Goal: Task Accomplishment & Management: Manage account settings

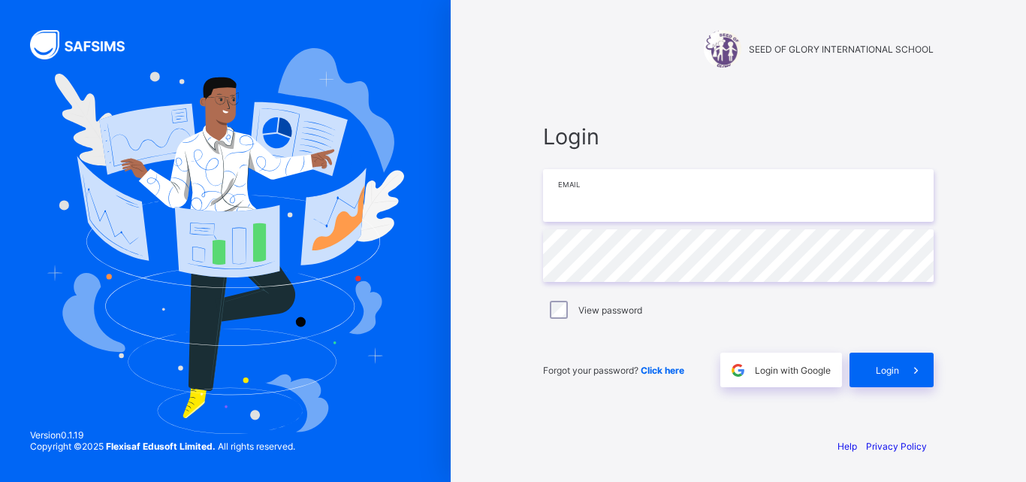
click at [625, 215] on input "email" at bounding box center [738, 195] width 391 height 53
type input "**********"
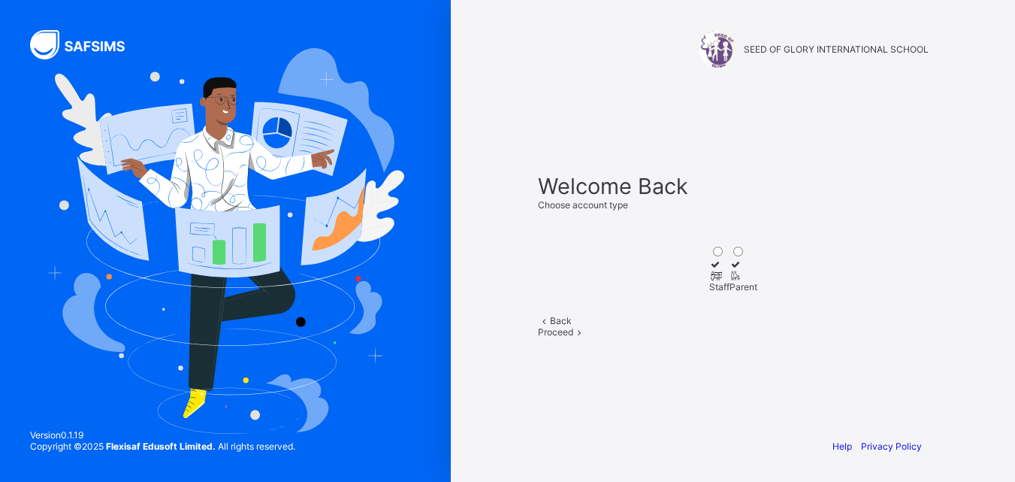
click at [709, 270] on icon at bounding box center [715, 275] width 13 height 11
click at [763, 337] on div "Proceed" at bounding box center [733, 331] width 391 height 11
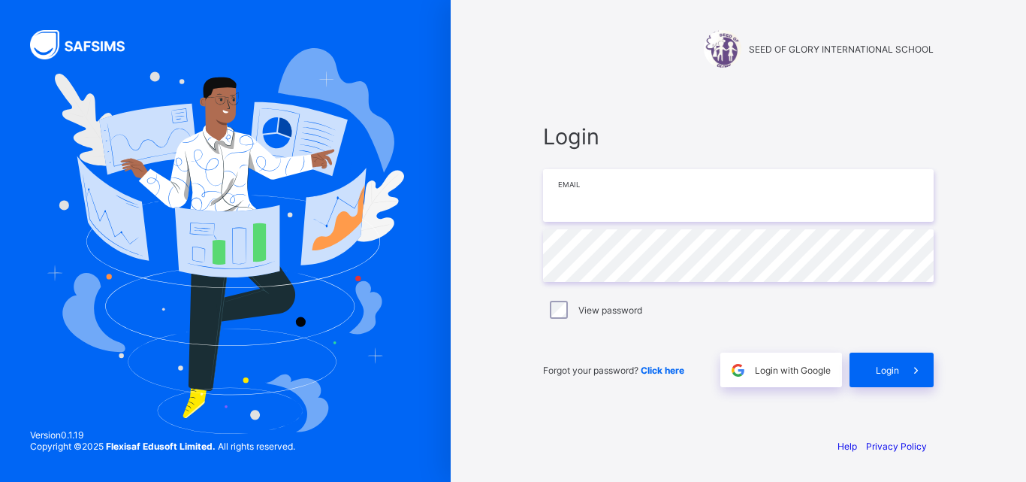
click at [641, 191] on input "email" at bounding box center [738, 195] width 391 height 53
type input "**********"
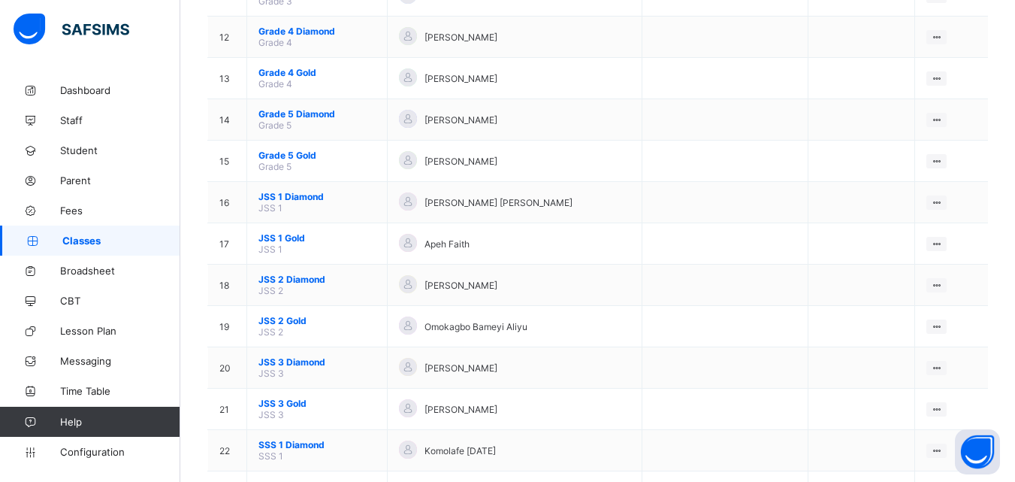
scroll to position [709, 0]
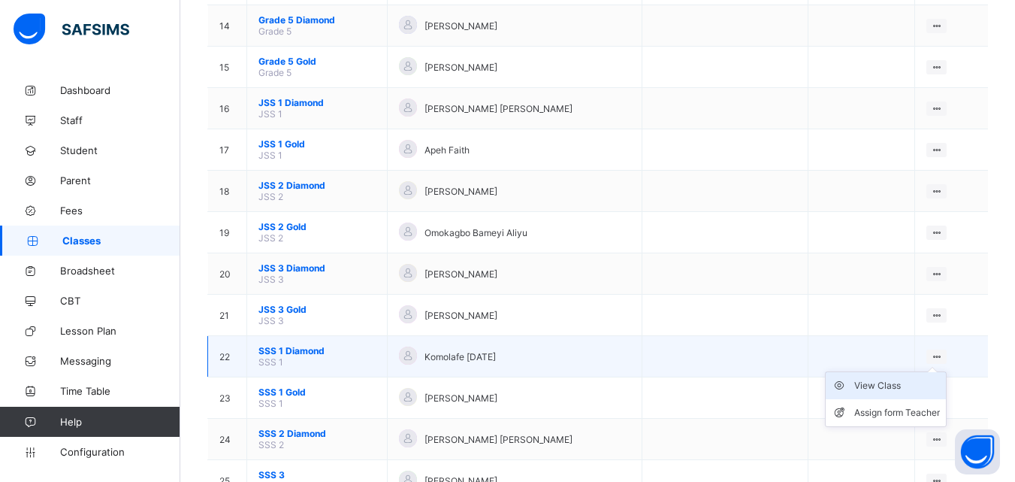
click at [915, 385] on div "View Class" at bounding box center [897, 385] width 86 height 15
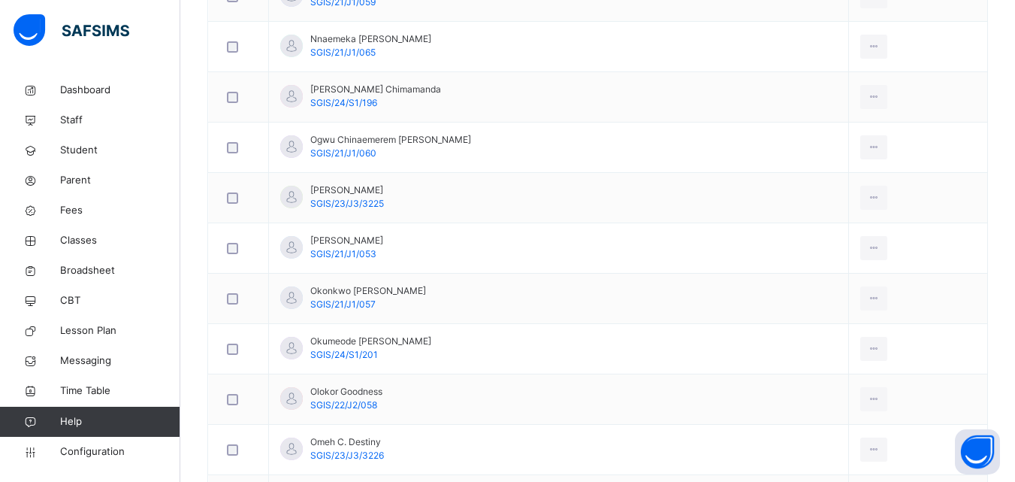
scroll to position [1093, 0]
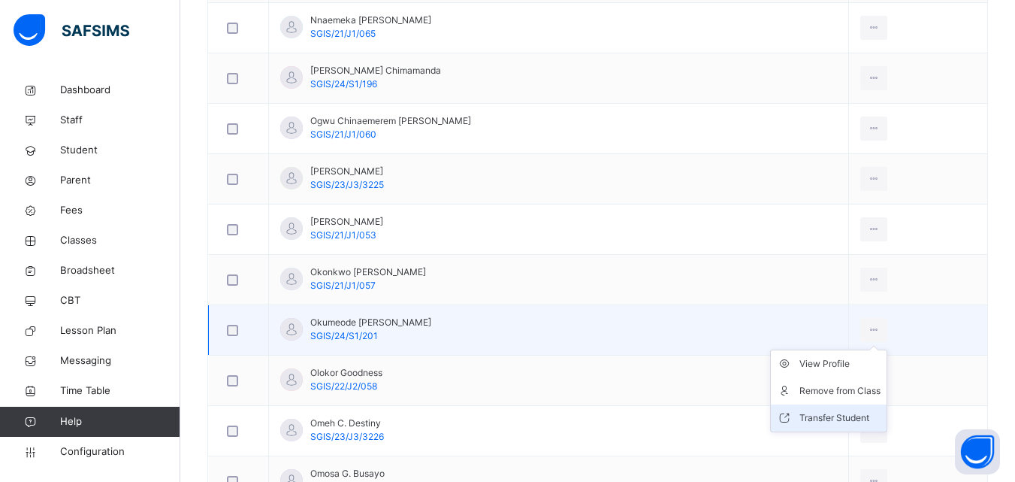
click at [828, 413] on div "Transfer Student" at bounding box center [840, 417] width 81 height 15
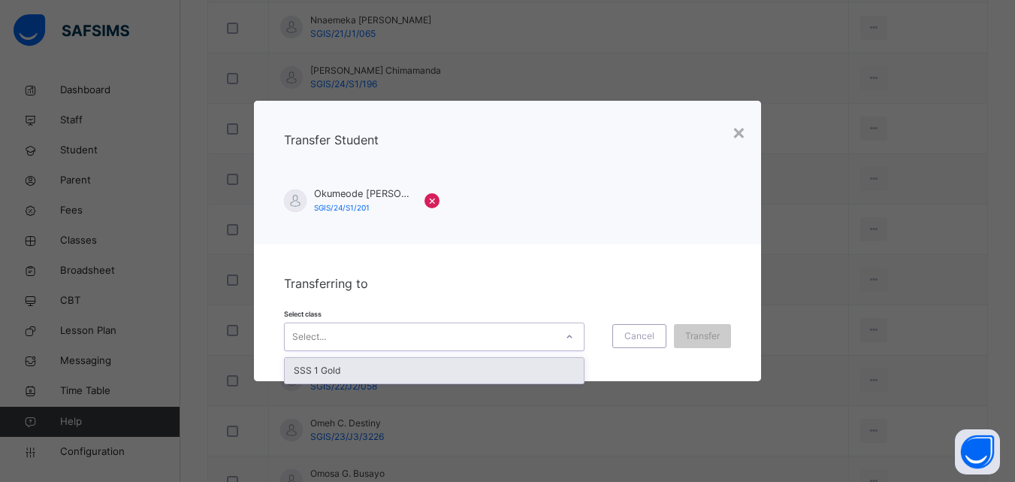
click at [566, 332] on icon at bounding box center [569, 336] width 9 height 15
click at [536, 370] on div "SSS 1 Gold" at bounding box center [434, 371] width 299 height 26
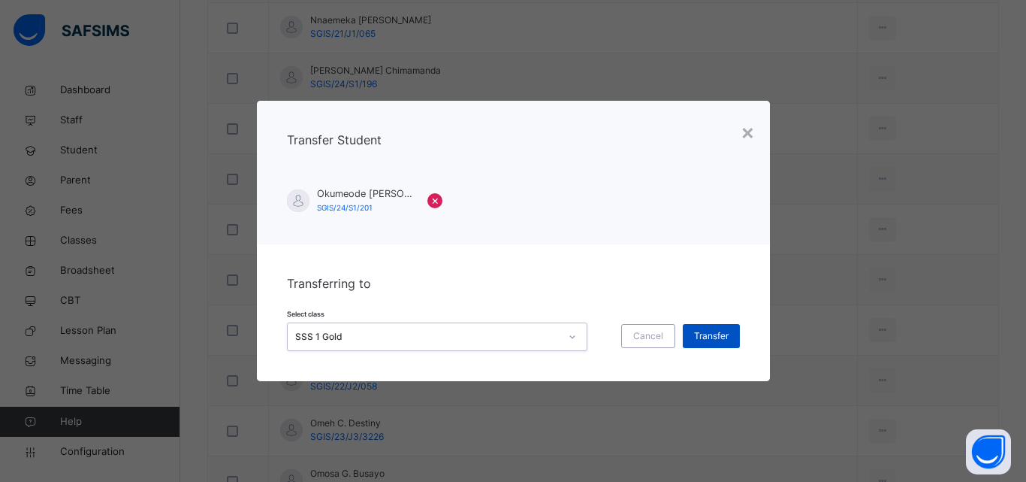
click at [707, 333] on span "Transfer" at bounding box center [711, 336] width 35 height 14
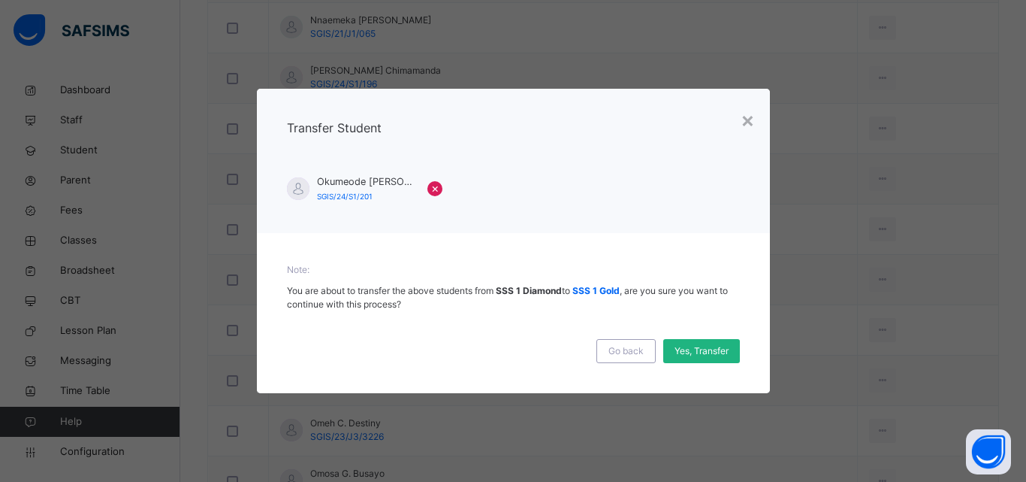
click at [703, 348] on span "Yes, Transfer" at bounding box center [702, 351] width 54 height 14
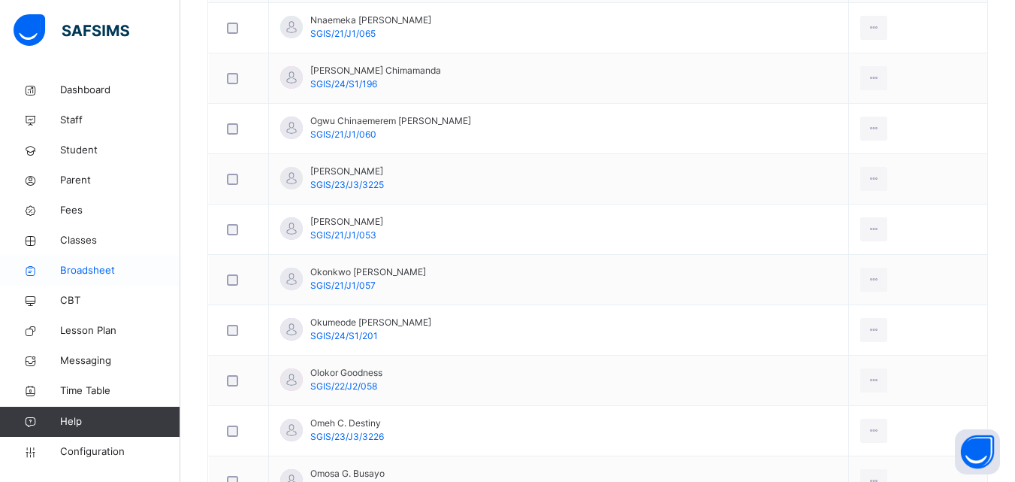
click at [96, 265] on span "Broadsheet" at bounding box center [120, 270] width 120 height 15
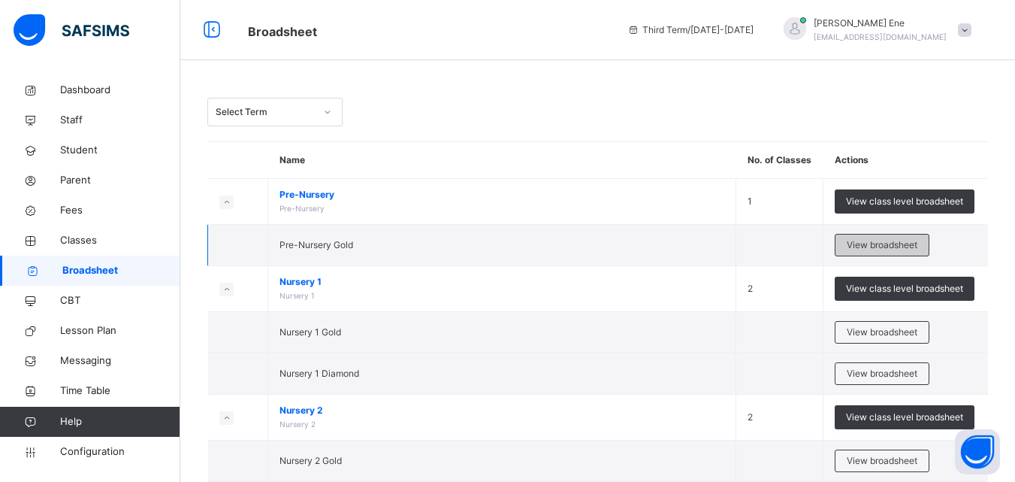
click at [882, 243] on span "View broadsheet" at bounding box center [882, 245] width 71 height 14
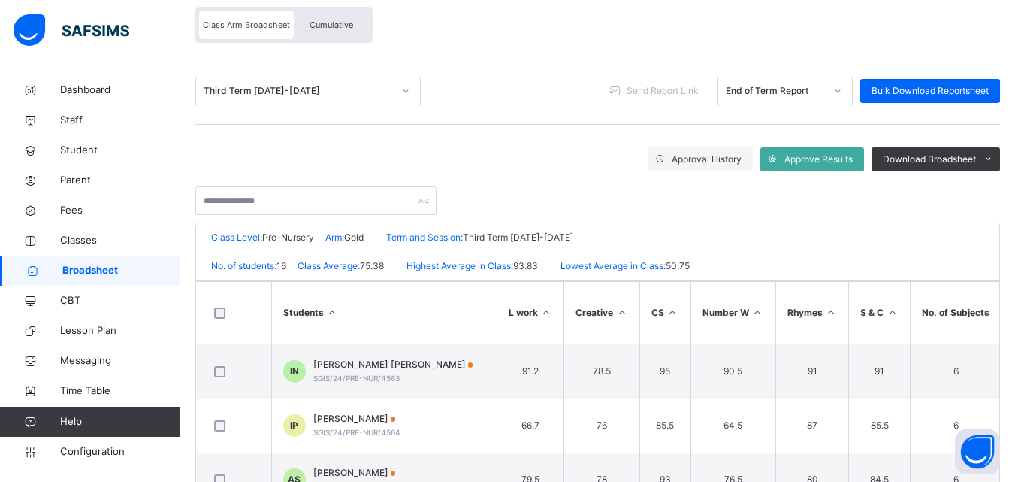
scroll to position [133, 0]
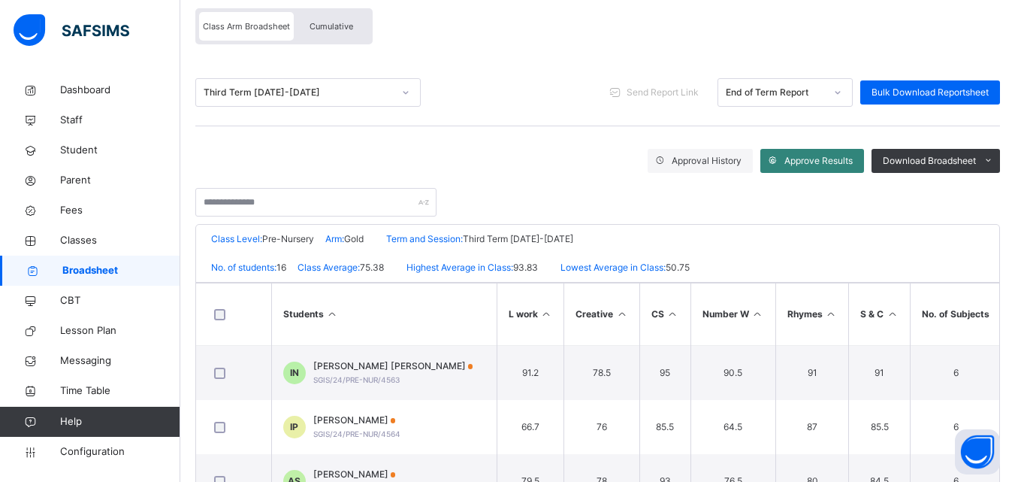
click at [779, 158] on icon at bounding box center [772, 161] width 11 height 12
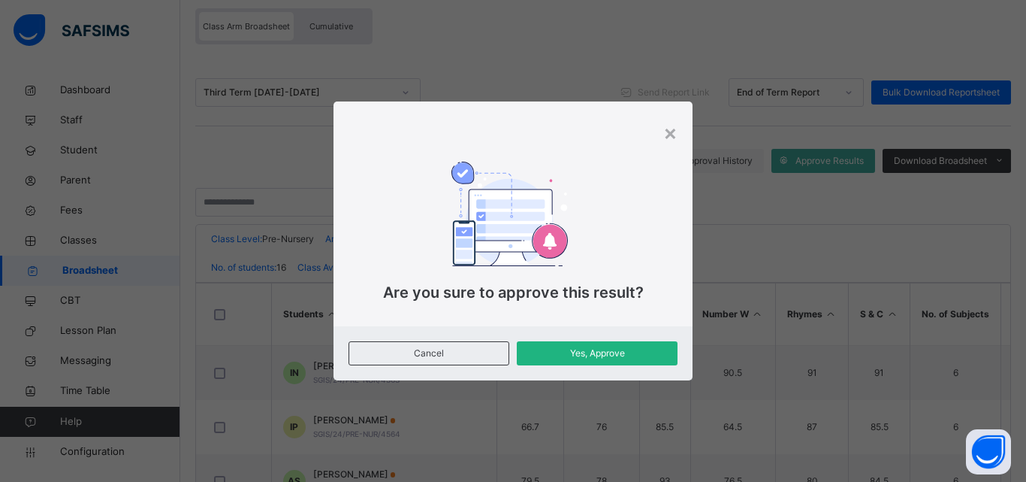
click at [627, 355] on span "Yes, Approve" at bounding box center [597, 353] width 138 height 14
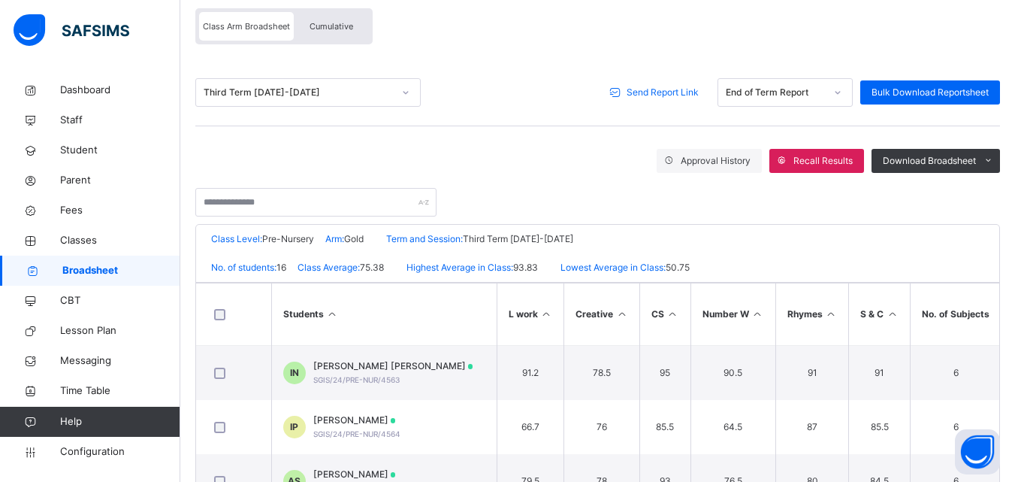
click at [667, 90] on span "Send Report Link" at bounding box center [663, 93] width 72 height 14
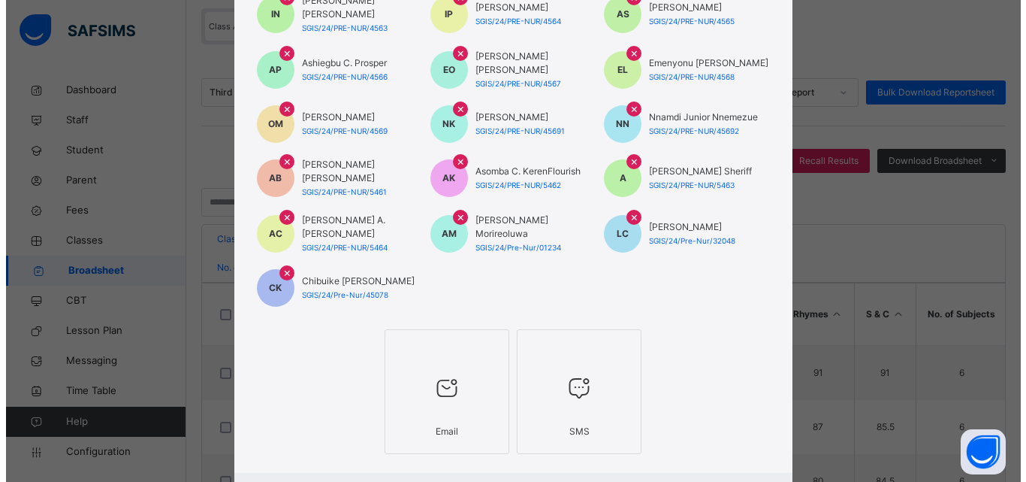
scroll to position [171, 0]
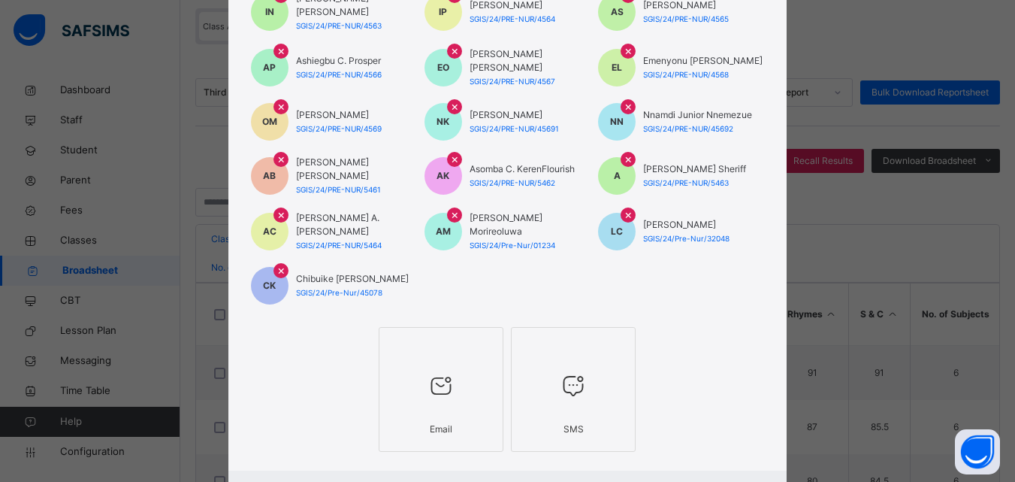
click at [578, 417] on div "SMS" at bounding box center [573, 429] width 108 height 29
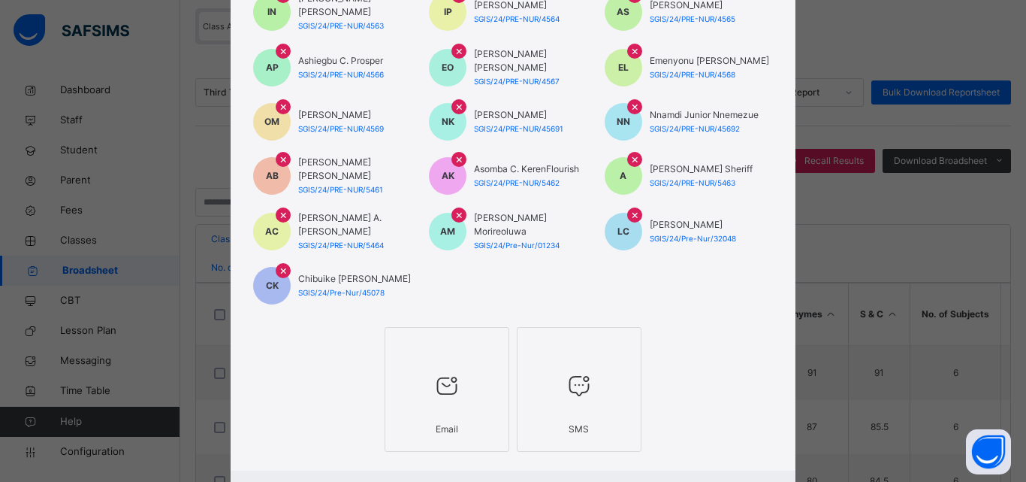
click at [475, 383] on div at bounding box center [447, 386] width 108 height 57
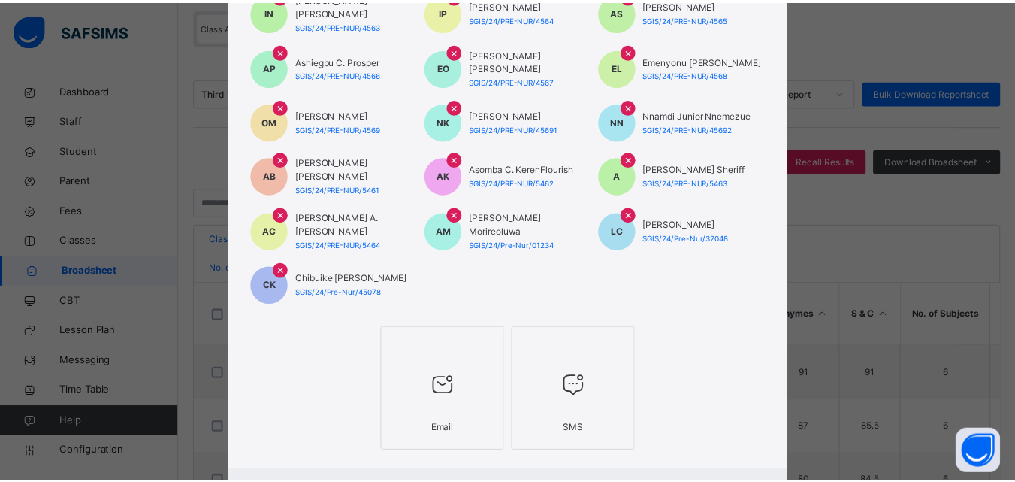
scroll to position [239, 0]
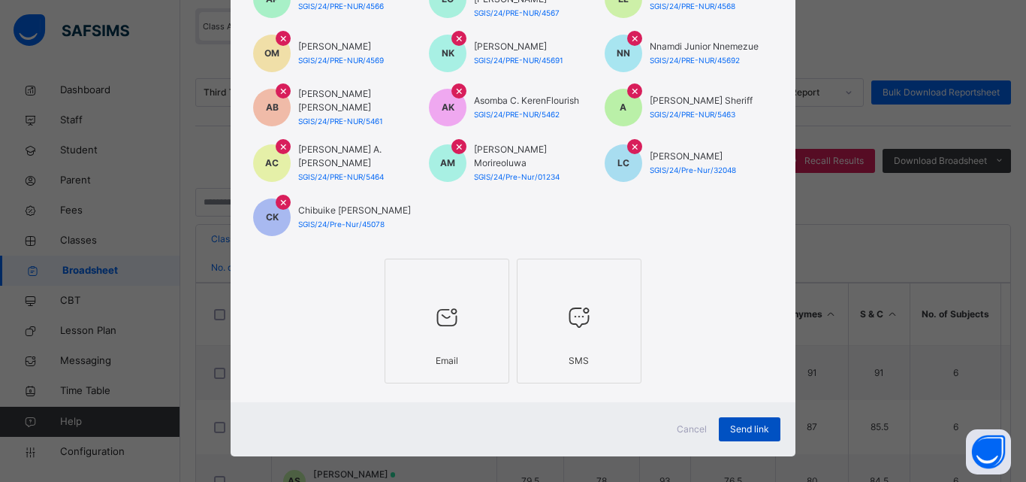
click at [760, 422] on span "Send link" at bounding box center [749, 429] width 39 height 14
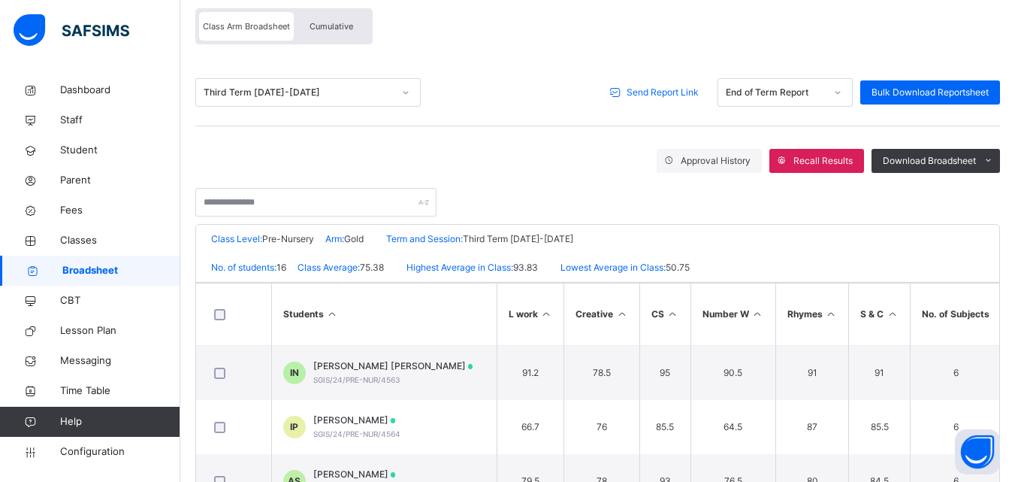
click at [639, 88] on span "Send Report Link" at bounding box center [663, 93] width 72 height 14
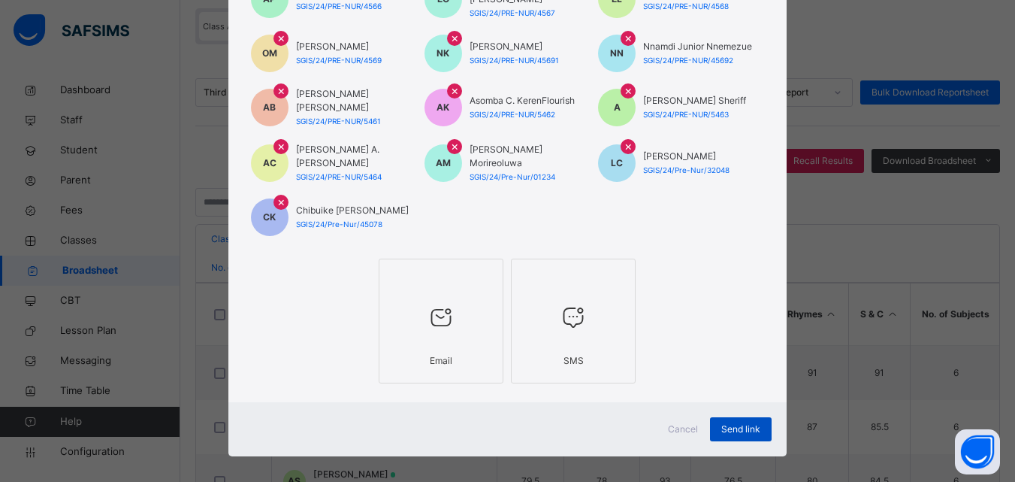
click at [745, 422] on span "Send link" at bounding box center [740, 429] width 39 height 14
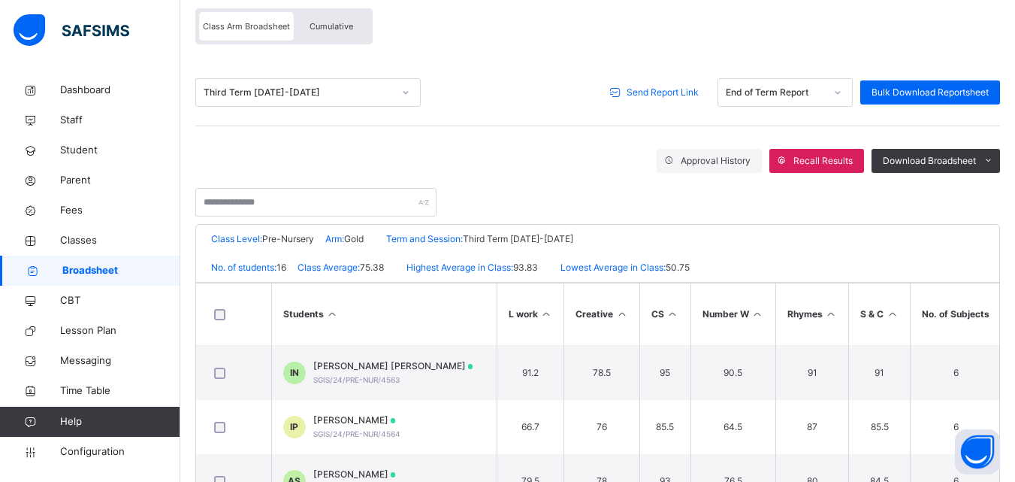
click at [686, 92] on span "Send Report Link" at bounding box center [663, 93] width 72 height 14
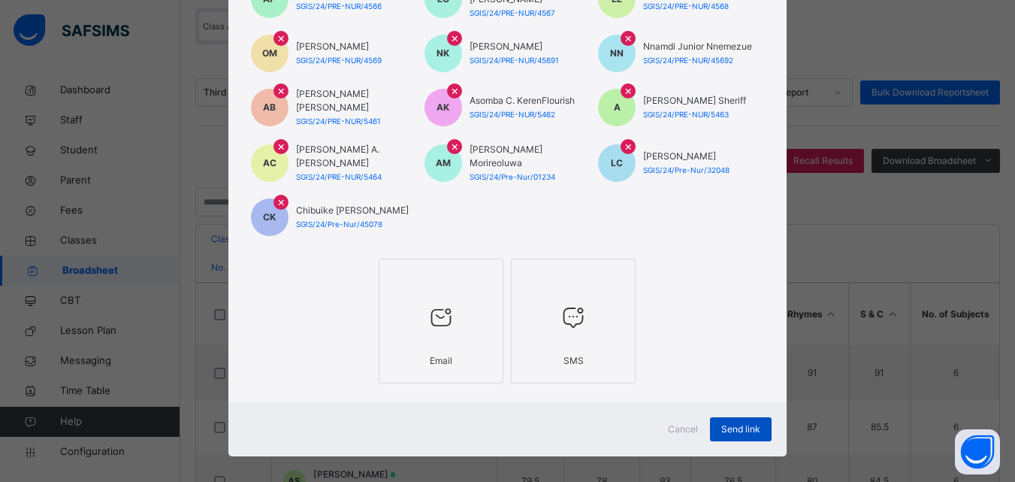
click at [747, 422] on span "Send link" at bounding box center [740, 429] width 39 height 14
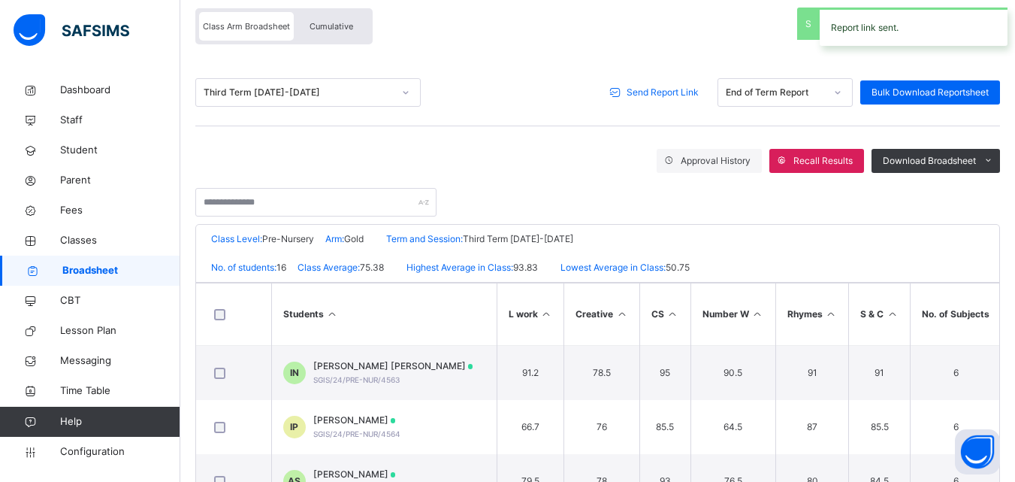
click at [94, 268] on span "Broadsheet" at bounding box center [121, 270] width 118 height 15
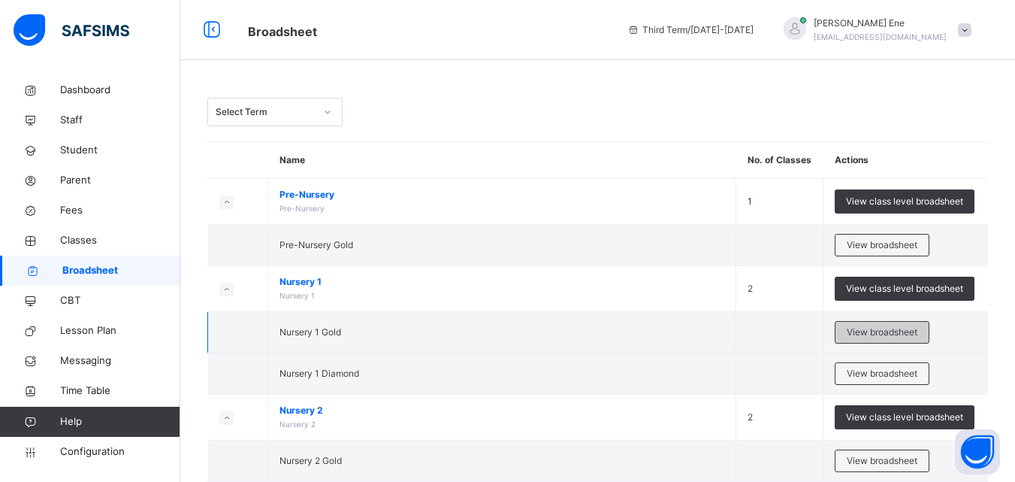
click at [881, 331] on span "View broadsheet" at bounding box center [882, 332] width 71 height 14
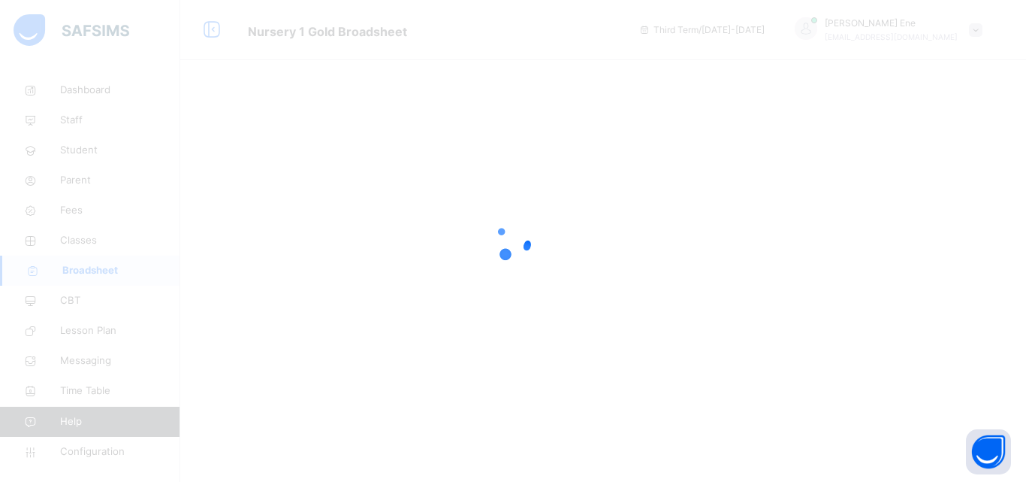
drag, startPoint x: 1020, startPoint y: 244, endPoint x: 1020, endPoint y: 341, distance: 96.9
click at [1014, 341] on html "Nursery 1 Gold Broadsheet Third Term / 2024-2025 Mary Ene enemary16@gmail.com D…" at bounding box center [513, 241] width 1026 height 482
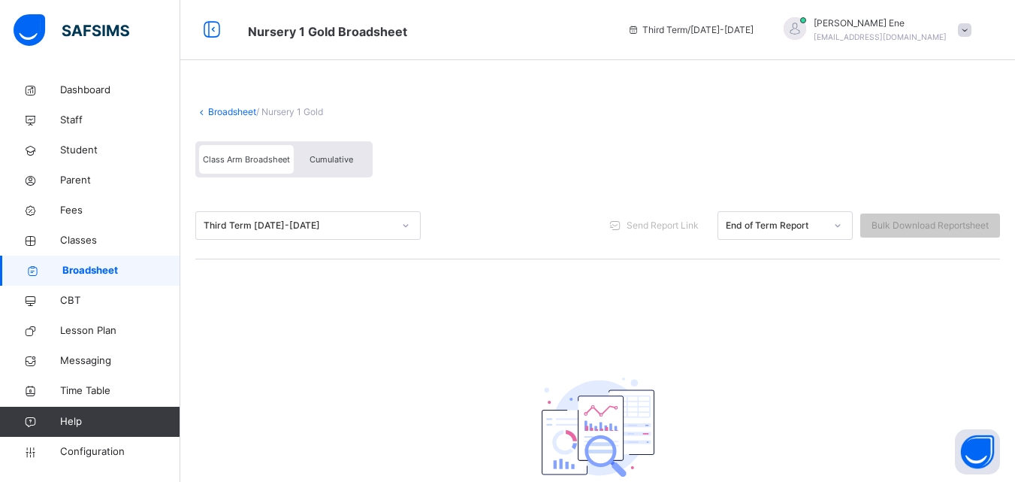
click at [618, 346] on div "No result found There is currently no result for this class" at bounding box center [598, 452] width 301 height 232
click at [105, 268] on span "Broadsheet" at bounding box center [121, 270] width 118 height 15
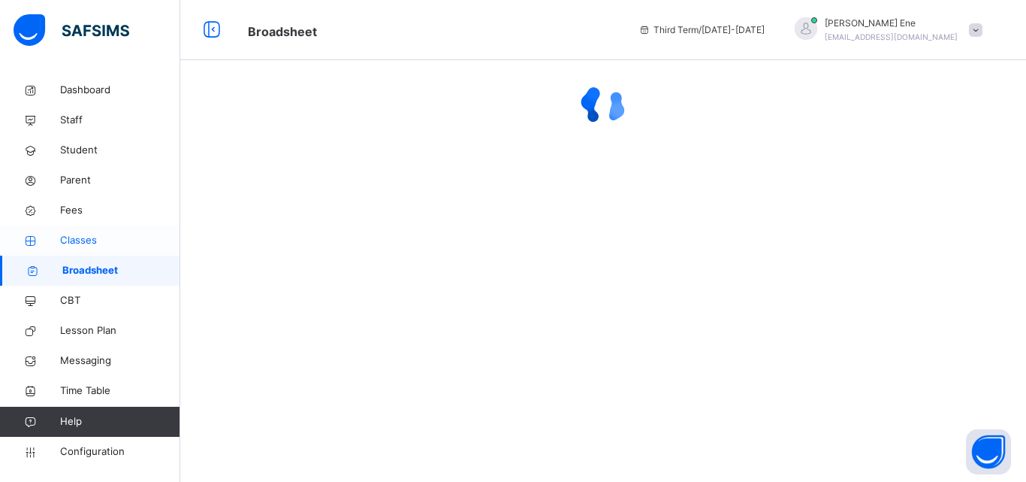
click at [102, 238] on span "Classes" at bounding box center [120, 240] width 120 height 15
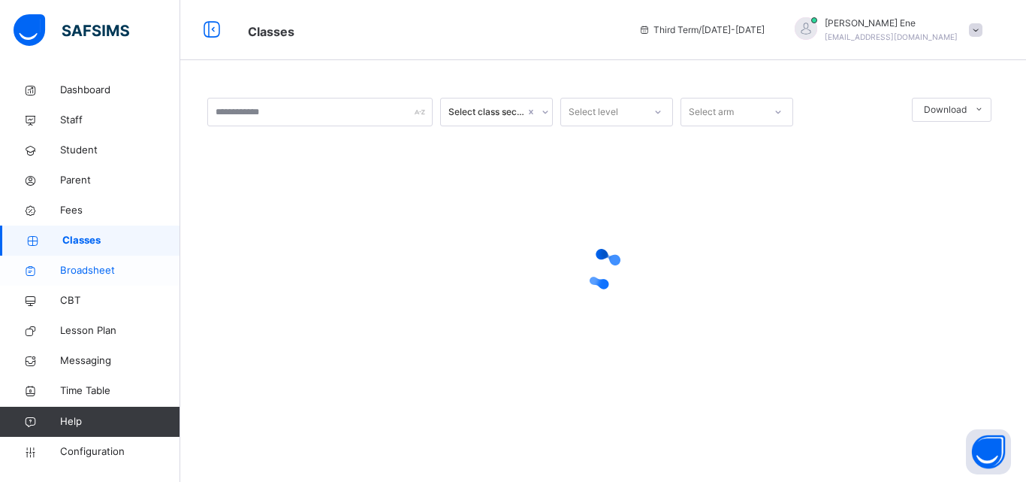
click at [110, 270] on span "Broadsheet" at bounding box center [120, 270] width 120 height 15
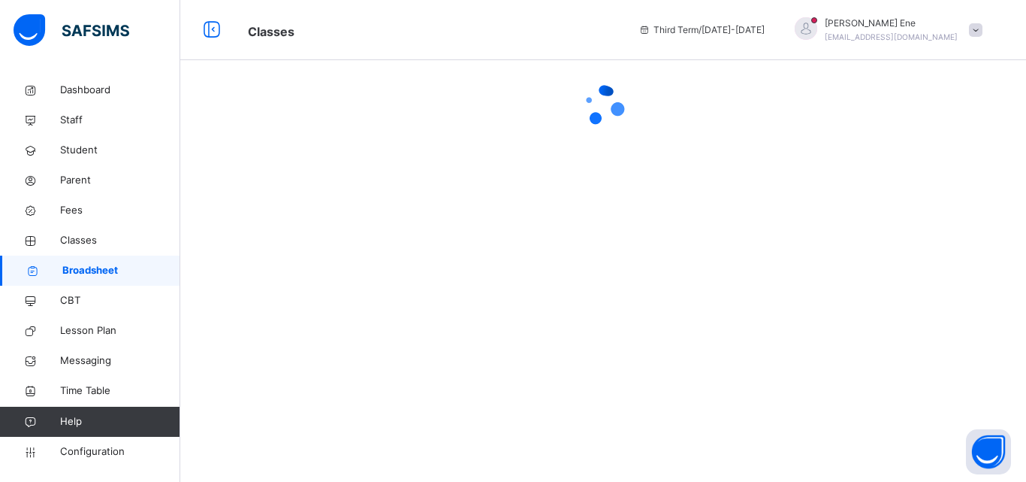
click at [975, 32] on span at bounding box center [976, 30] width 14 height 14
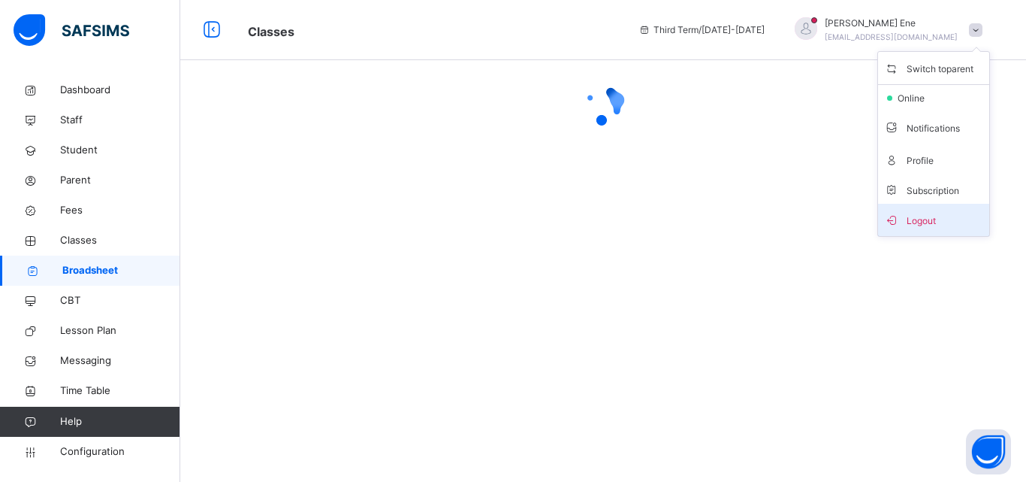
click at [922, 222] on span "Logout" at bounding box center [933, 220] width 99 height 20
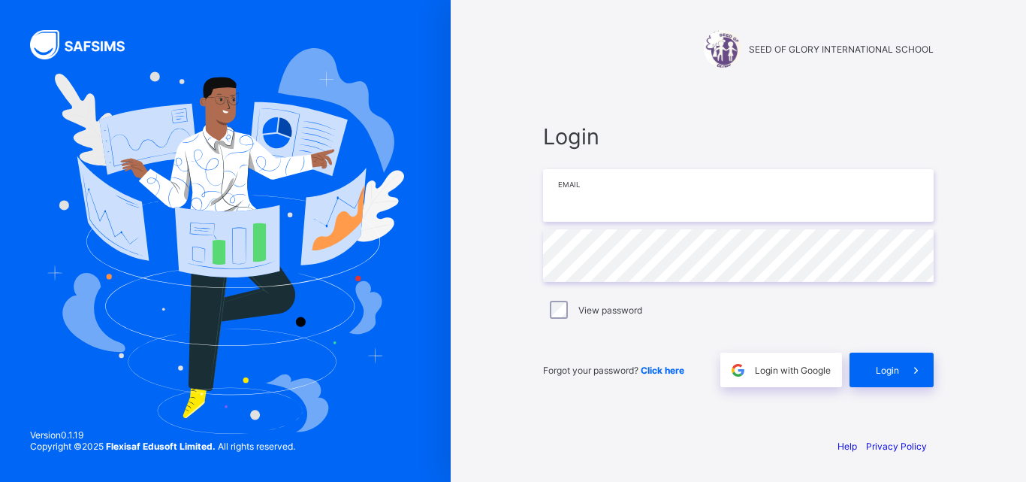
click at [657, 186] on input "email" at bounding box center [738, 195] width 391 height 53
type input "**********"
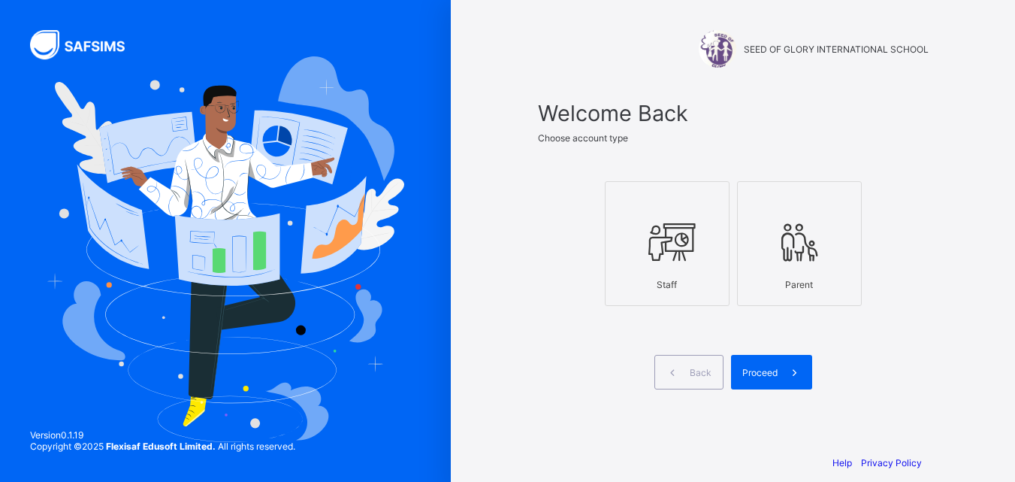
click at [705, 265] on div at bounding box center [667, 241] width 108 height 59
click at [776, 374] on span "Proceed" at bounding box center [759, 372] width 35 height 11
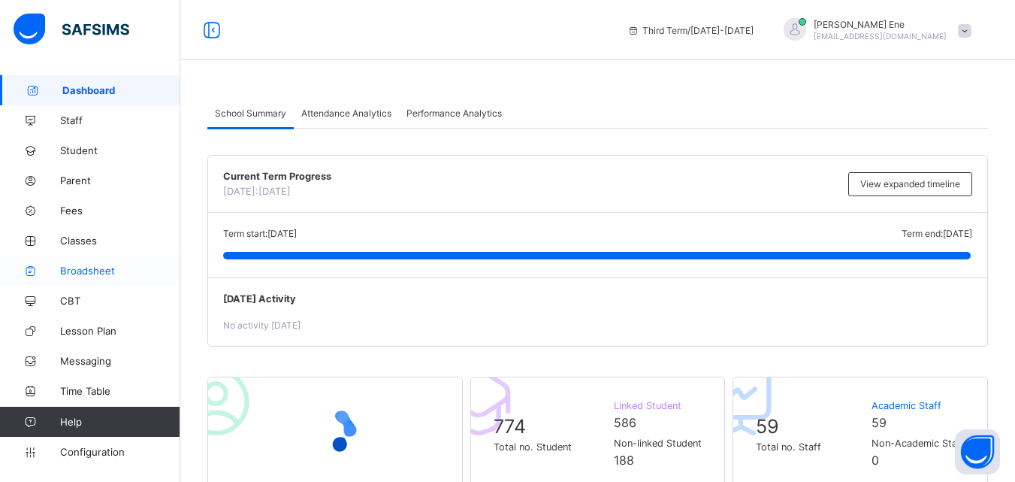
click at [68, 265] on span "Broadsheet" at bounding box center [120, 271] width 120 height 12
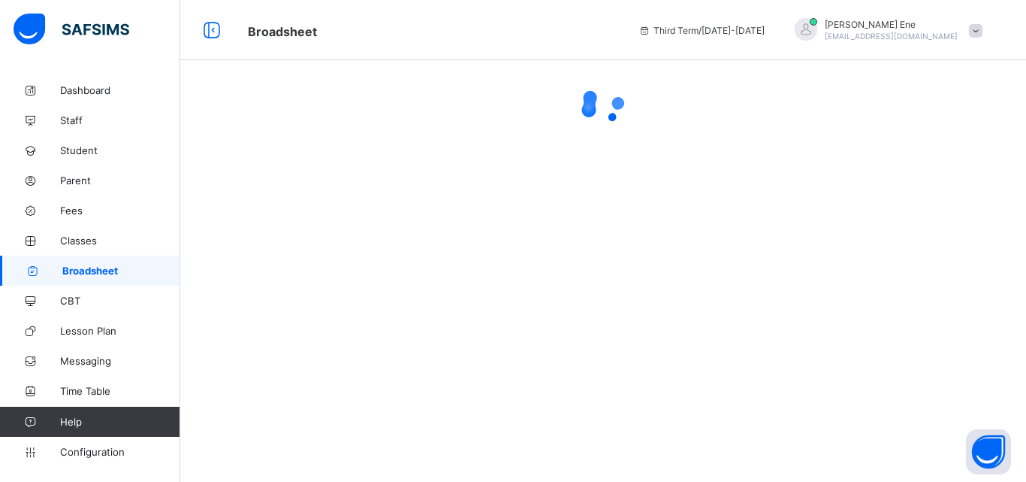
click at [196, 288] on div at bounding box center [603, 241] width 846 height 482
click at [179, 322] on link "Lesson Plan" at bounding box center [90, 331] width 180 height 30
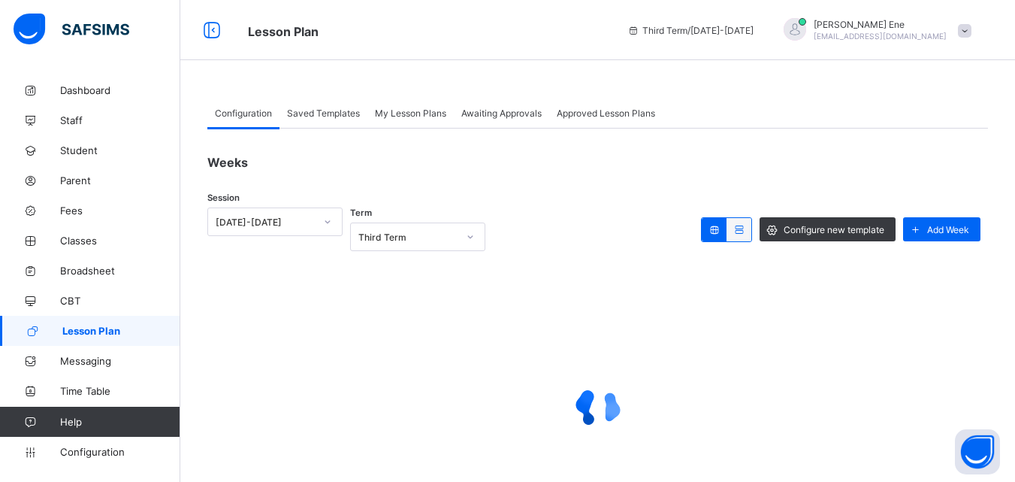
click at [173, 336] on span "Lesson Plan" at bounding box center [121, 331] width 118 height 12
click at [171, 60] on div "Dashboard Staff Student Parent Fees Classes Broadsheet CBT Lesson Plan Messagin…" at bounding box center [90, 271] width 180 height 422
click at [95, 267] on span "Broadsheet" at bounding box center [120, 271] width 120 height 12
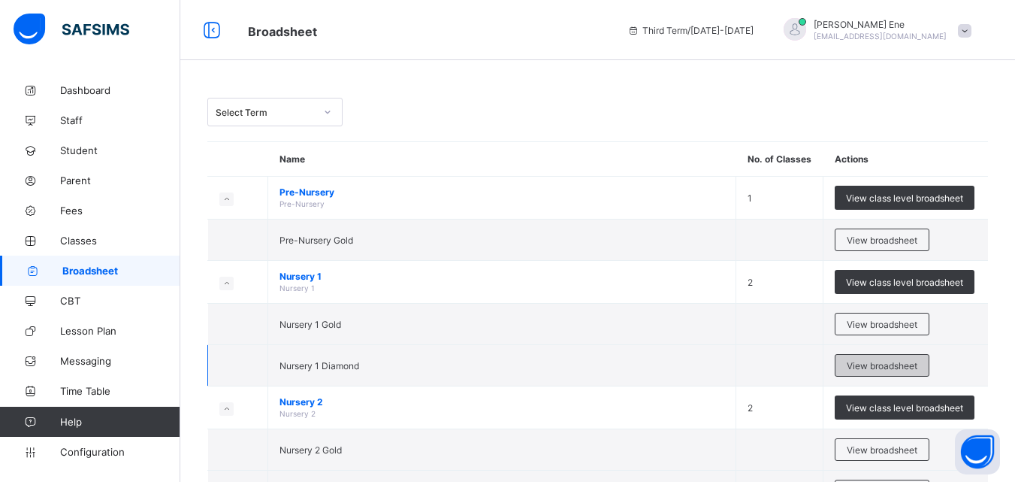
click at [873, 366] on span "View broadsheet" at bounding box center [882, 365] width 71 height 11
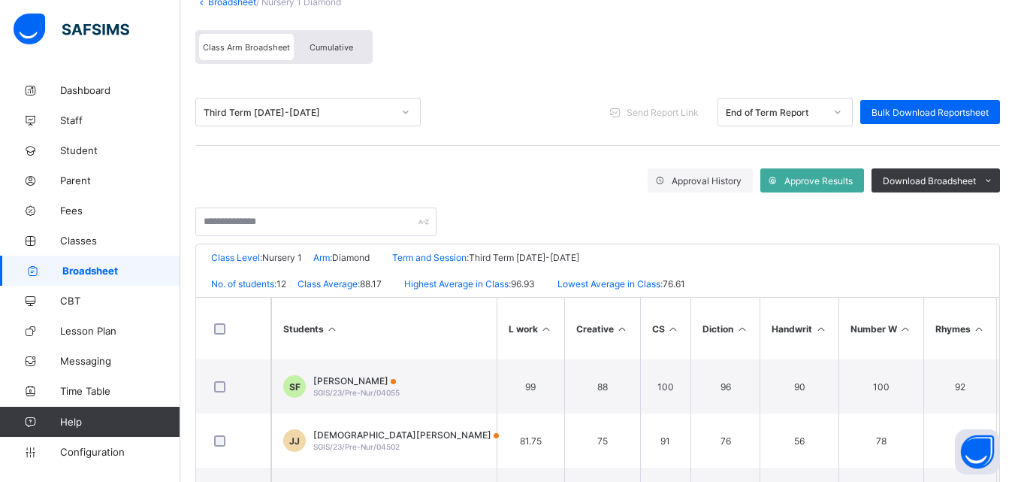
scroll to position [122, 0]
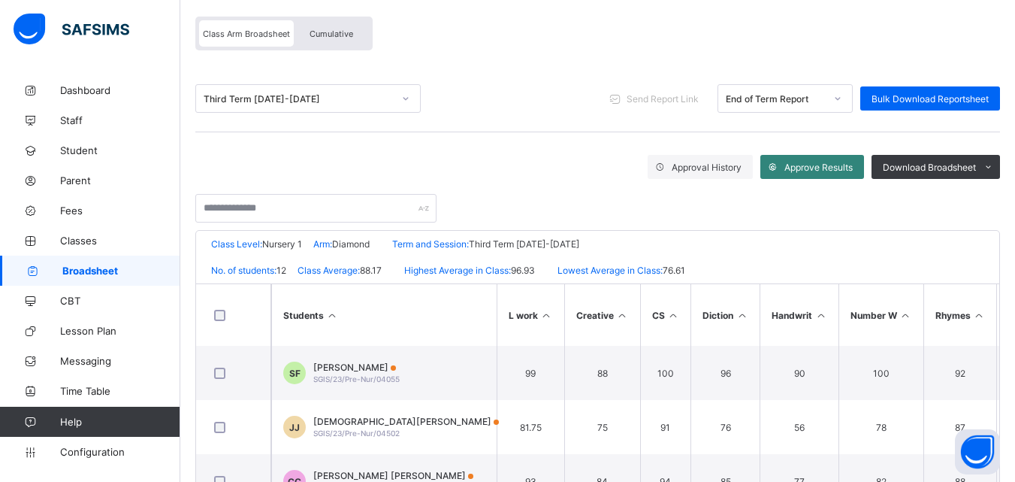
click at [853, 171] on span "Approve Results" at bounding box center [819, 167] width 68 height 11
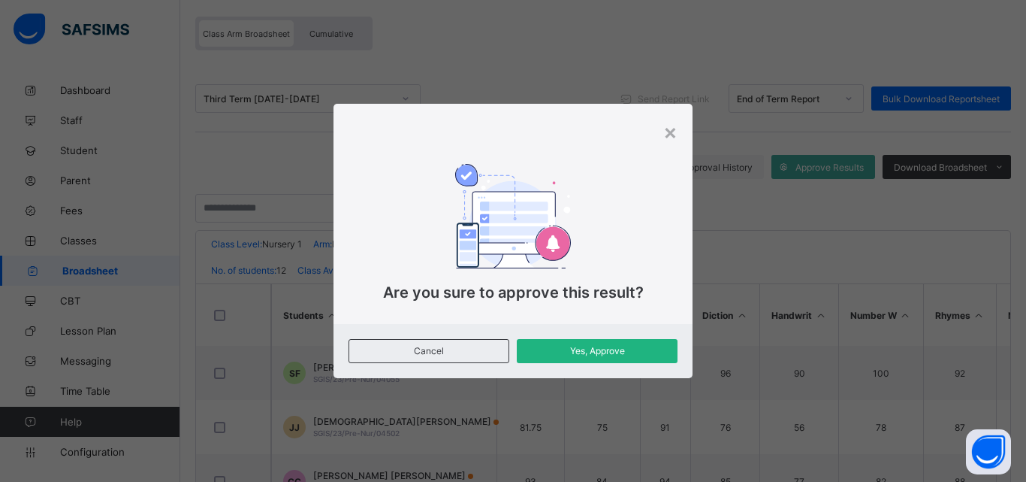
click at [615, 355] on span "Yes, Approve" at bounding box center [597, 350] width 138 height 11
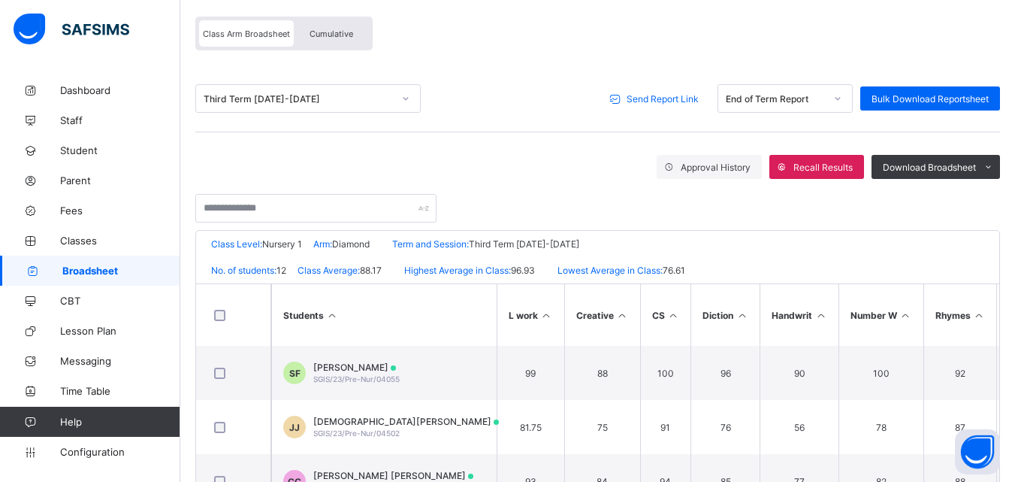
click at [677, 95] on span "Send Report Link" at bounding box center [663, 98] width 72 height 11
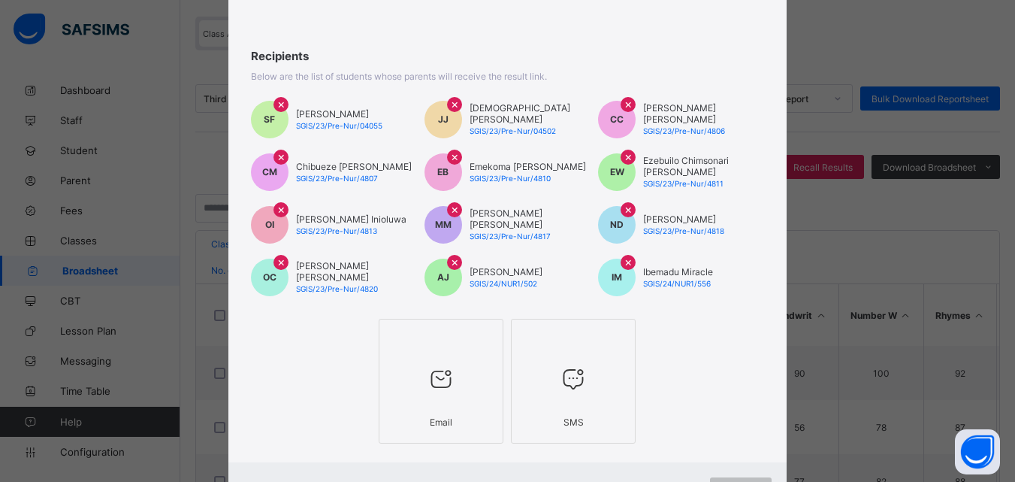
scroll to position [113, 0]
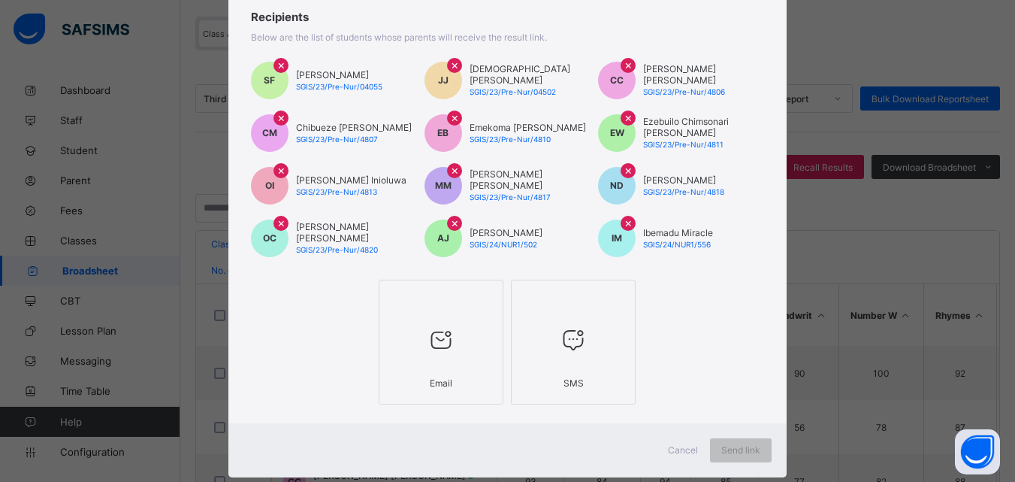
click at [414, 338] on div at bounding box center [441, 339] width 108 height 59
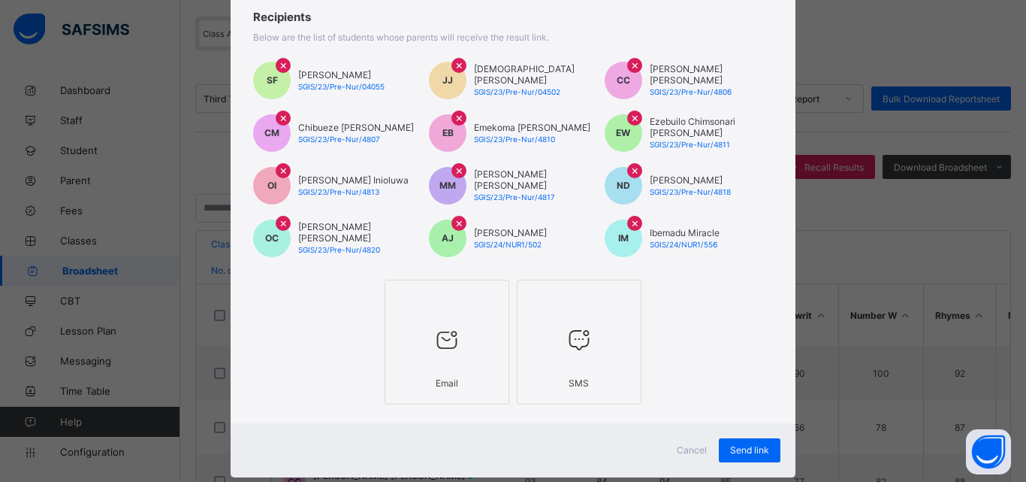
click at [538, 376] on div "SMS" at bounding box center [579, 383] width 108 height 26
click at [740, 450] on span "Send link" at bounding box center [749, 449] width 39 height 11
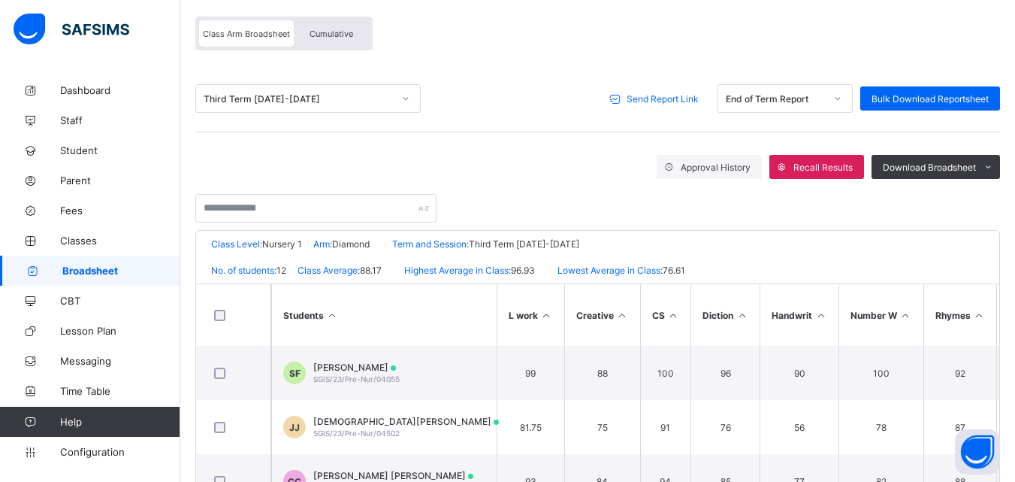
click at [686, 96] on span "Send Report Link" at bounding box center [663, 98] width 72 height 11
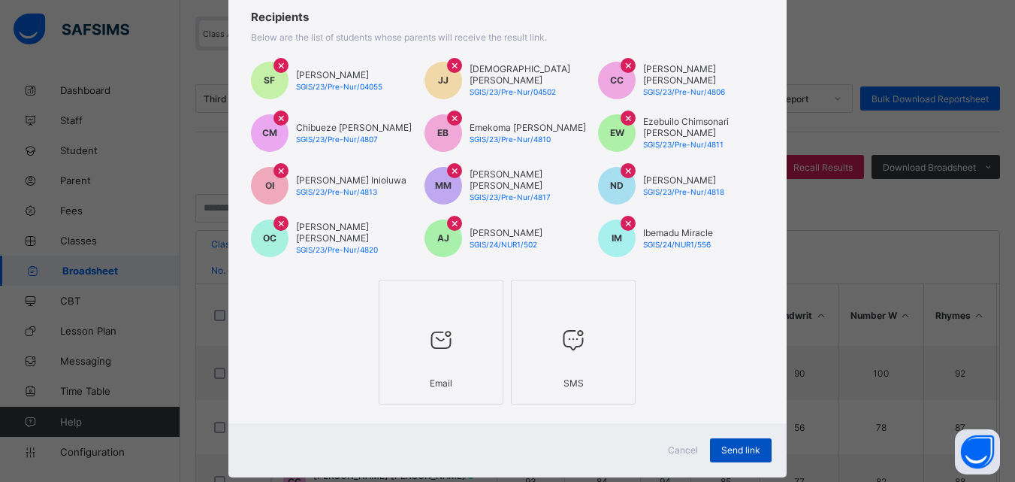
click at [738, 446] on span "Send link" at bounding box center [740, 449] width 39 height 11
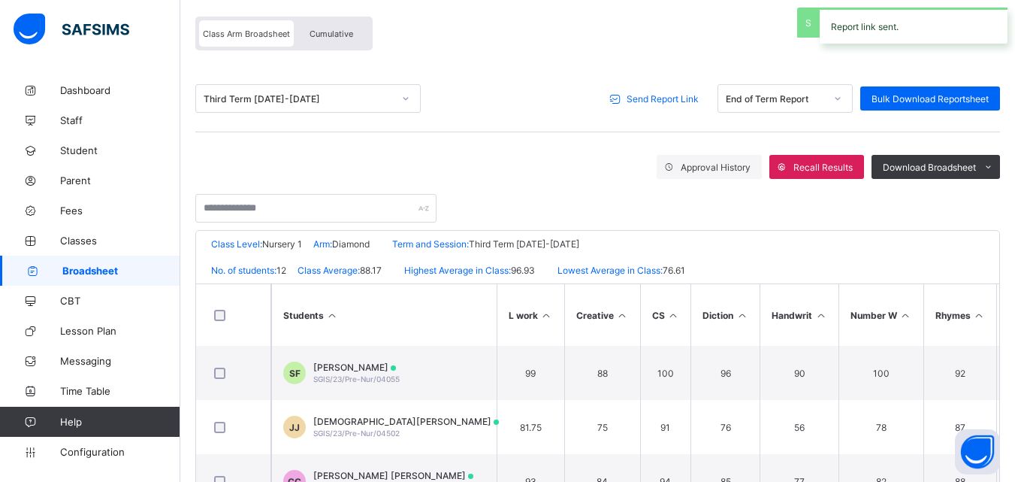
click at [684, 98] on span "Send Report Link" at bounding box center [663, 98] width 72 height 11
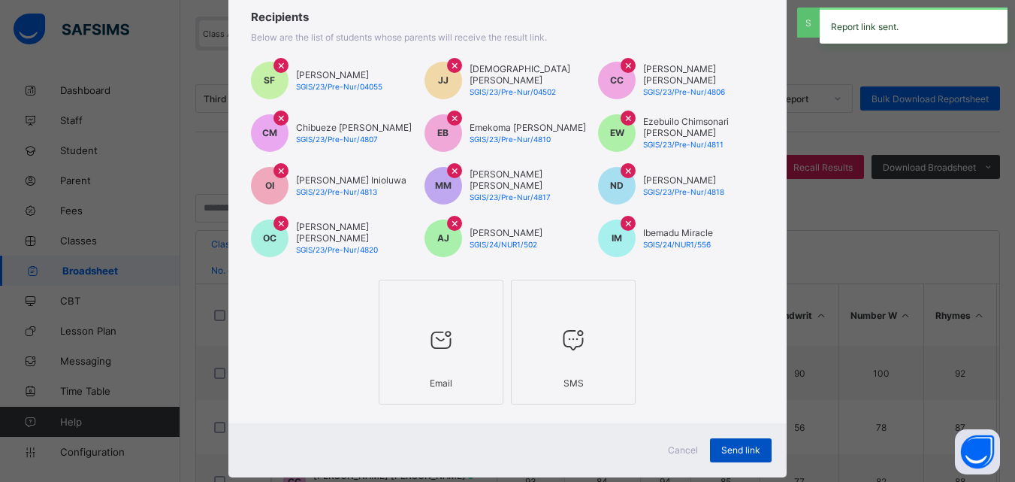
click at [730, 450] on span "Send link" at bounding box center [740, 449] width 39 height 11
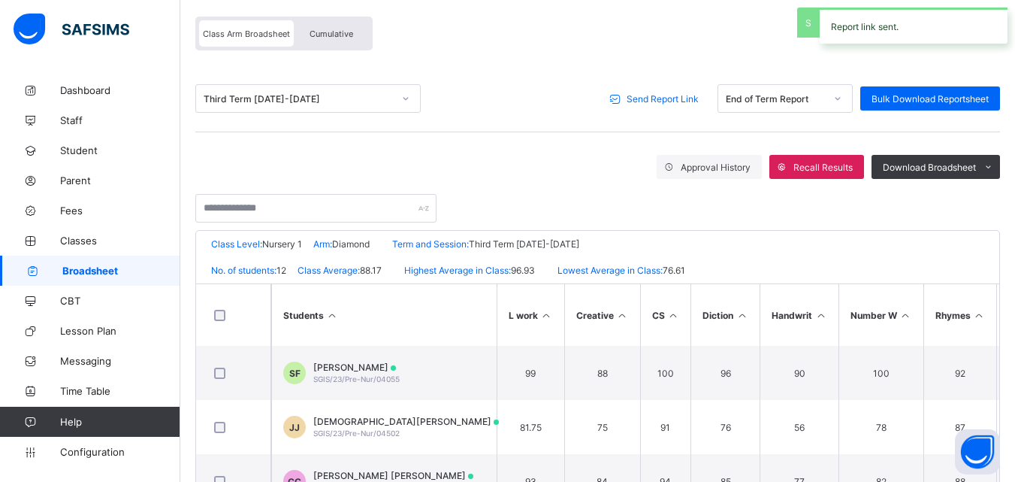
click at [778, 102] on div "End of Term Report" at bounding box center [775, 98] width 99 height 11
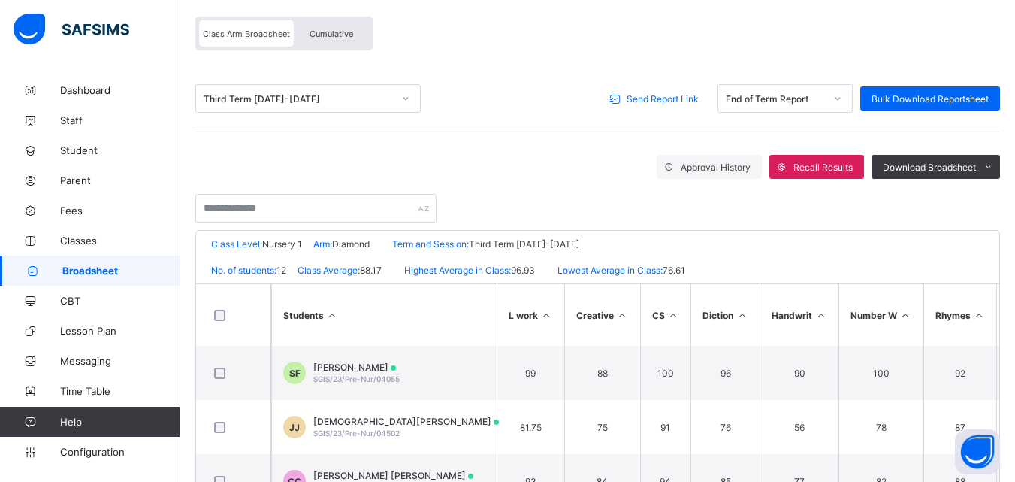
click at [697, 100] on span "Send Report Link" at bounding box center [663, 98] width 72 height 11
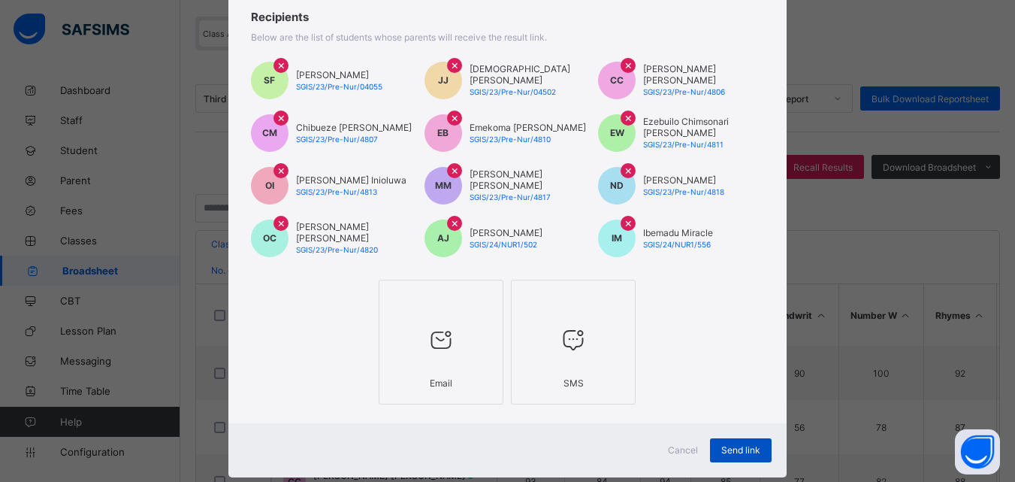
click at [749, 452] on span "Send link" at bounding box center [740, 449] width 39 height 11
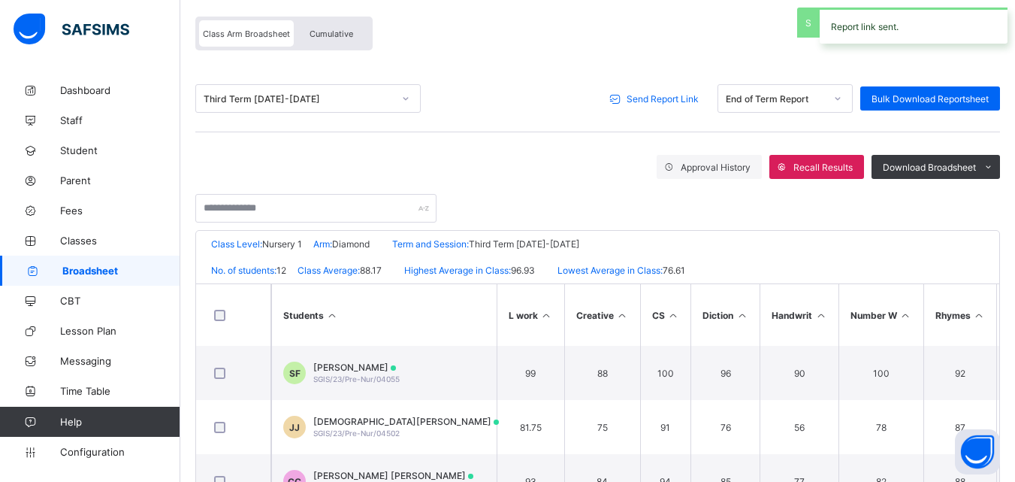
click at [98, 269] on span "Broadsheet" at bounding box center [121, 271] width 118 height 12
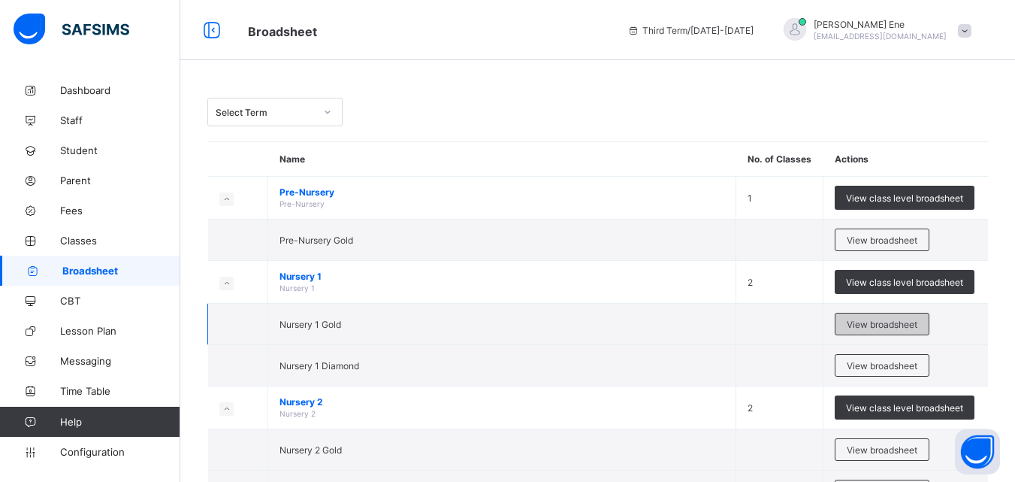
click at [866, 322] on span "View broadsheet" at bounding box center [882, 324] width 71 height 11
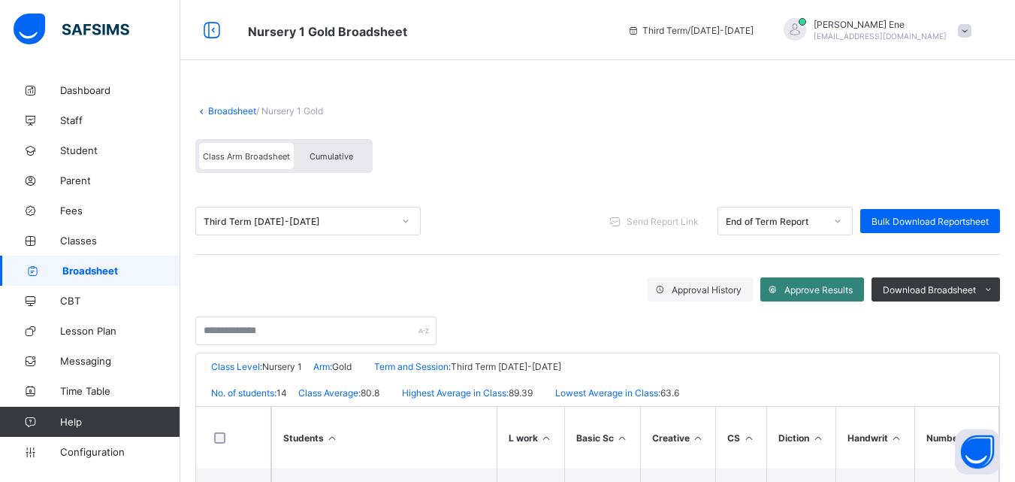
click at [822, 293] on span "Approve Results" at bounding box center [819, 289] width 68 height 11
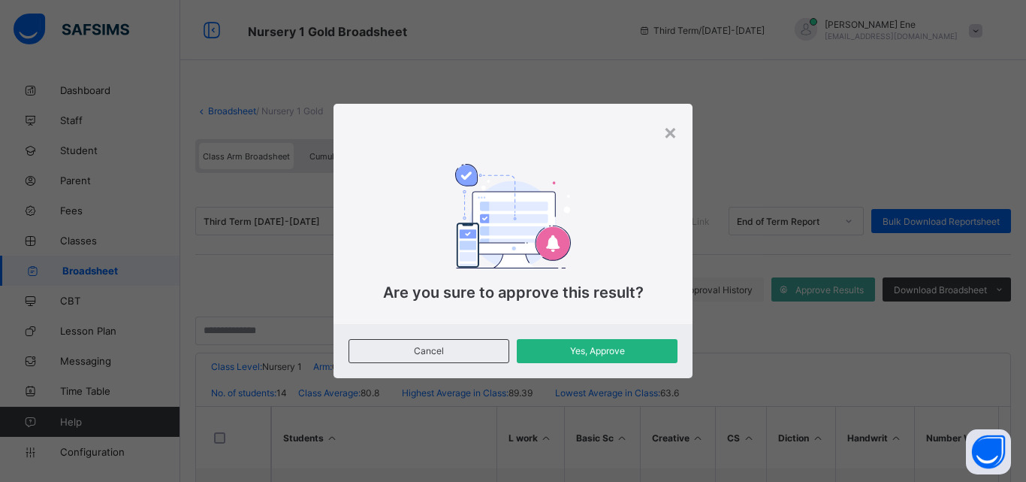
click at [644, 342] on div "Yes, Approve" at bounding box center [597, 351] width 161 height 24
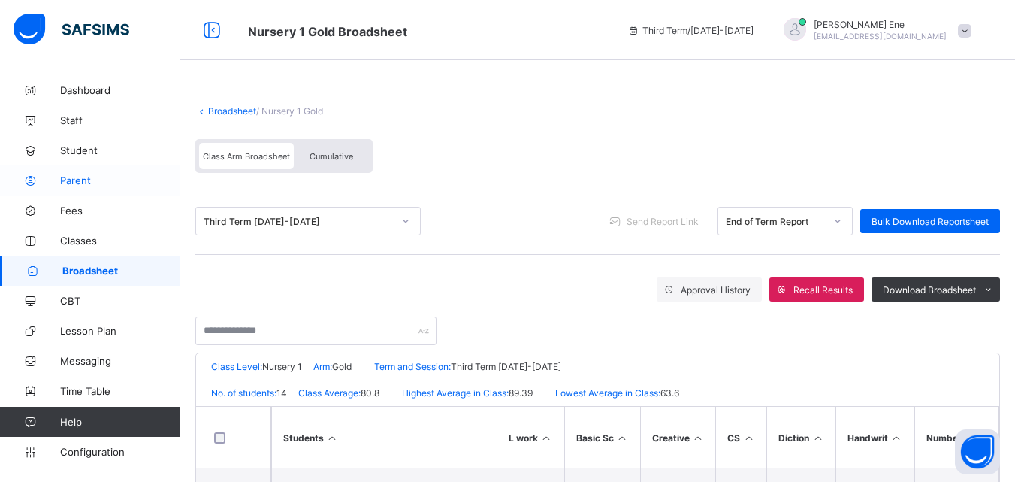
click at [77, 177] on span "Parent" at bounding box center [120, 180] width 120 height 12
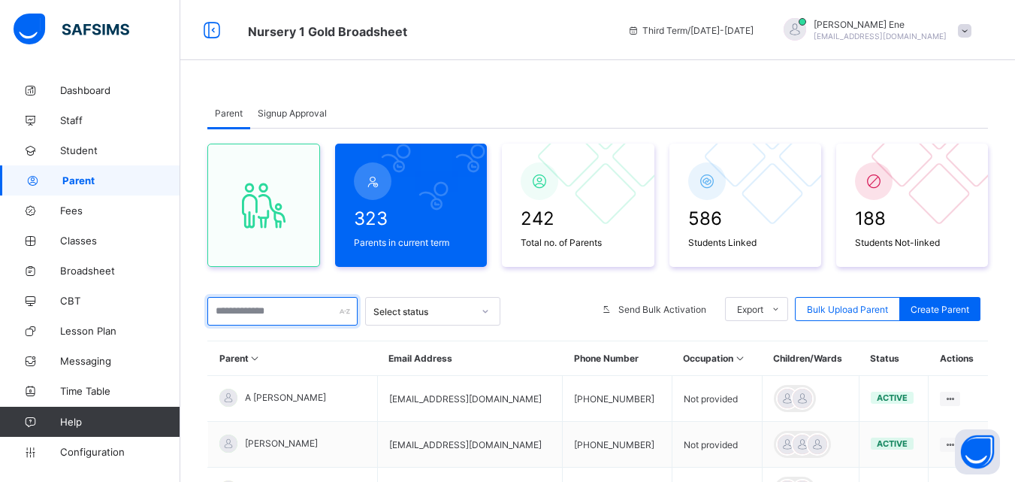
click at [232, 316] on input "text" at bounding box center [282, 311] width 150 height 29
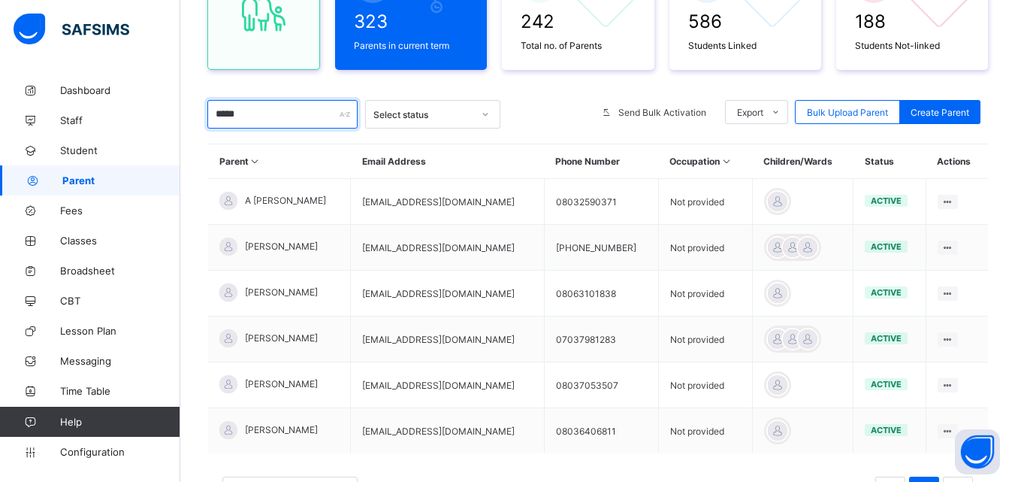
scroll to position [198, 0]
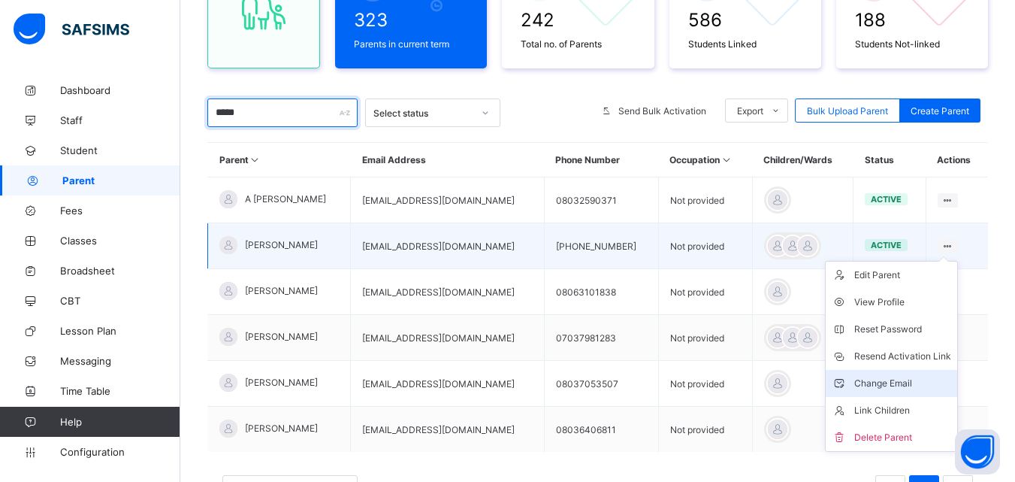
type input "*****"
click at [912, 380] on div "Change Email" at bounding box center [902, 383] width 97 height 15
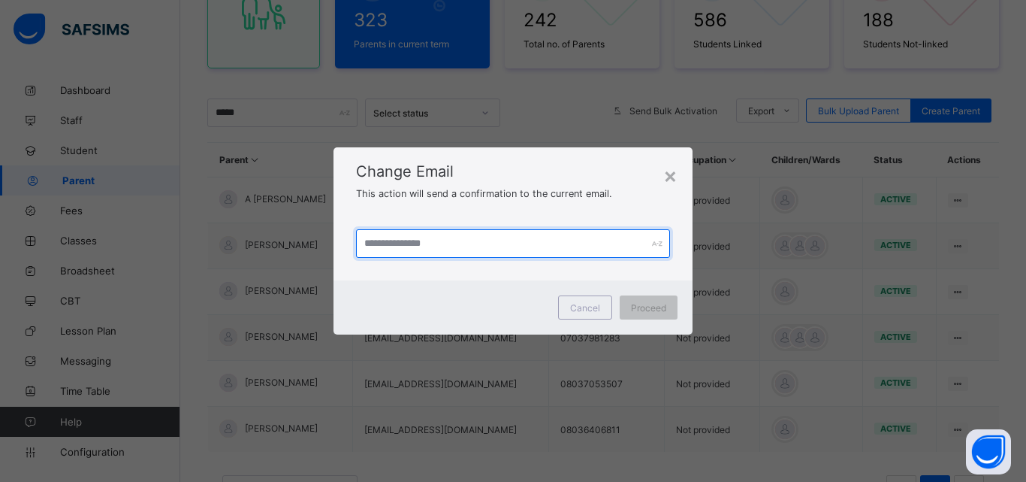
click at [485, 239] on input "text" at bounding box center [513, 243] width 314 height 29
type input "**********"
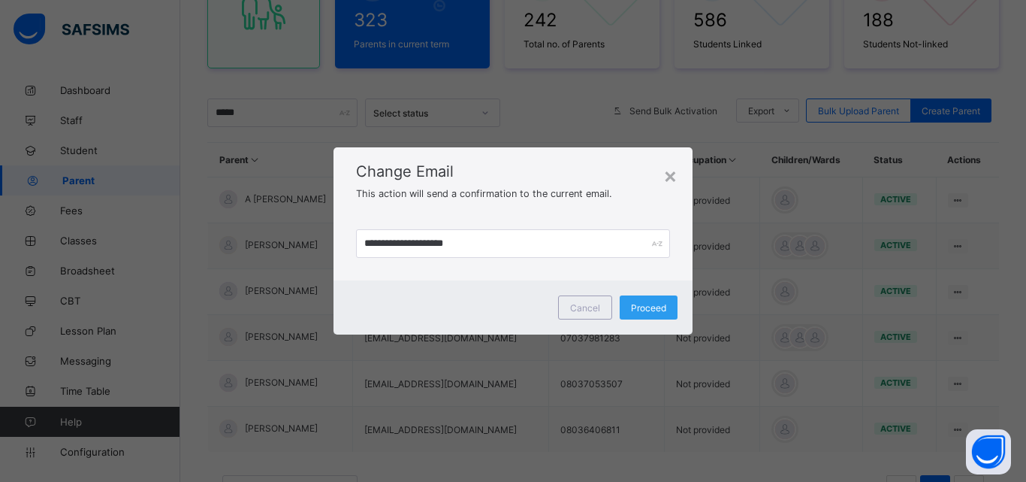
click at [656, 310] on span "Proceed" at bounding box center [648, 307] width 35 height 11
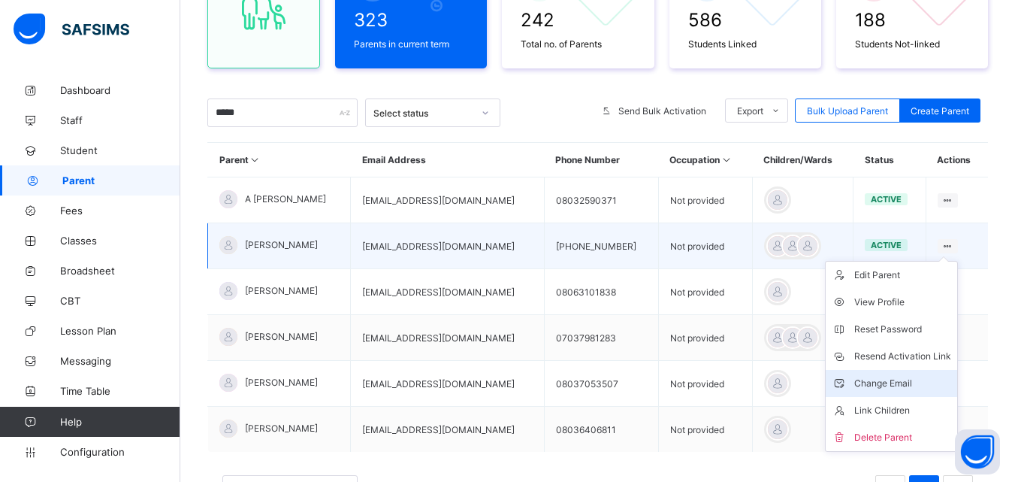
click at [912, 379] on div "Change Email" at bounding box center [902, 383] width 97 height 15
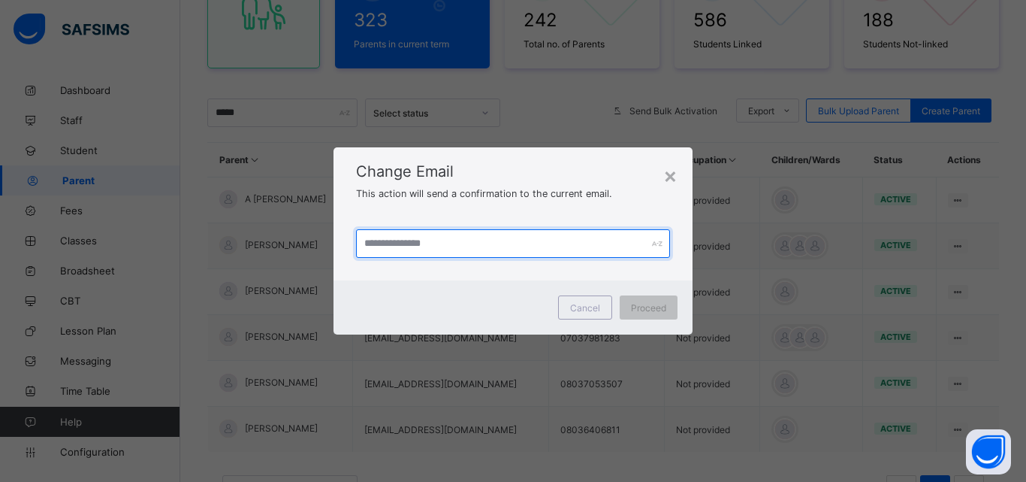
click at [538, 240] on input "text" at bounding box center [513, 243] width 314 height 29
type input "**********"
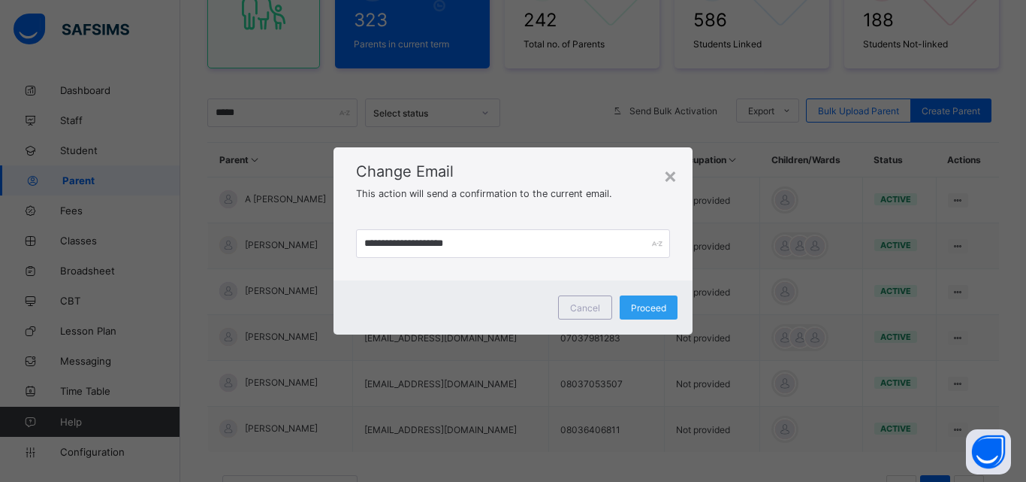
click at [636, 304] on span "Proceed" at bounding box center [648, 307] width 35 height 11
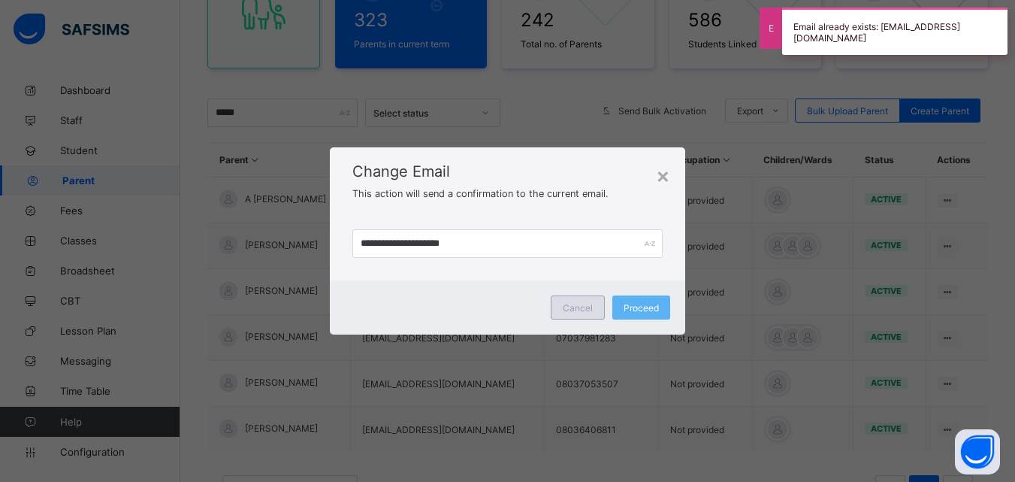
click at [584, 313] on span "Cancel" at bounding box center [578, 307] width 30 height 11
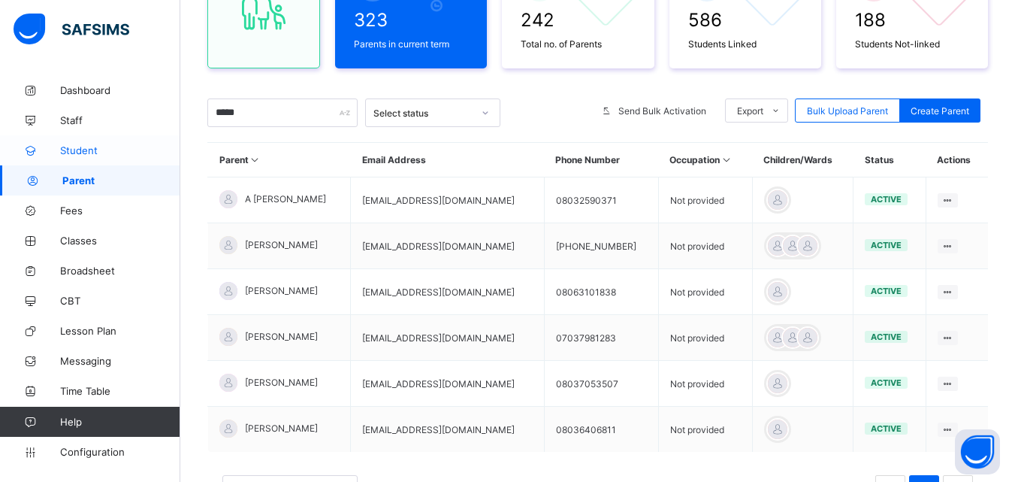
click at [72, 147] on span "Student" at bounding box center [120, 150] width 120 height 12
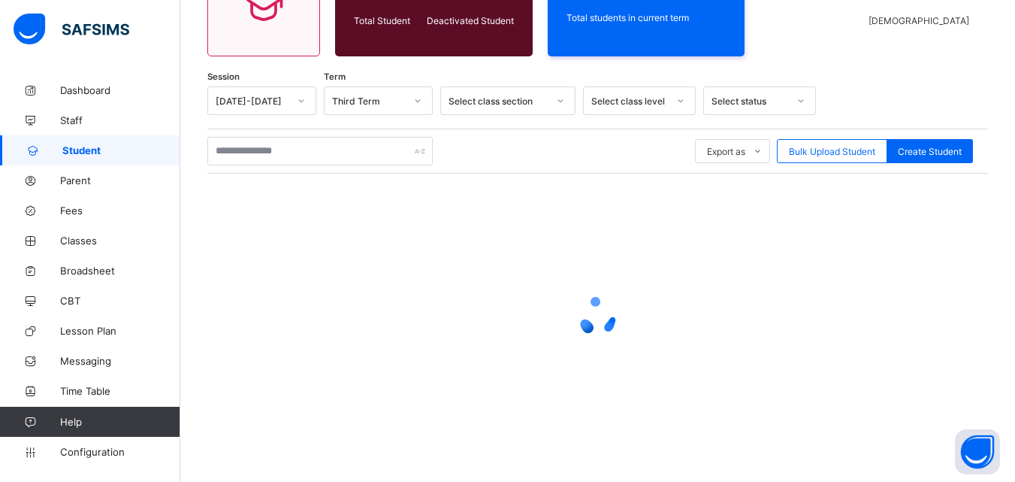
scroll to position [184, 0]
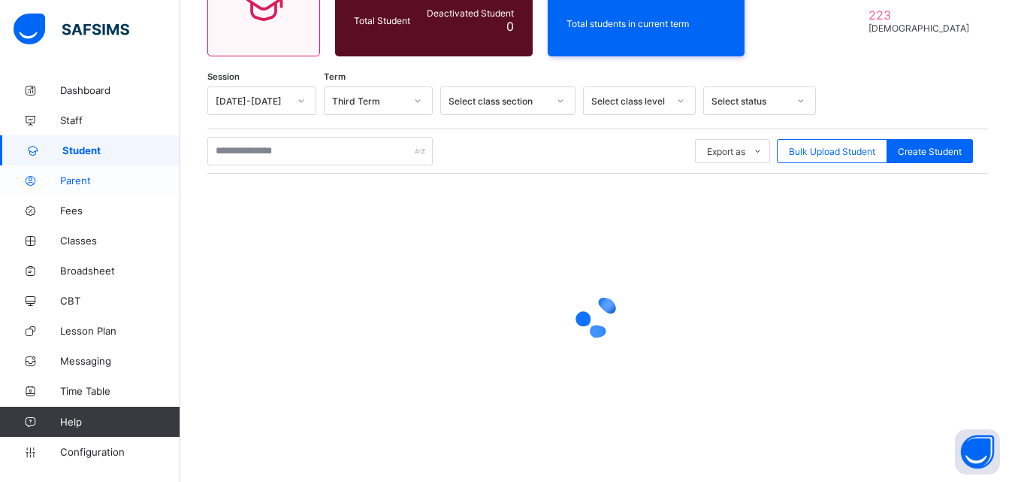
click at [68, 178] on span "Parent" at bounding box center [120, 180] width 120 height 12
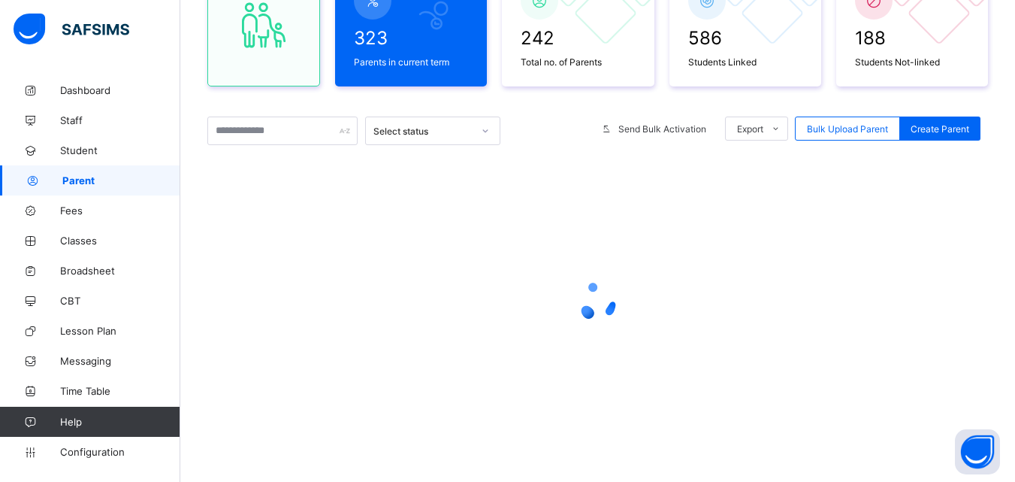
scroll to position [184, 0]
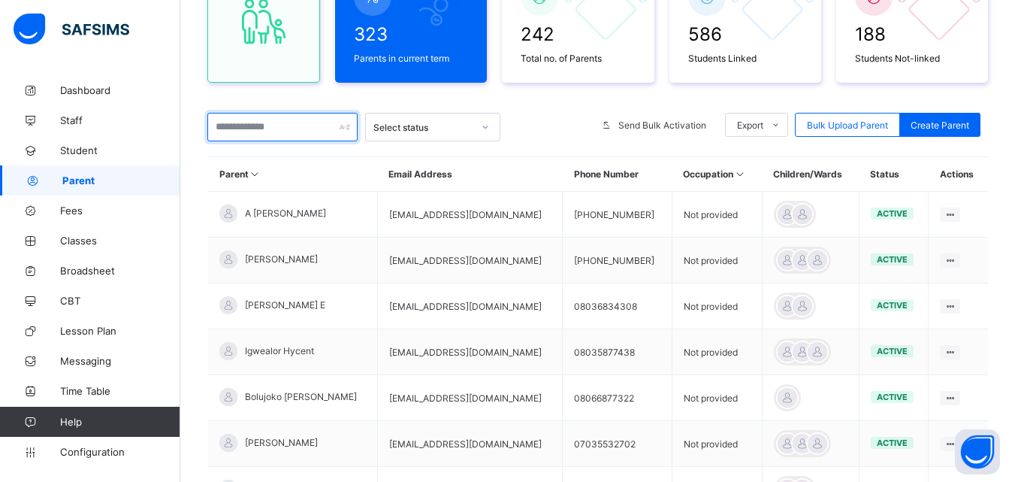
click at [289, 133] on input "text" at bounding box center [282, 127] width 150 height 29
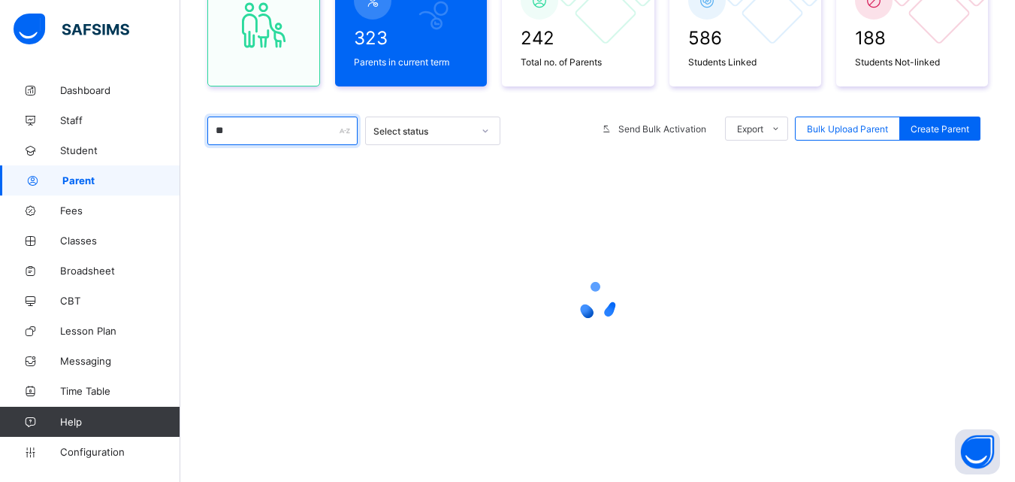
scroll to position [180, 0]
type input "*"
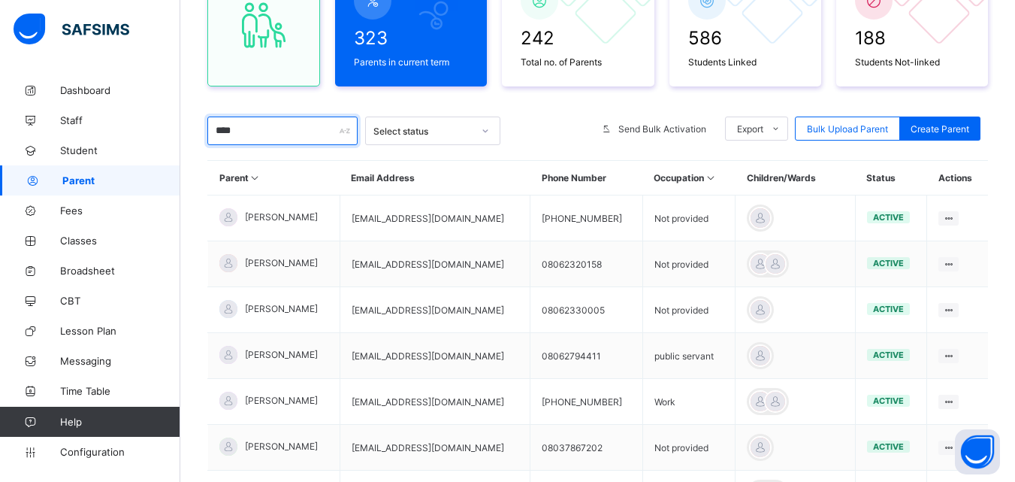
scroll to position [184, 0]
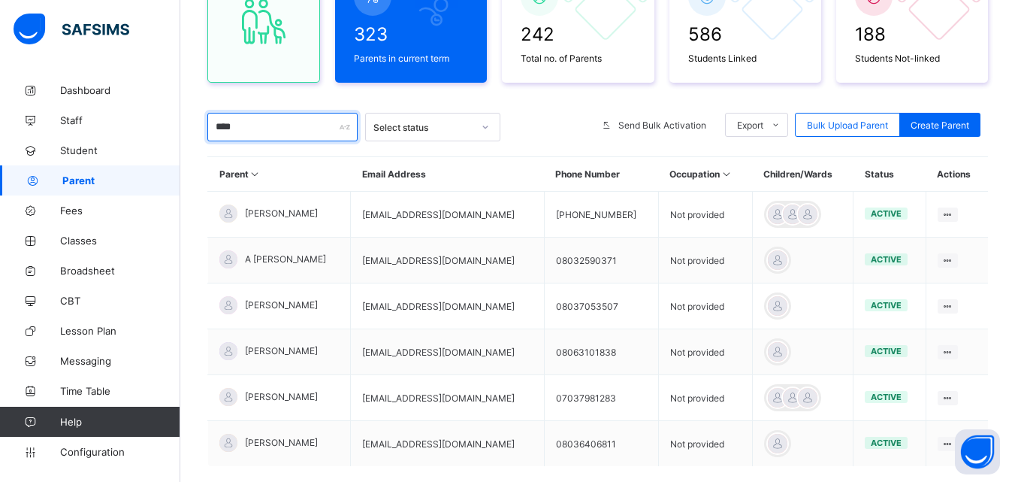
type input "****"
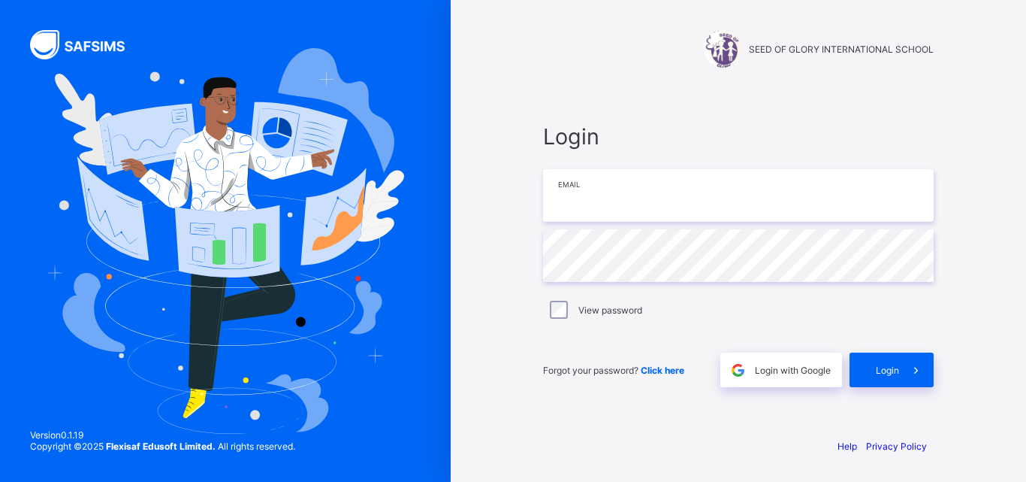
click at [588, 193] on input "email" at bounding box center [738, 195] width 391 height 53
type input "**********"
click at [633, 310] on label "View password" at bounding box center [611, 309] width 64 height 11
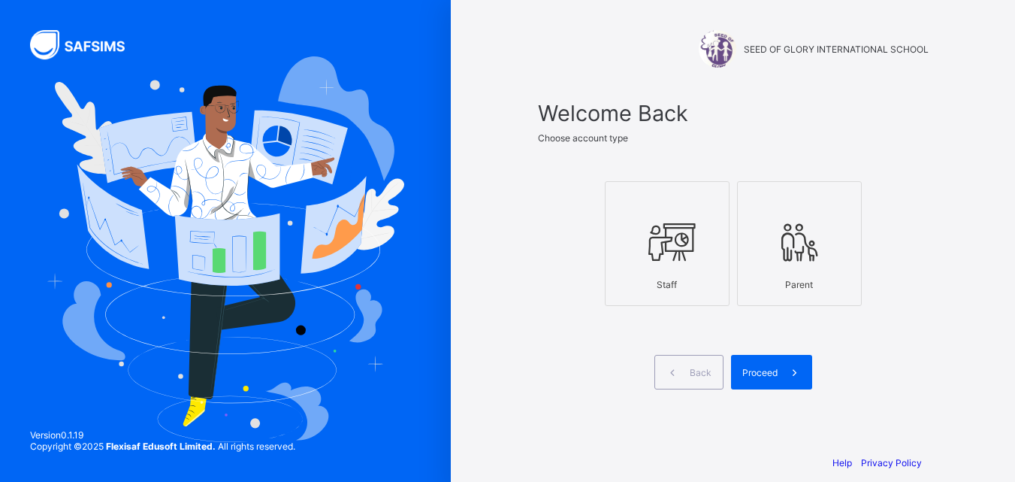
click at [670, 273] on div "Staff" at bounding box center [667, 284] width 108 height 26
click at [769, 376] on span "Proceed" at bounding box center [759, 372] width 35 height 11
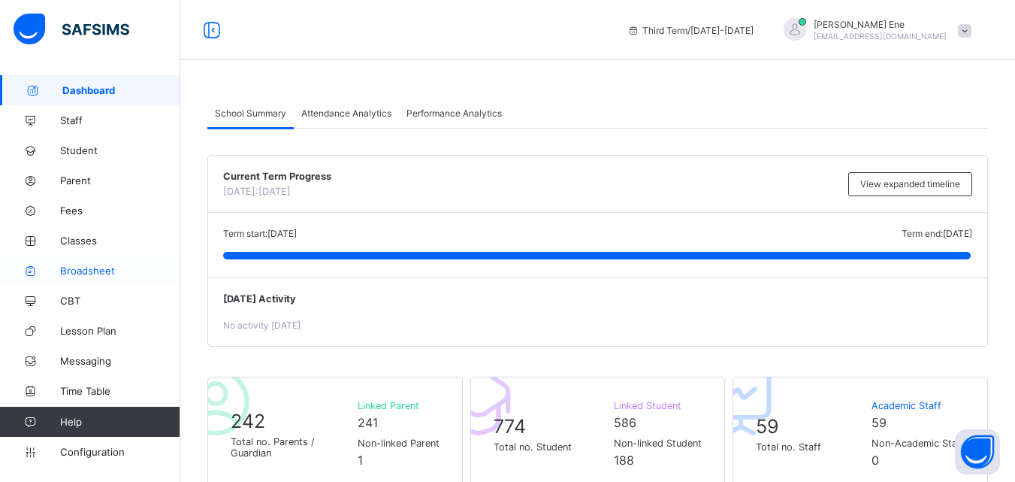
click at [97, 272] on span "Broadsheet" at bounding box center [120, 271] width 120 height 12
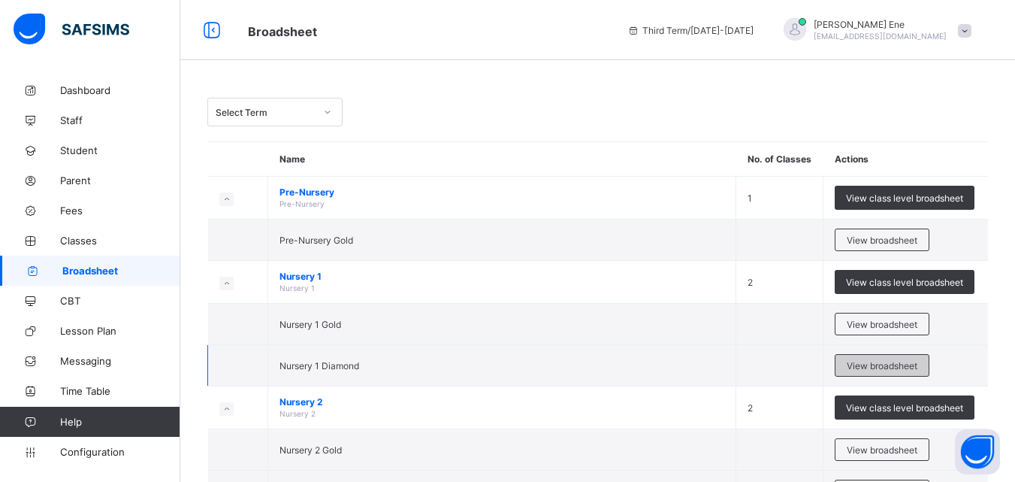
click at [883, 361] on span "View broadsheet" at bounding box center [882, 365] width 71 height 11
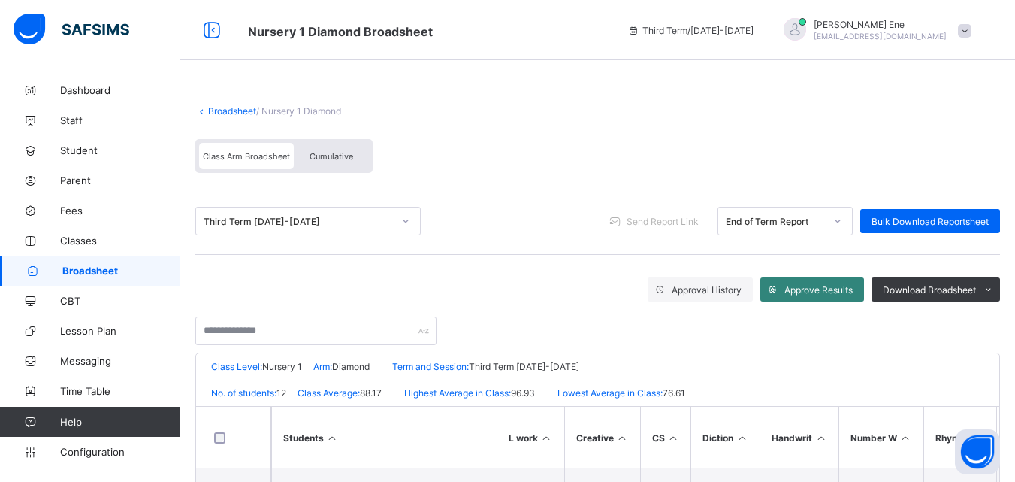
click at [827, 288] on span "Approve Results" at bounding box center [819, 289] width 68 height 11
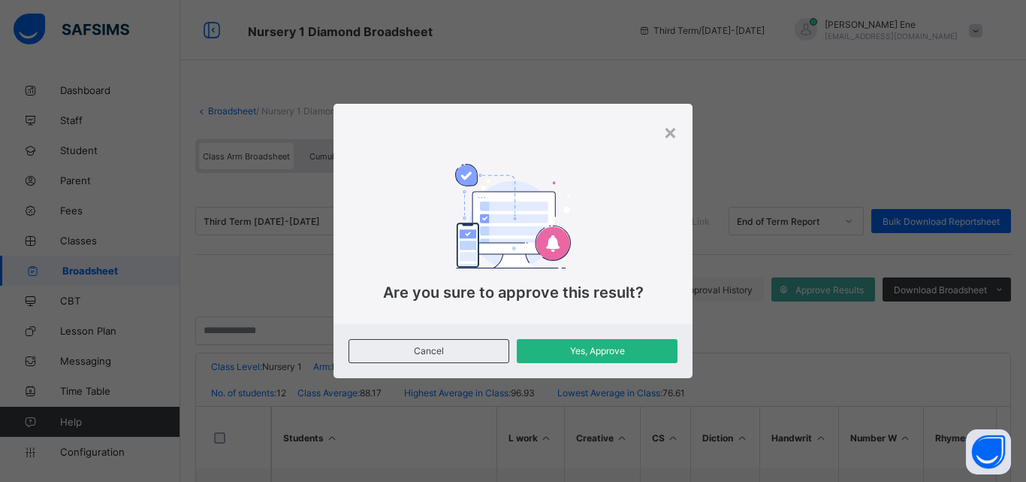
click at [618, 352] on span "Yes, Approve" at bounding box center [597, 350] width 138 height 11
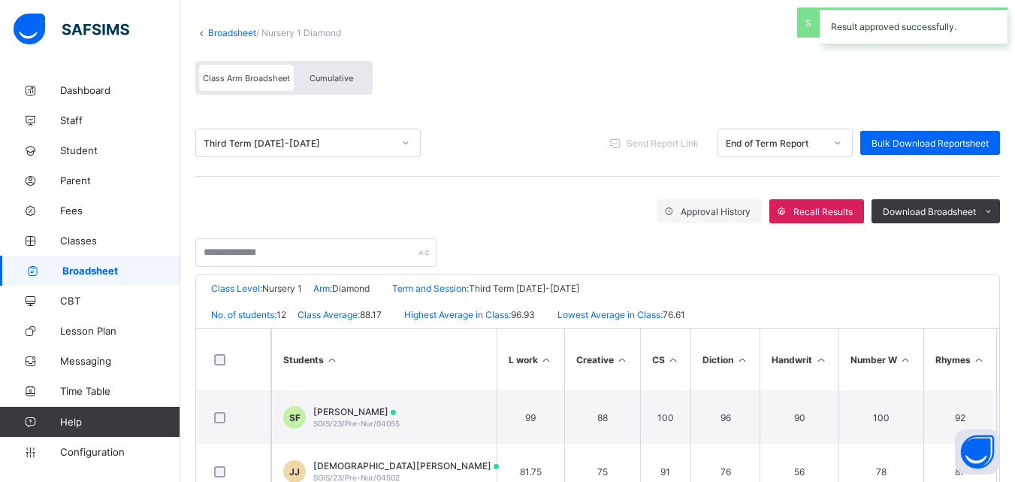
scroll to position [119, 0]
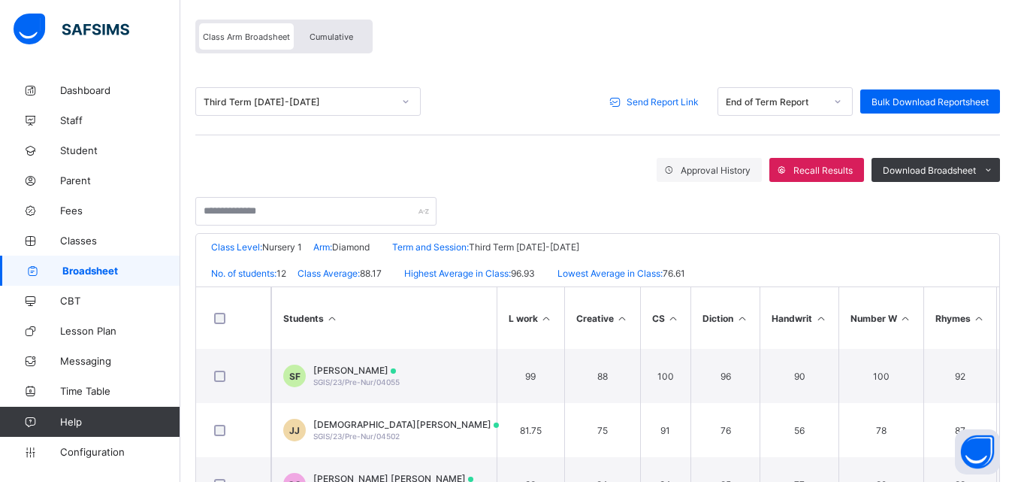
click at [683, 105] on span "Send Report Link" at bounding box center [663, 101] width 72 height 11
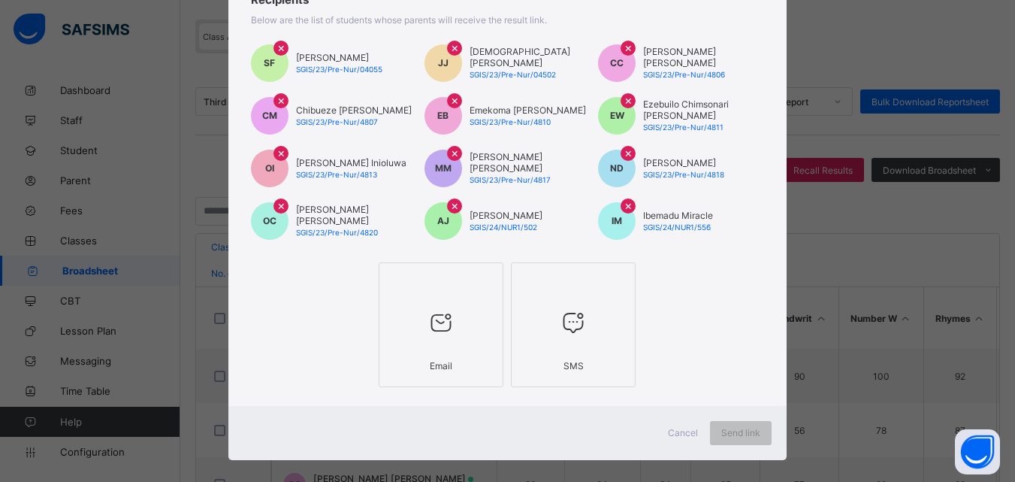
scroll to position [143, 0]
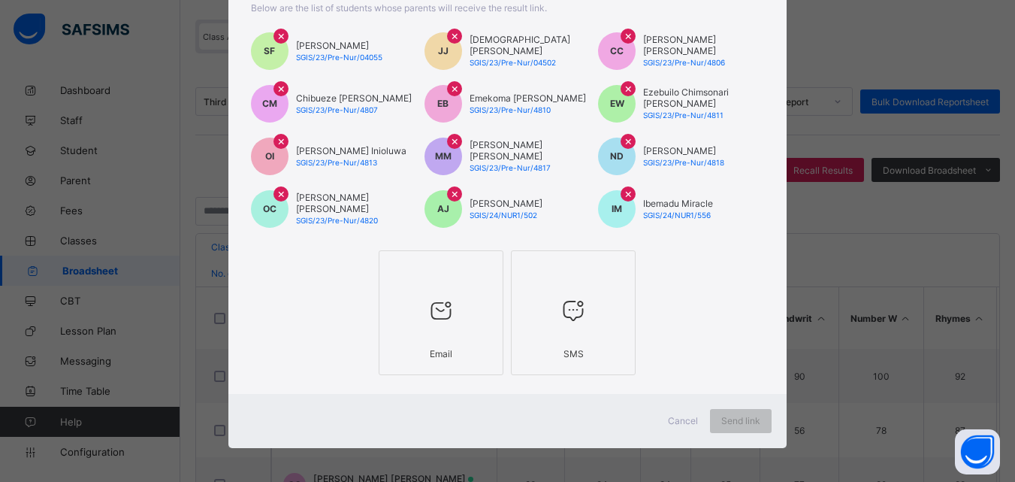
click at [406, 340] on div "Email" at bounding box center [441, 353] width 108 height 26
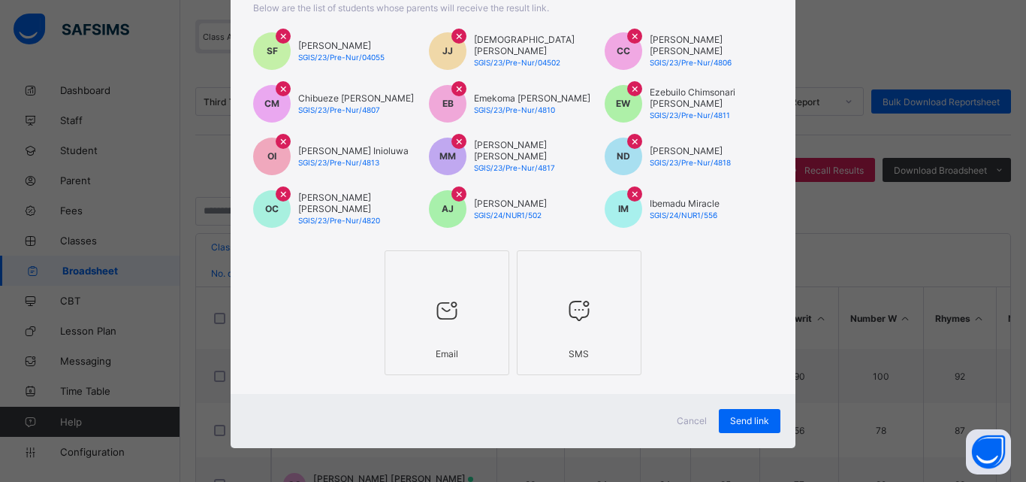
click at [531, 351] on div "SMS" at bounding box center [579, 353] width 108 height 26
click at [746, 423] on span "Send link" at bounding box center [749, 420] width 39 height 11
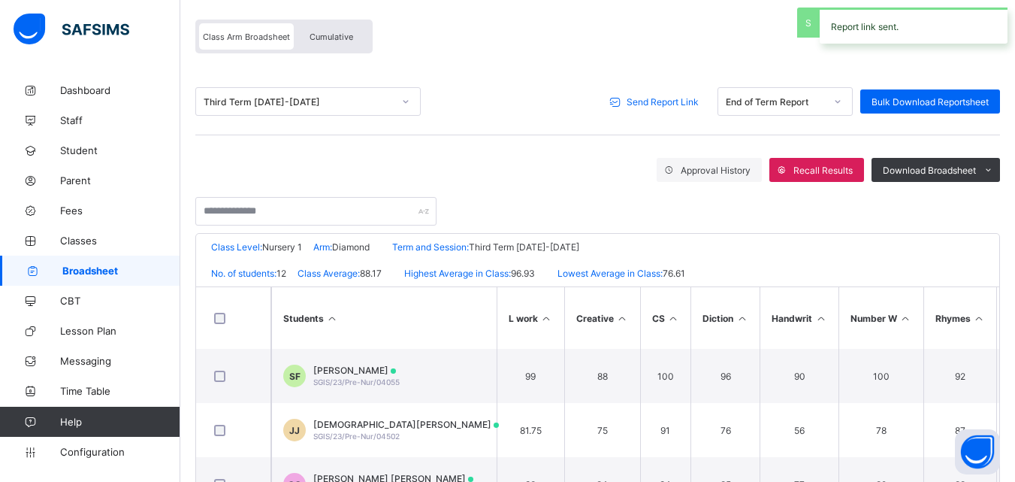
click at [650, 96] on span "Send Report Link" at bounding box center [663, 101] width 72 height 11
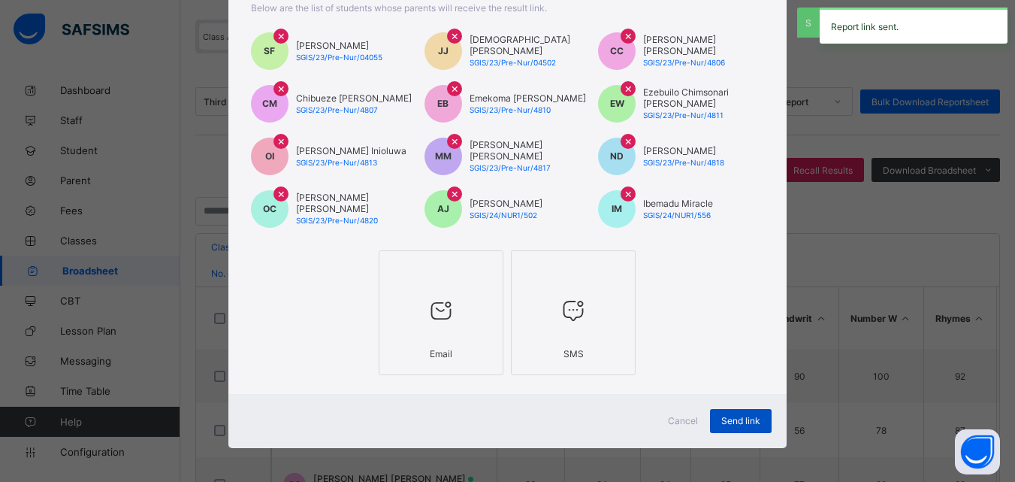
click at [722, 420] on span "Send link" at bounding box center [740, 420] width 39 height 11
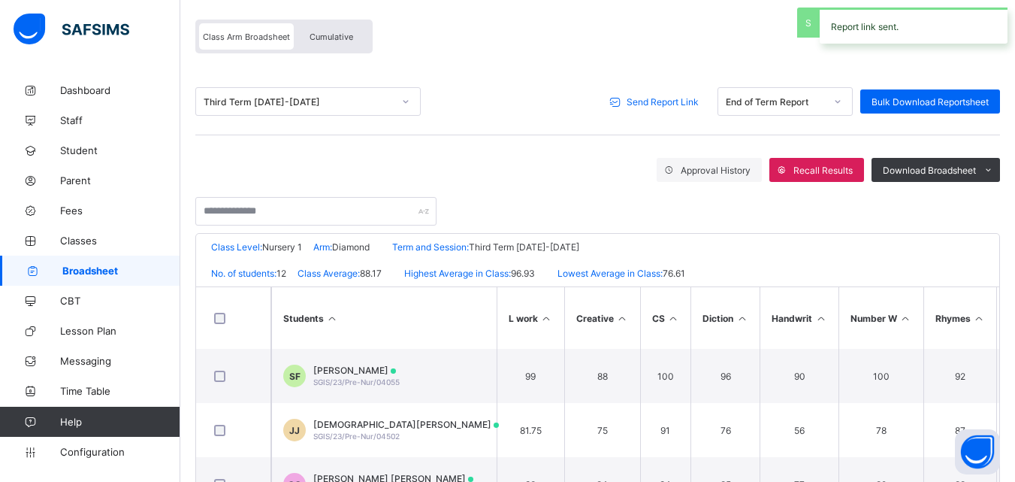
click at [678, 98] on span "Send Report Link" at bounding box center [663, 101] width 72 height 11
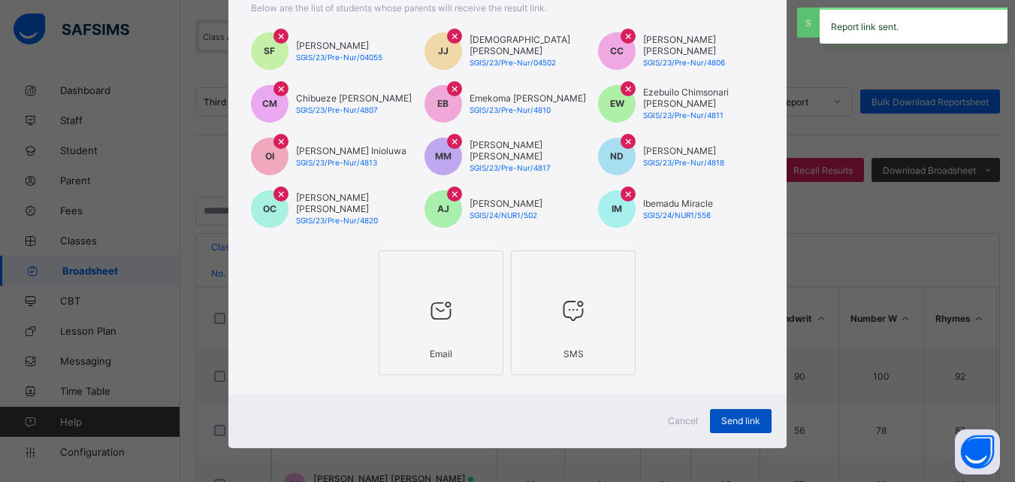
click at [739, 421] on span "Send link" at bounding box center [740, 420] width 39 height 11
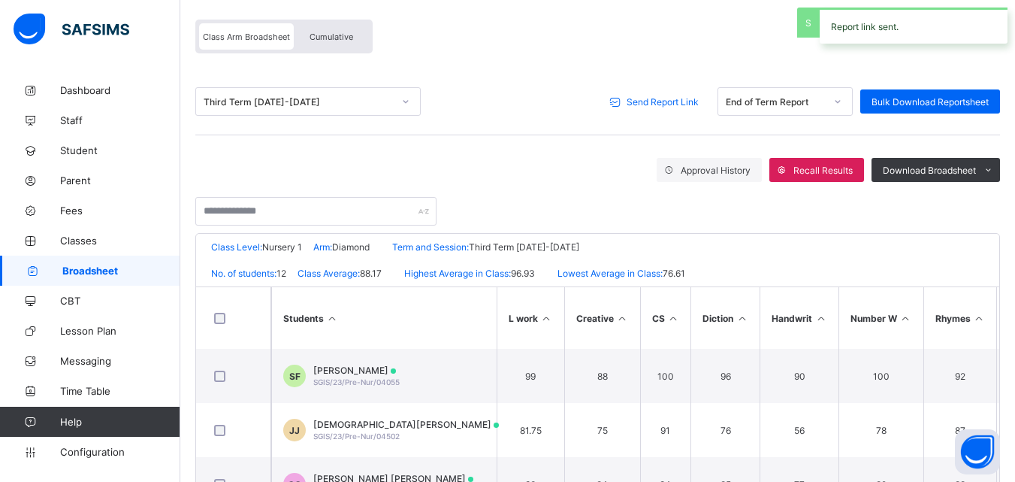
click at [68, 274] on span "Broadsheet" at bounding box center [121, 271] width 118 height 12
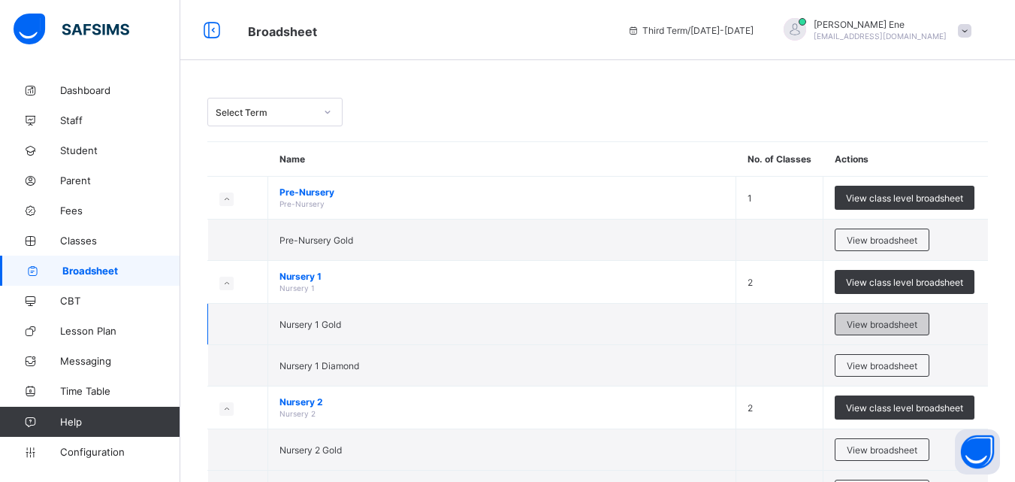
click at [887, 328] on span "View broadsheet" at bounding box center [882, 324] width 71 height 11
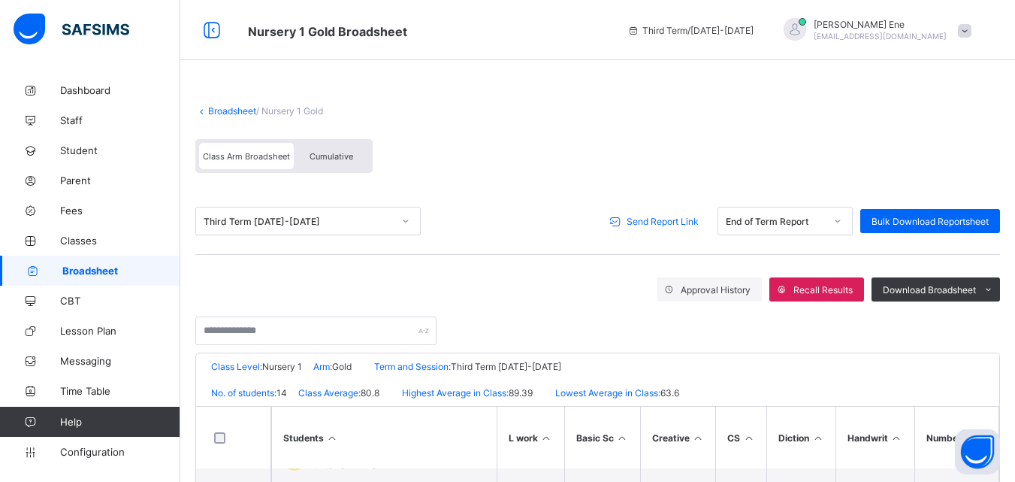
click at [643, 219] on span "Send Report Link" at bounding box center [663, 221] width 72 height 11
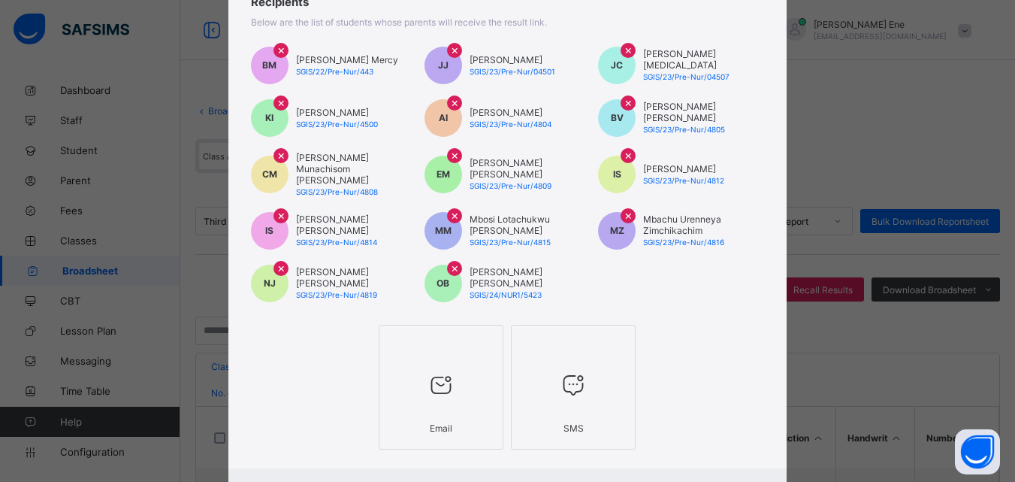
scroll to position [139, 0]
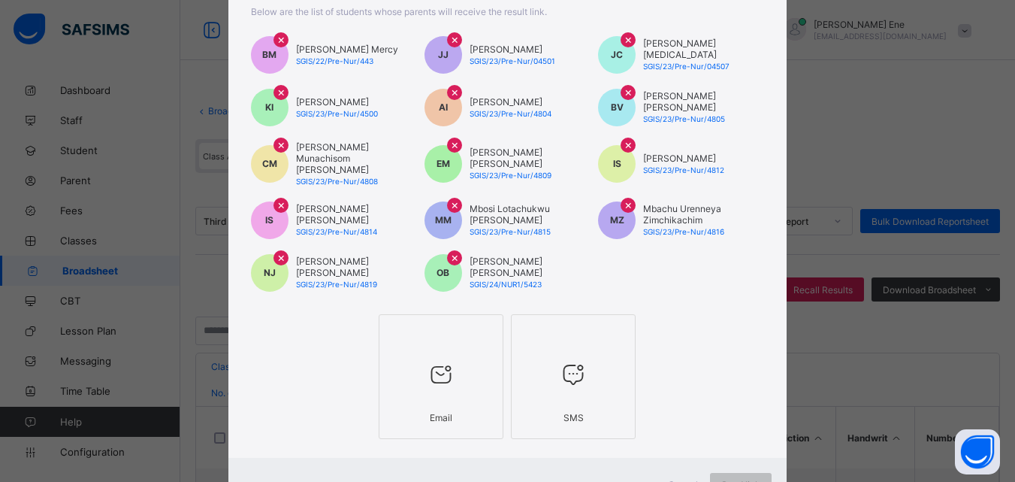
click at [440, 417] on div "Email" at bounding box center [441, 417] width 108 height 26
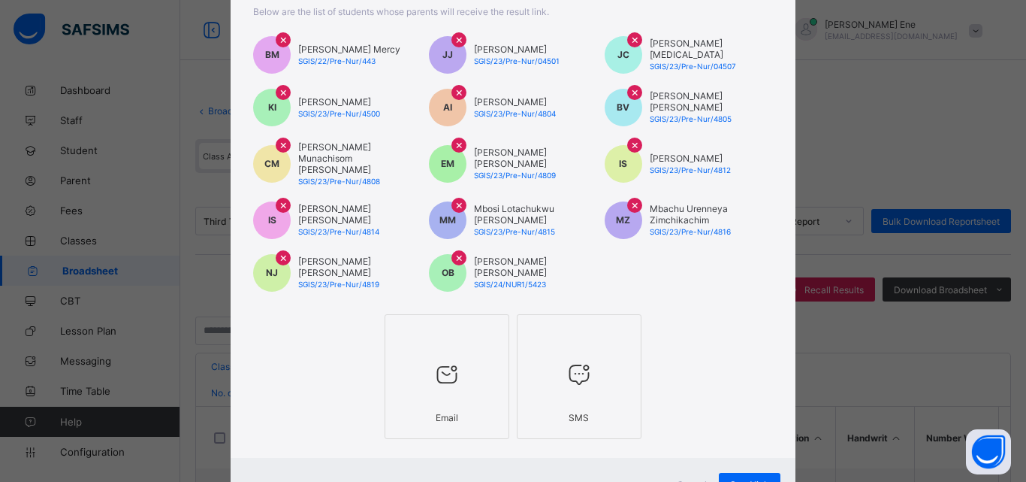
click at [547, 404] on div "SMS" at bounding box center [579, 417] width 108 height 26
click at [736, 479] on span "Send link" at bounding box center [749, 484] width 39 height 11
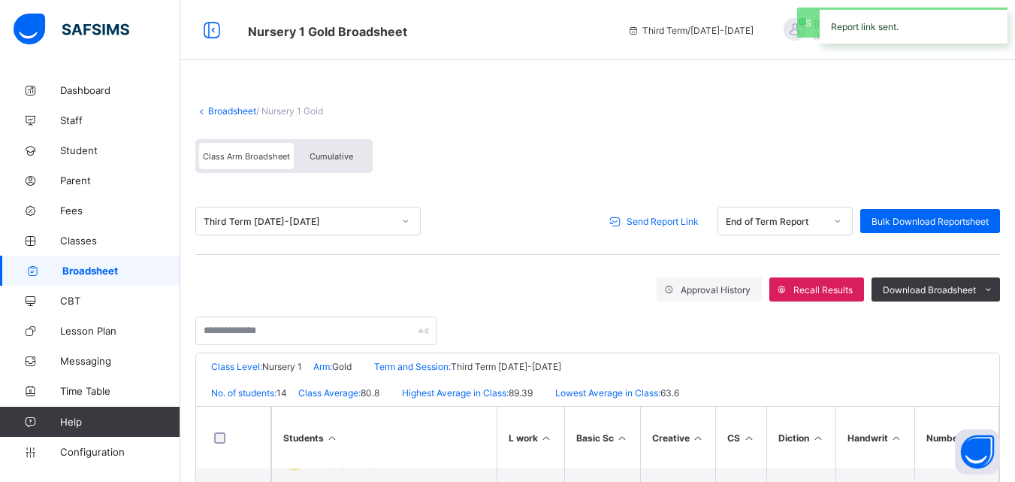
click at [660, 222] on span "Send Report Link" at bounding box center [663, 221] width 72 height 11
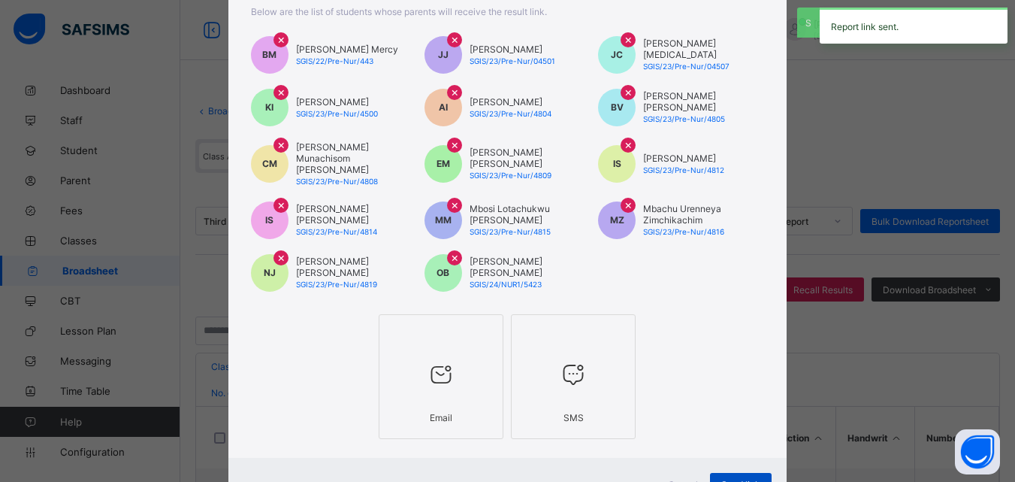
click at [737, 479] on span "Send link" at bounding box center [740, 484] width 39 height 11
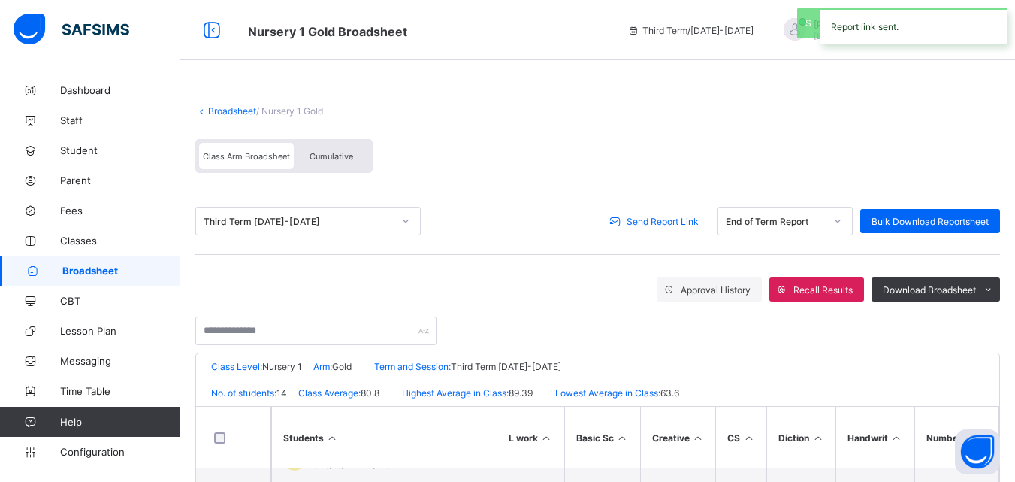
click at [670, 216] on span "Send Report Link" at bounding box center [663, 221] width 72 height 11
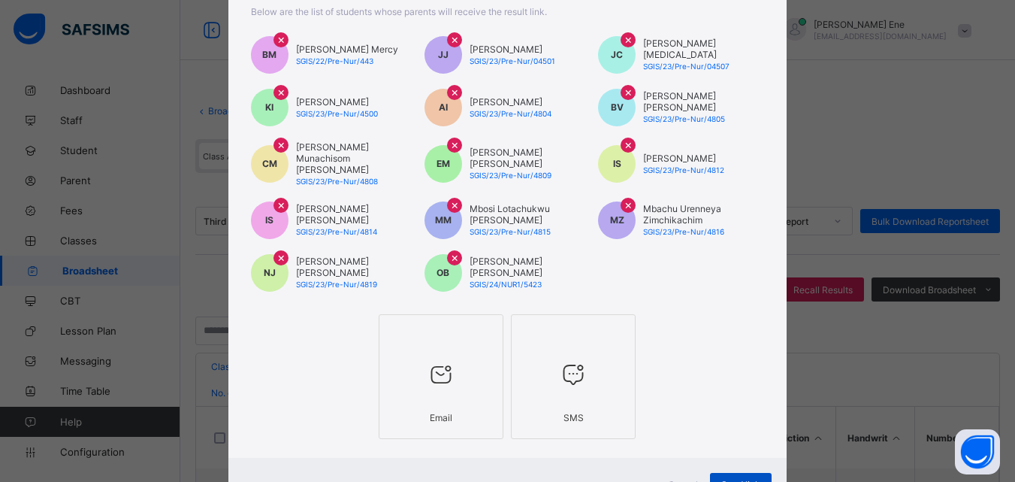
click at [744, 479] on span "Send link" at bounding box center [740, 484] width 39 height 11
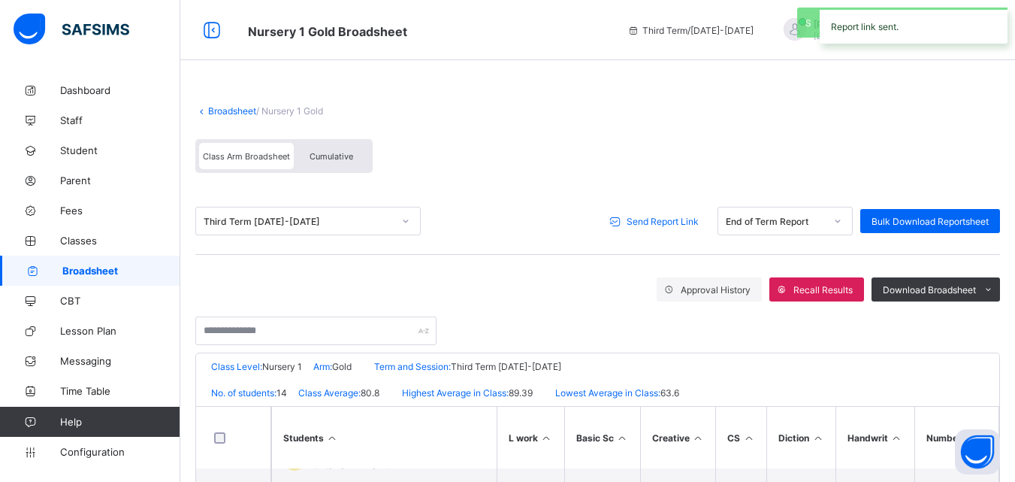
click at [681, 225] on span "Send Report Link" at bounding box center [663, 221] width 72 height 11
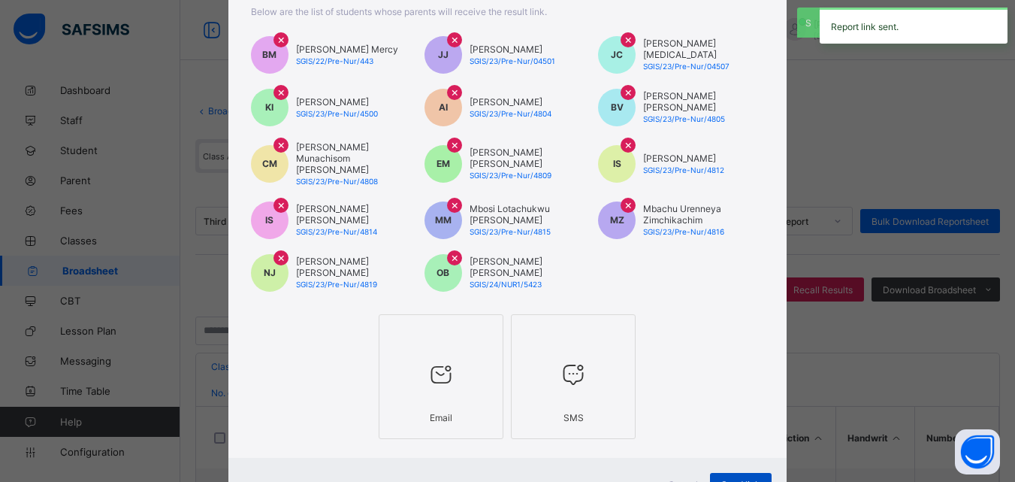
click at [736, 479] on span "Send link" at bounding box center [740, 484] width 39 height 11
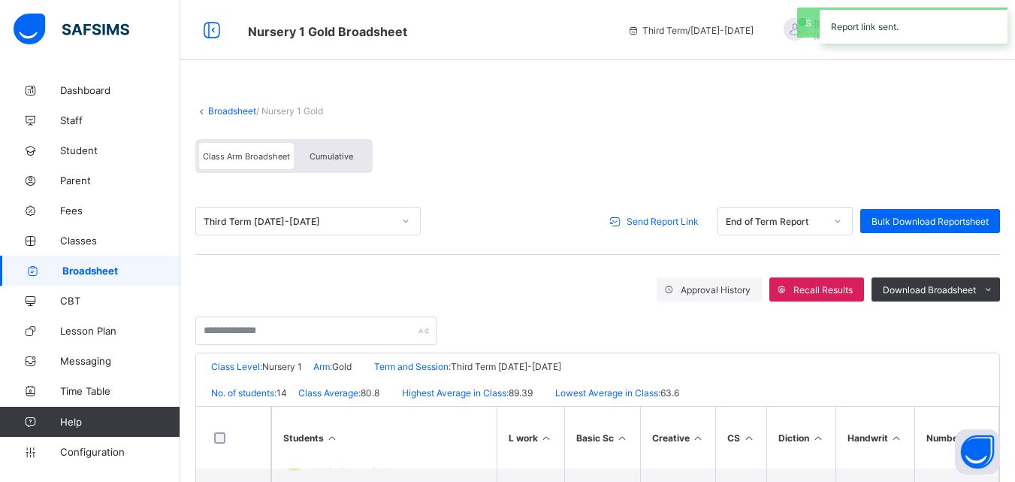
click at [106, 269] on span "Broadsheet" at bounding box center [121, 271] width 118 height 12
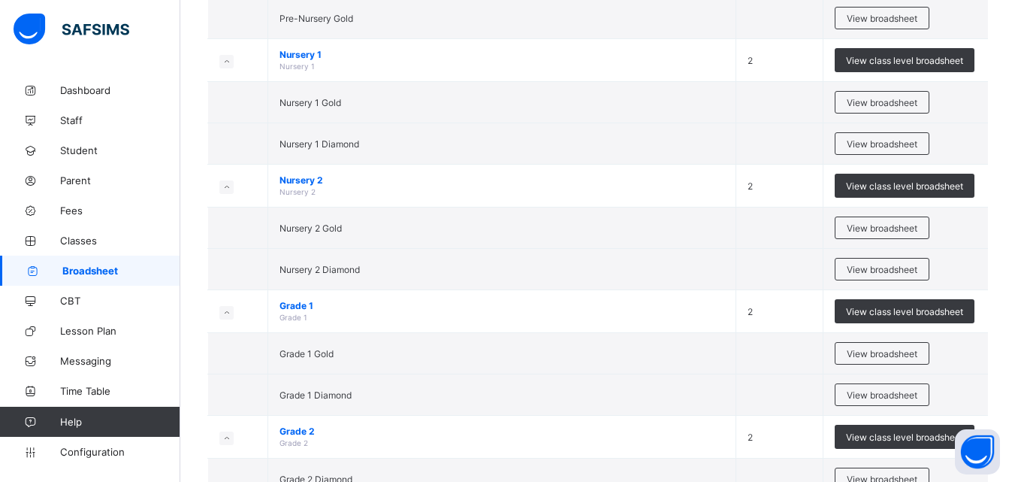
scroll to position [278, 0]
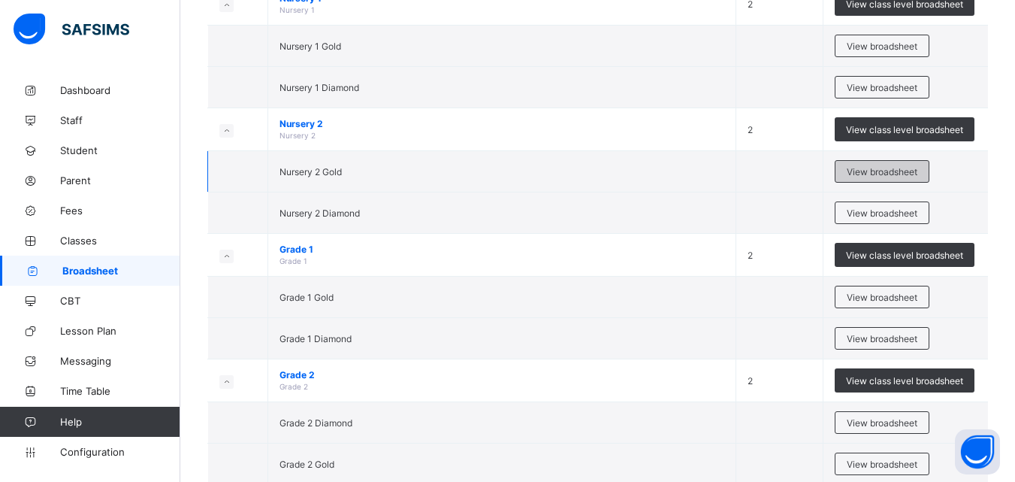
click at [900, 174] on span "View broadsheet" at bounding box center [882, 171] width 71 height 11
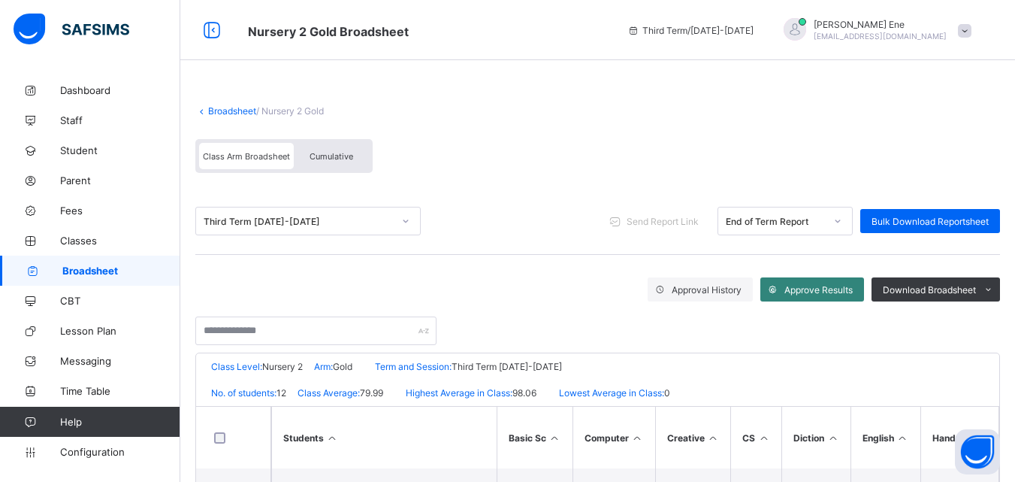
click at [800, 287] on span "Approve Results" at bounding box center [819, 289] width 68 height 11
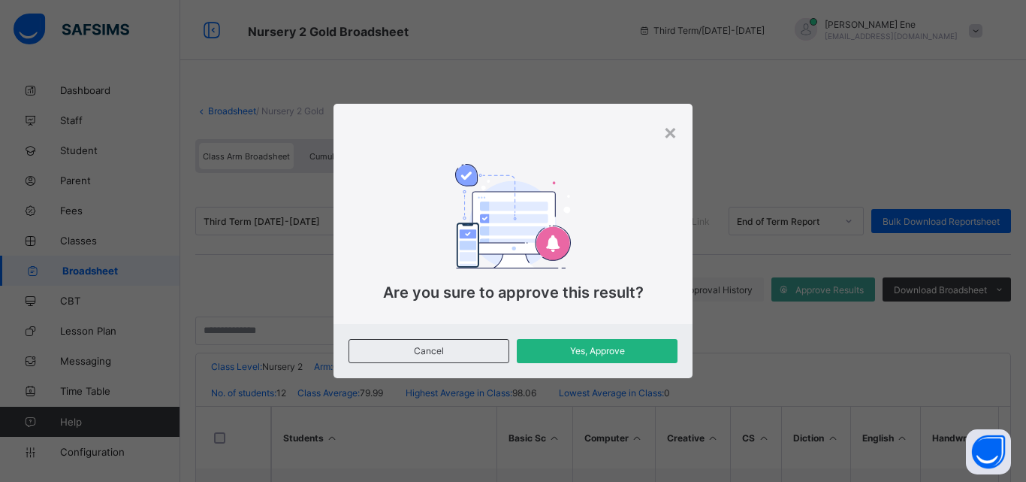
click at [633, 351] on span "Yes, Approve" at bounding box center [597, 350] width 138 height 11
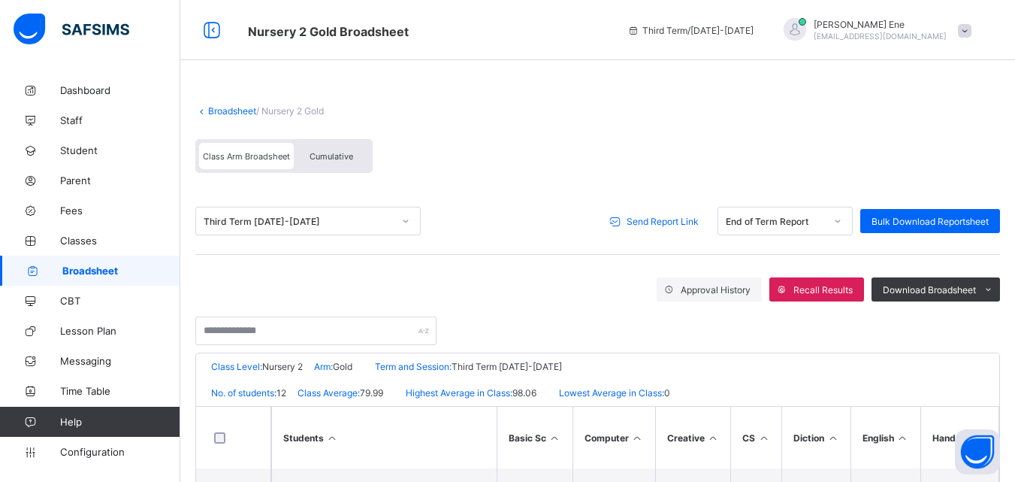
click at [653, 221] on span "Send Report Link" at bounding box center [663, 221] width 72 height 11
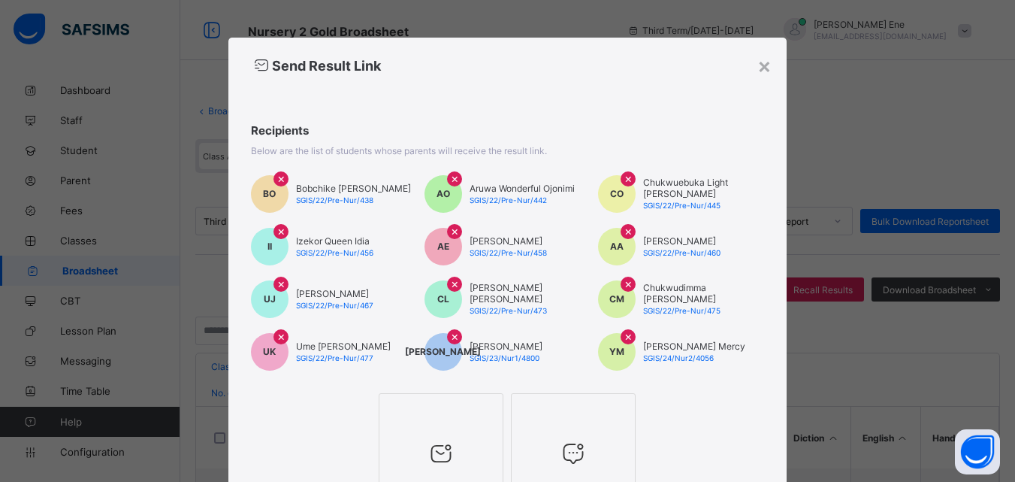
click at [425, 460] on icon at bounding box center [441, 453] width 32 height 27
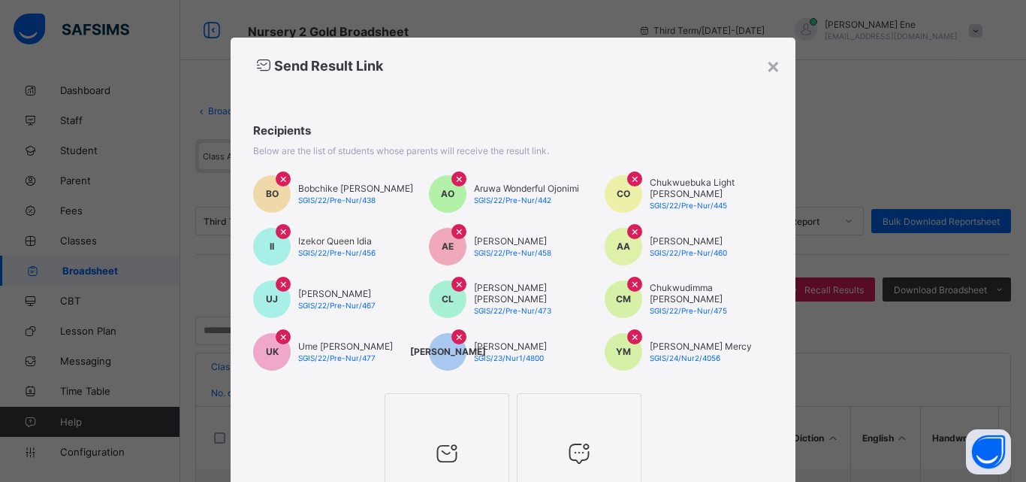
click at [565, 436] on div at bounding box center [579, 453] width 108 height 59
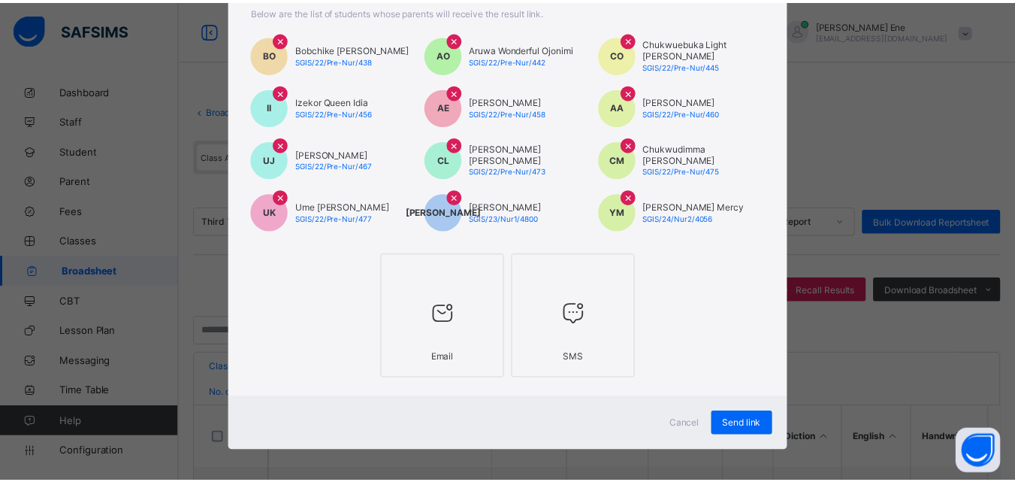
scroll to position [147, 0]
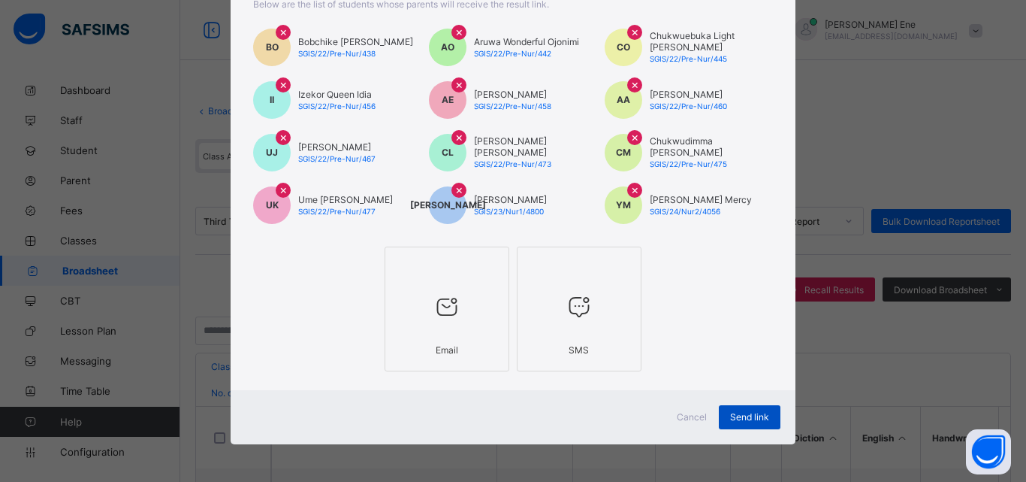
click at [762, 416] on span "Send link" at bounding box center [749, 416] width 39 height 11
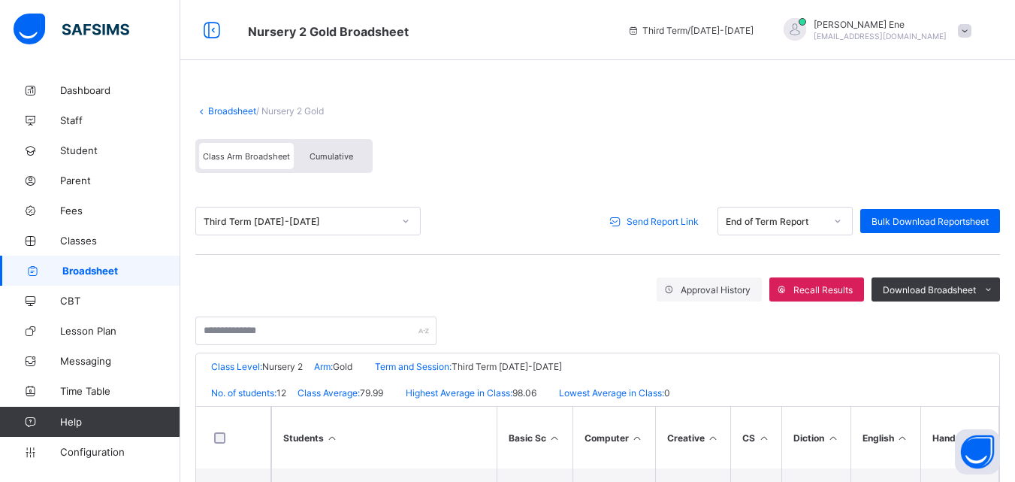
click at [691, 221] on span "Send Report Link" at bounding box center [663, 221] width 72 height 11
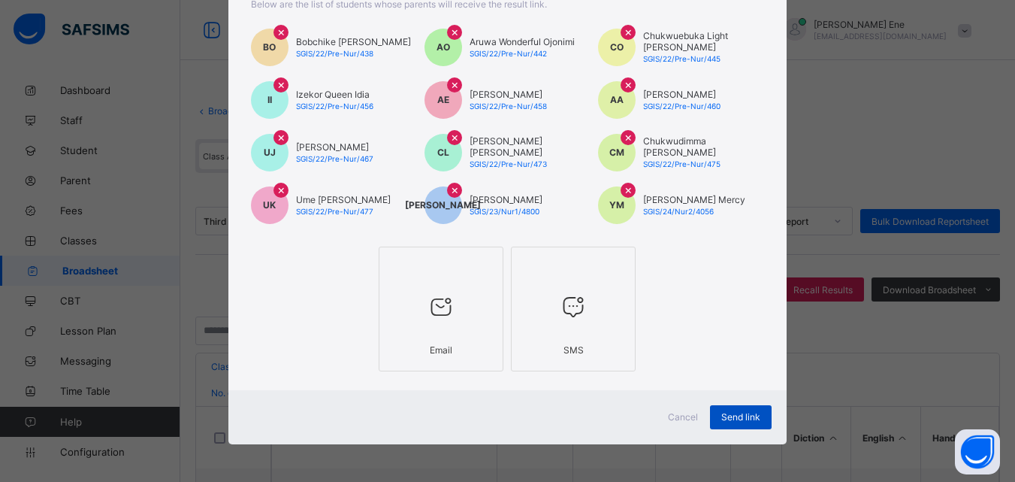
click at [729, 416] on span "Send link" at bounding box center [740, 416] width 39 height 11
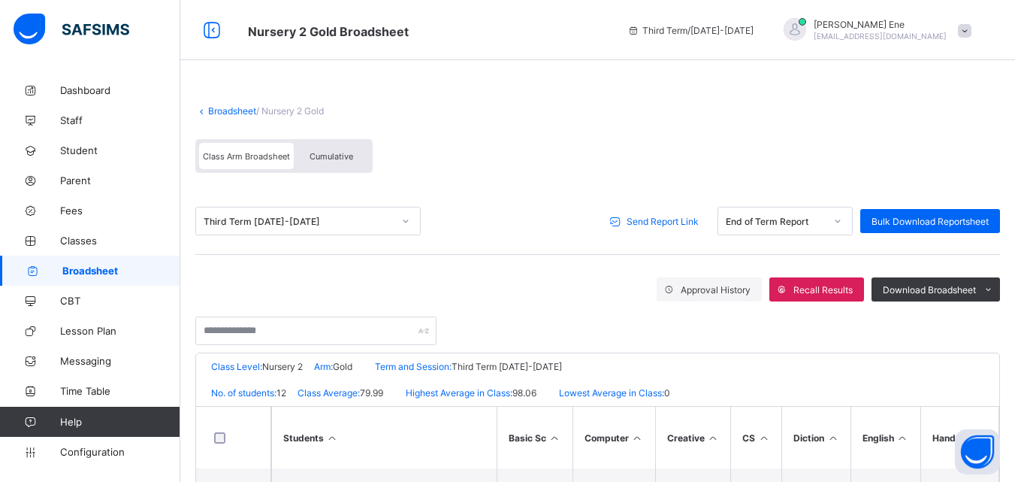
click at [679, 222] on span "Send Report Link" at bounding box center [663, 221] width 72 height 11
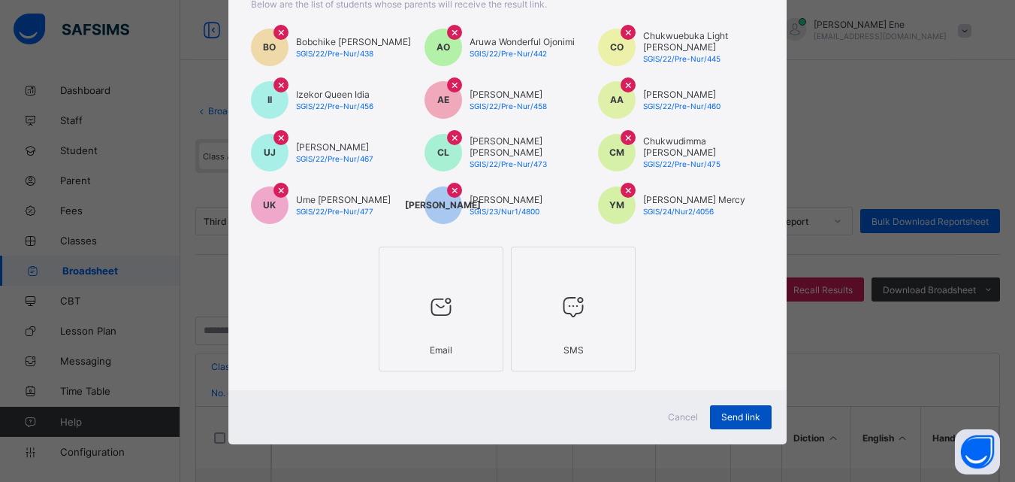
click at [742, 413] on span "Send link" at bounding box center [740, 416] width 39 height 11
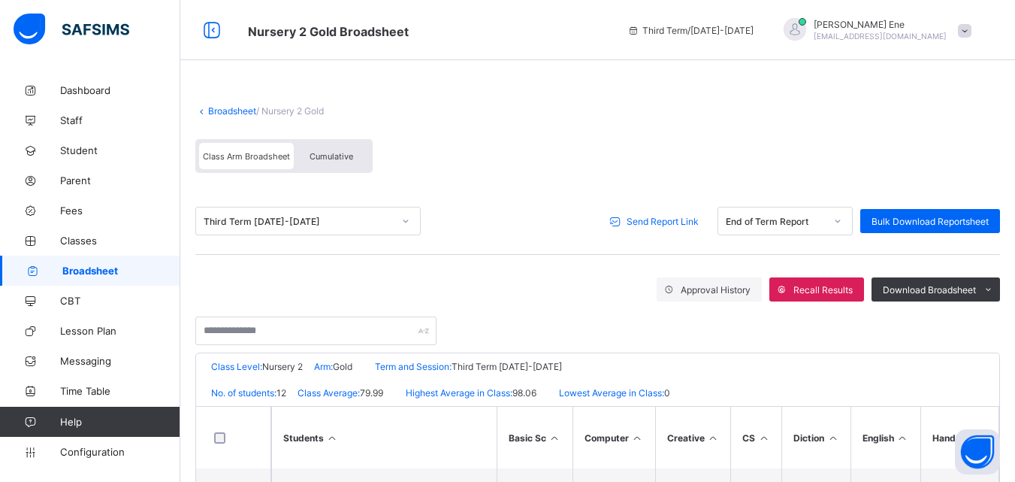
click at [688, 219] on span "Send Report Link" at bounding box center [663, 221] width 72 height 11
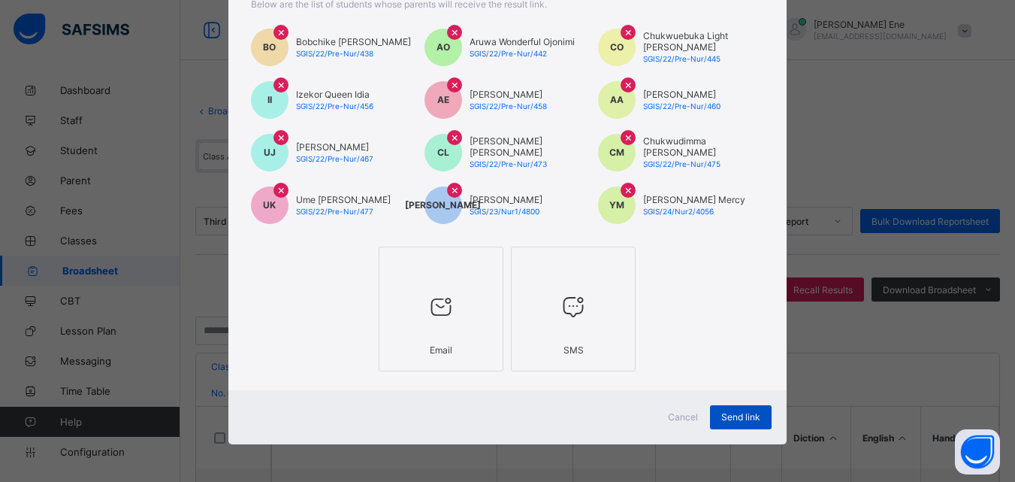
click at [739, 406] on div "Send link" at bounding box center [741, 417] width 62 height 24
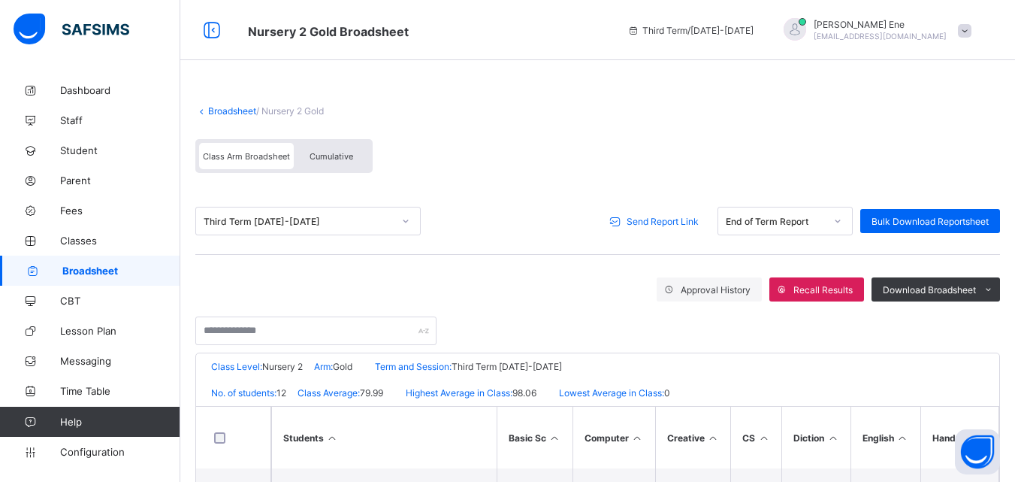
click at [101, 271] on span "Broadsheet" at bounding box center [121, 271] width 118 height 12
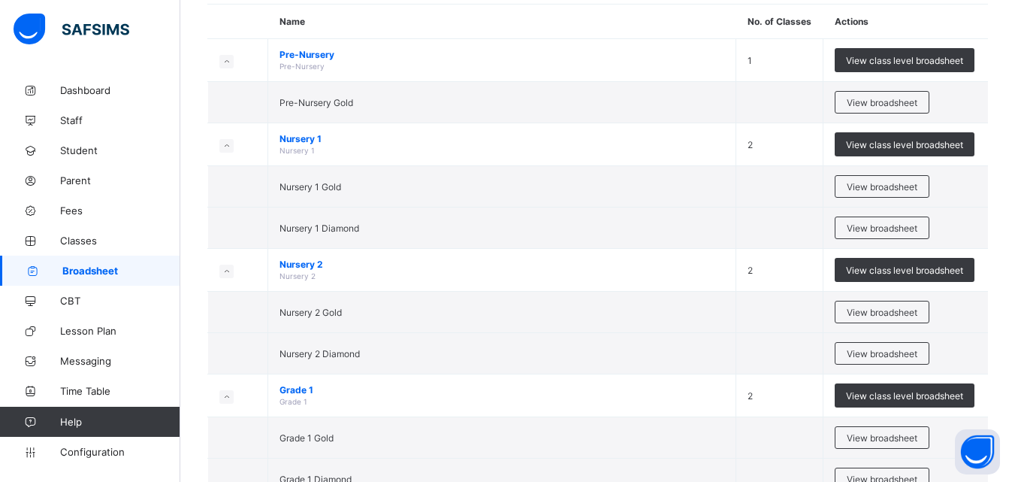
scroll to position [150, 0]
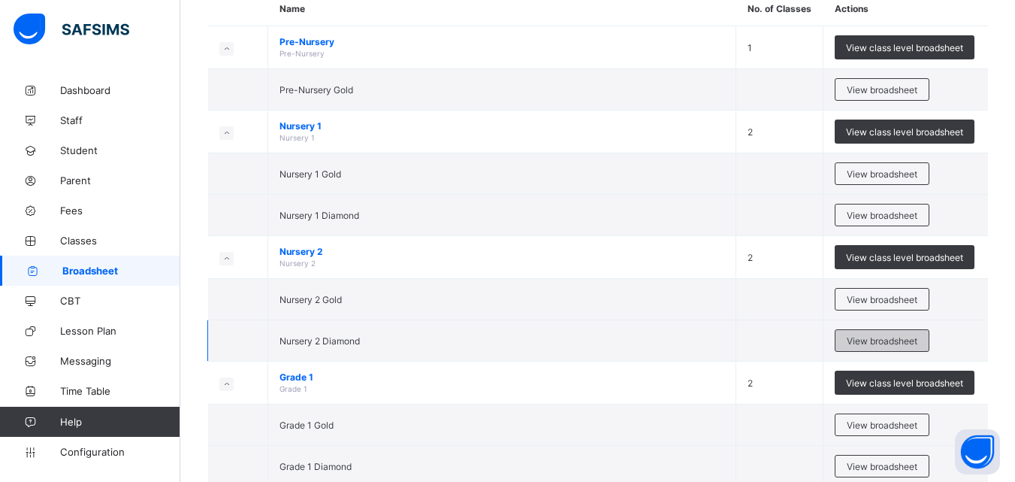
click at [894, 341] on span "View broadsheet" at bounding box center [882, 340] width 71 height 11
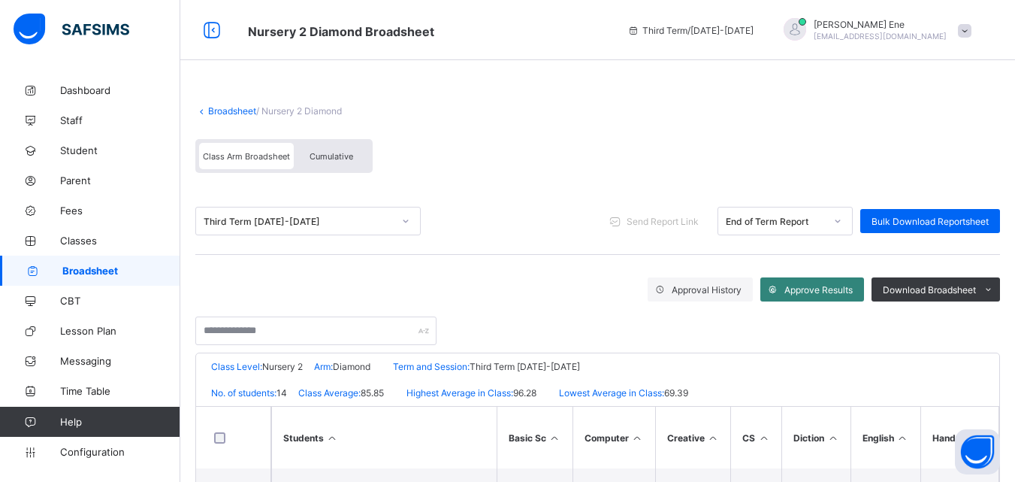
click at [840, 289] on span "Approve Results" at bounding box center [819, 289] width 68 height 11
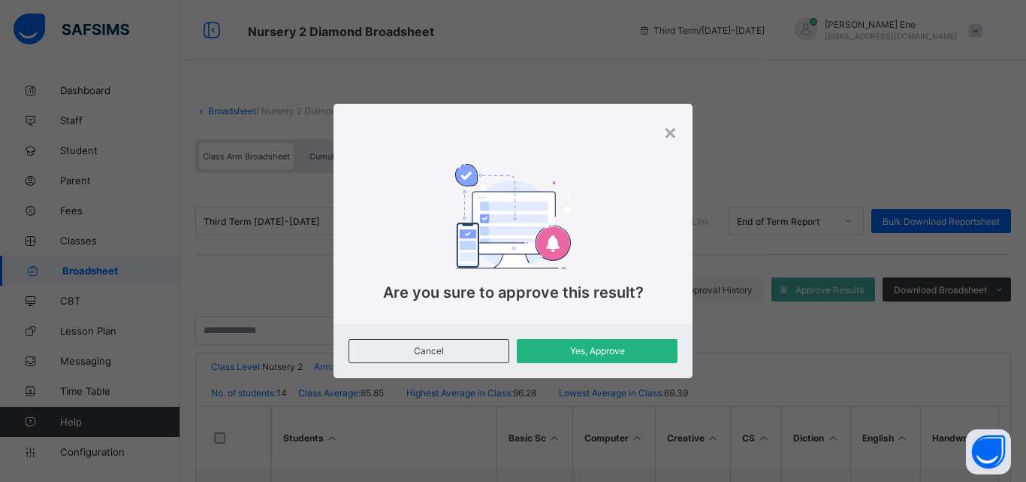
click at [634, 349] on span "Yes, Approve" at bounding box center [597, 350] width 138 height 11
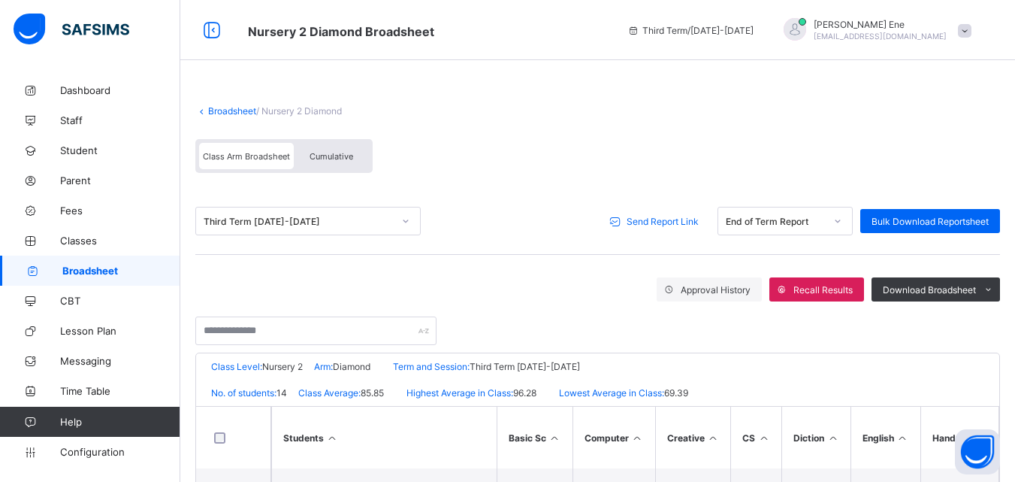
click at [666, 219] on span "Send Report Link" at bounding box center [663, 221] width 72 height 11
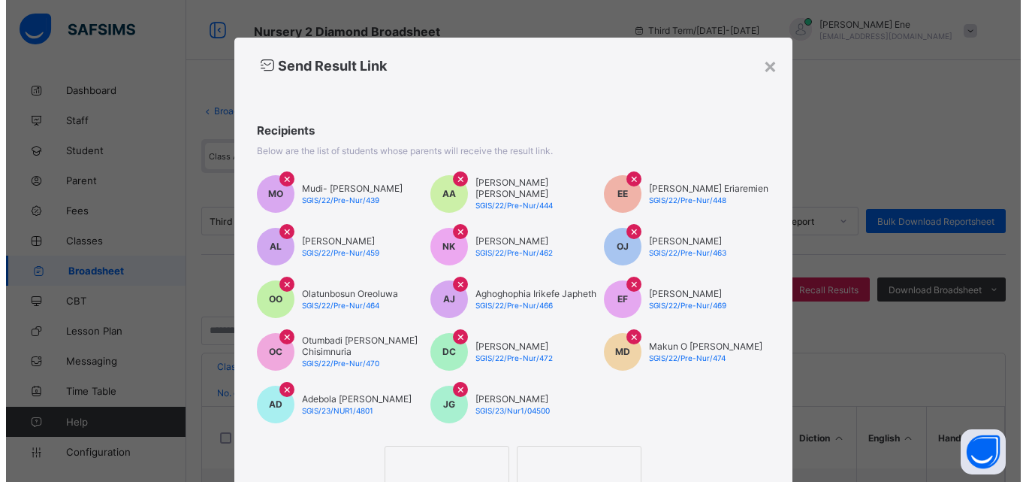
scroll to position [115, 0]
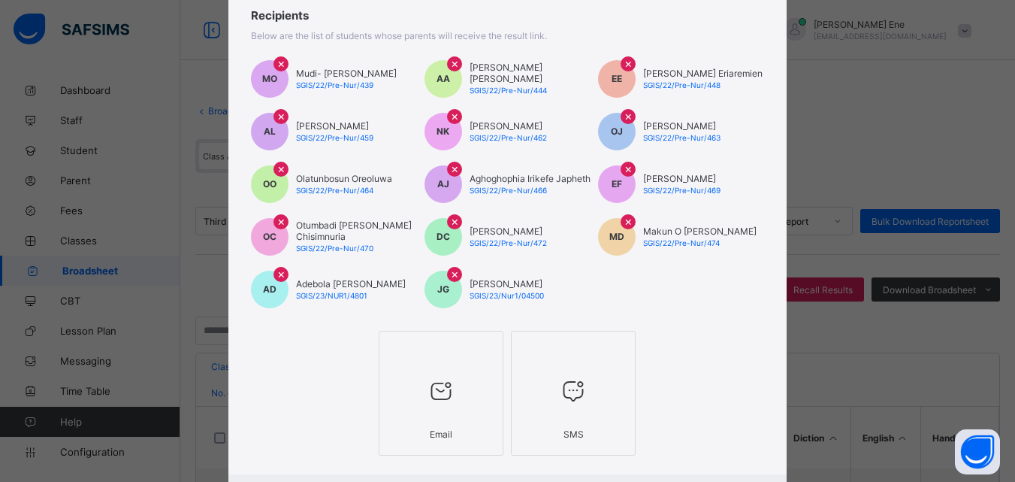
click at [425, 402] on icon at bounding box center [441, 390] width 32 height 27
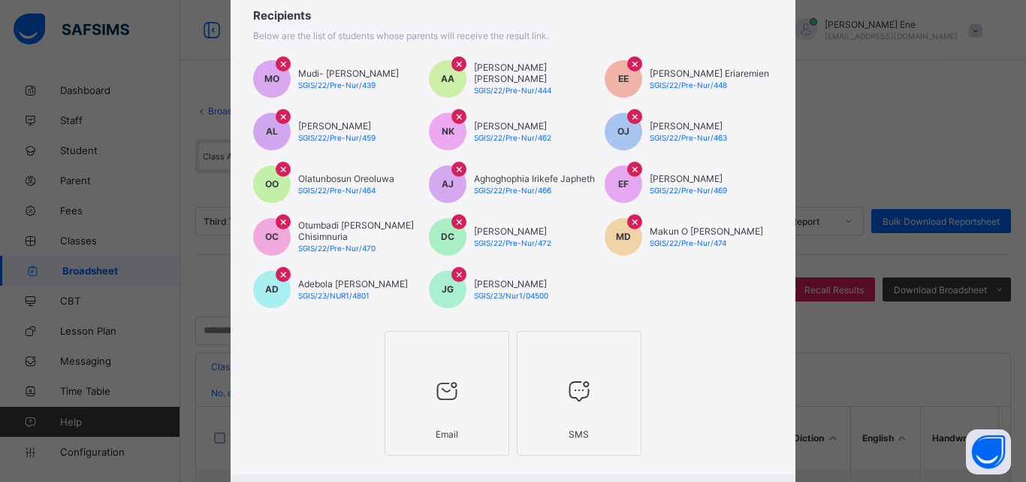
click at [550, 416] on div at bounding box center [579, 390] width 108 height 59
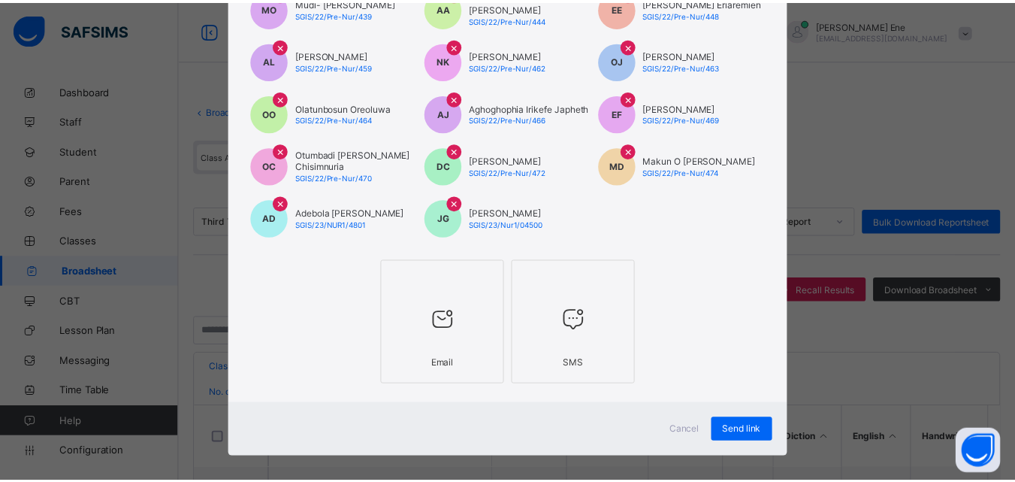
scroll to position [199, 0]
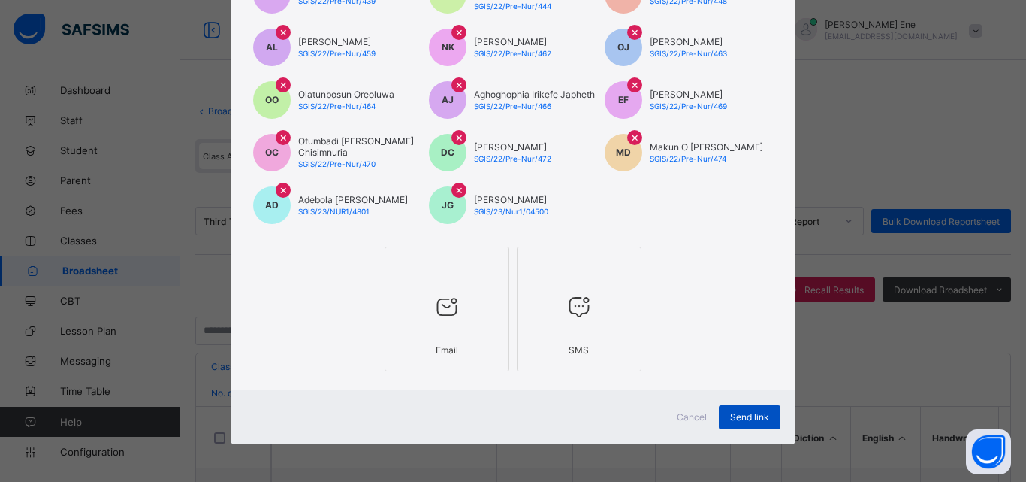
click at [765, 422] on span "Send link" at bounding box center [749, 416] width 39 height 11
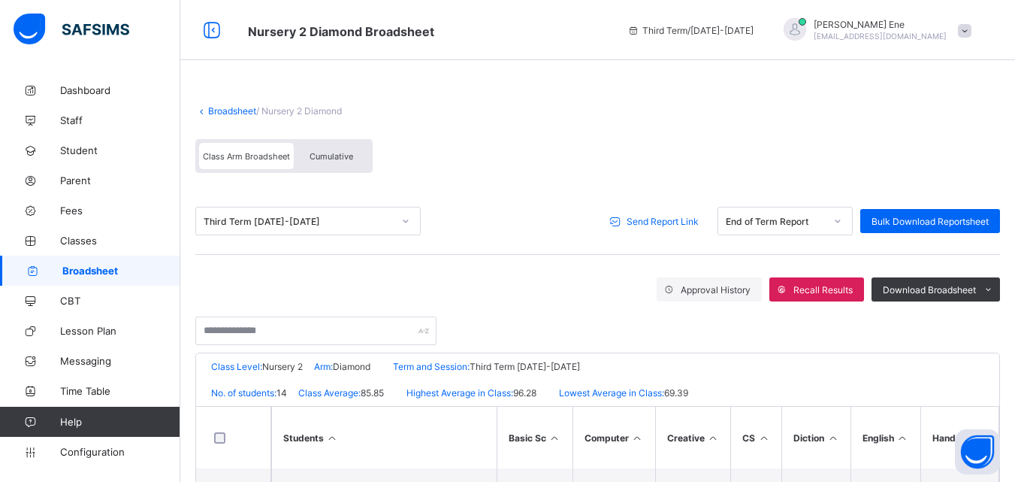
click at [668, 228] on div "Send Report Link" at bounding box center [656, 221] width 107 height 24
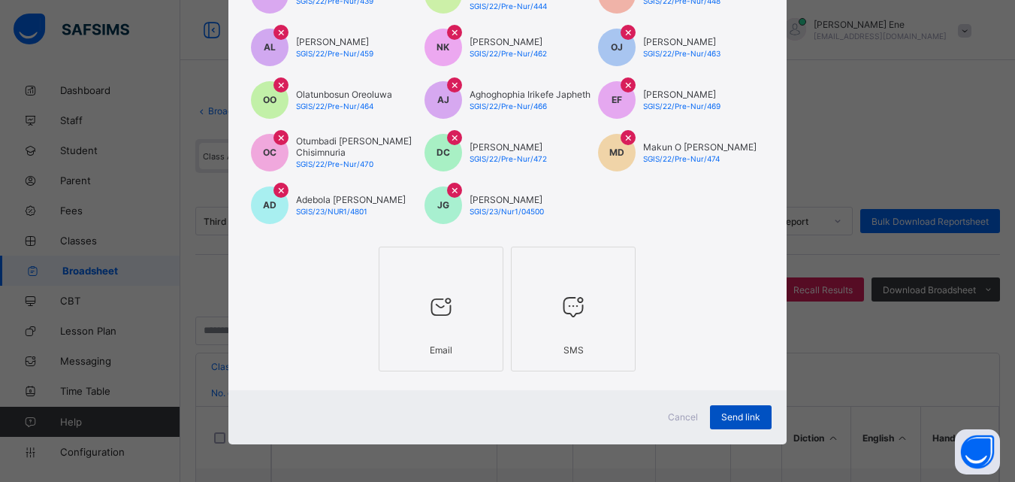
click at [741, 419] on span "Send link" at bounding box center [740, 416] width 39 height 11
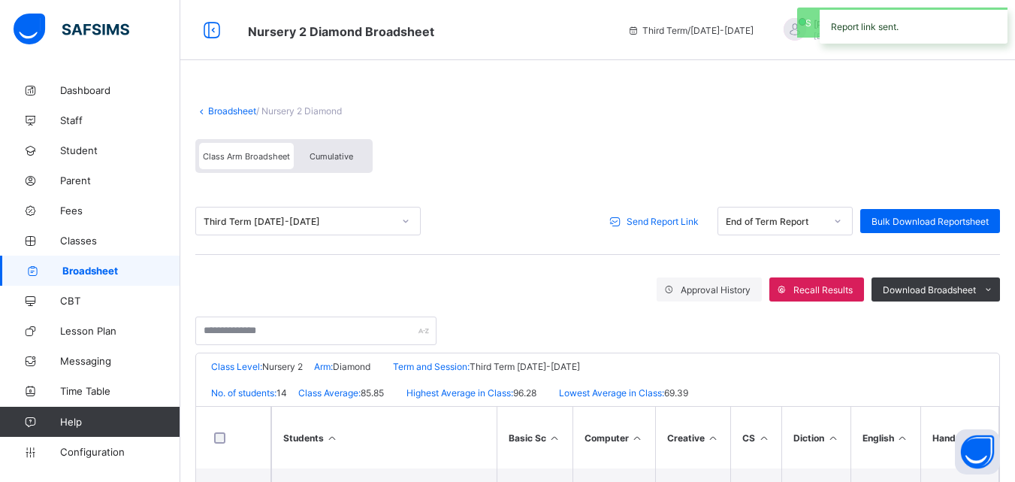
click at [676, 222] on span "Send Report Link" at bounding box center [663, 221] width 72 height 11
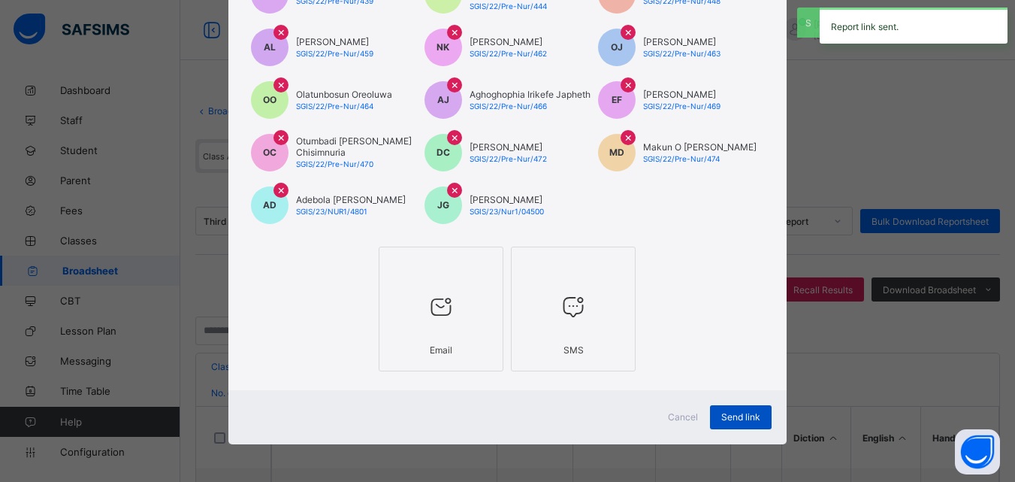
click at [735, 412] on span "Send link" at bounding box center [740, 416] width 39 height 11
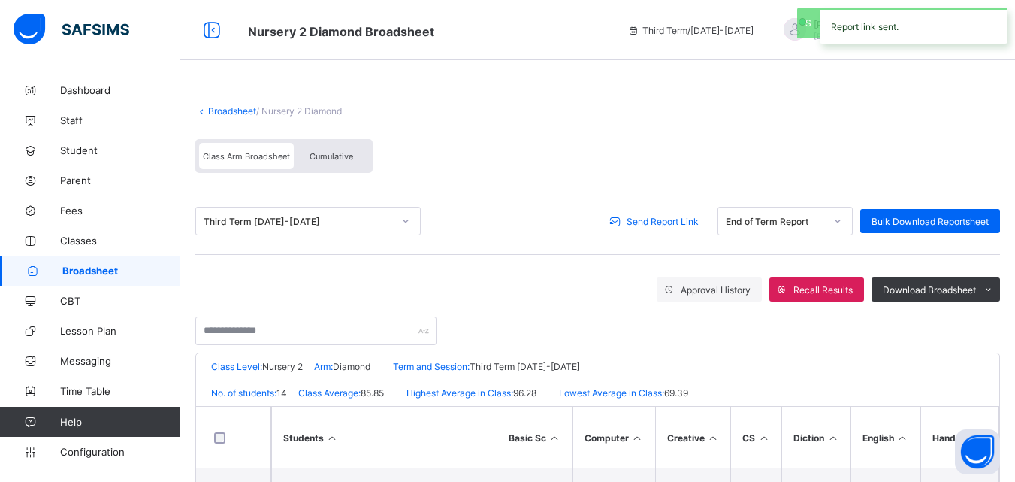
click at [674, 218] on span "Send Report Link" at bounding box center [663, 221] width 72 height 11
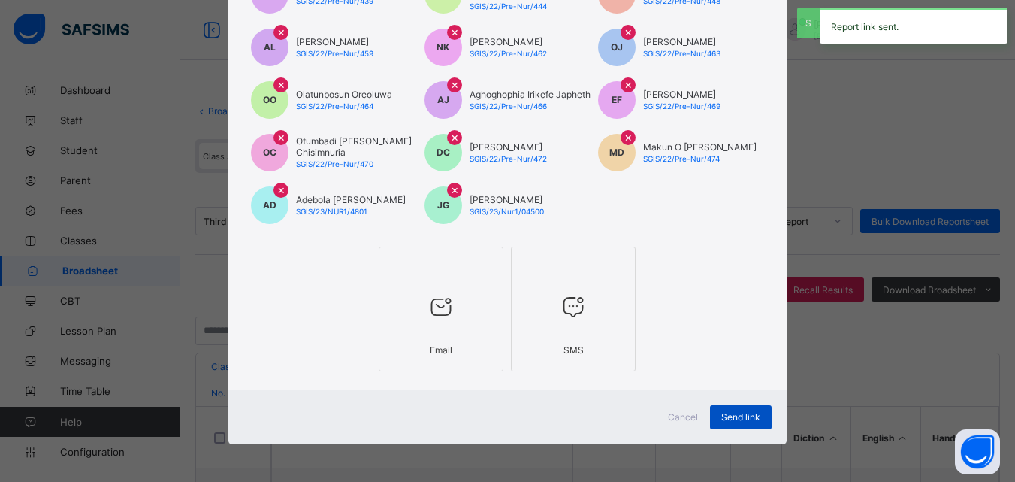
click at [730, 419] on span "Send link" at bounding box center [740, 416] width 39 height 11
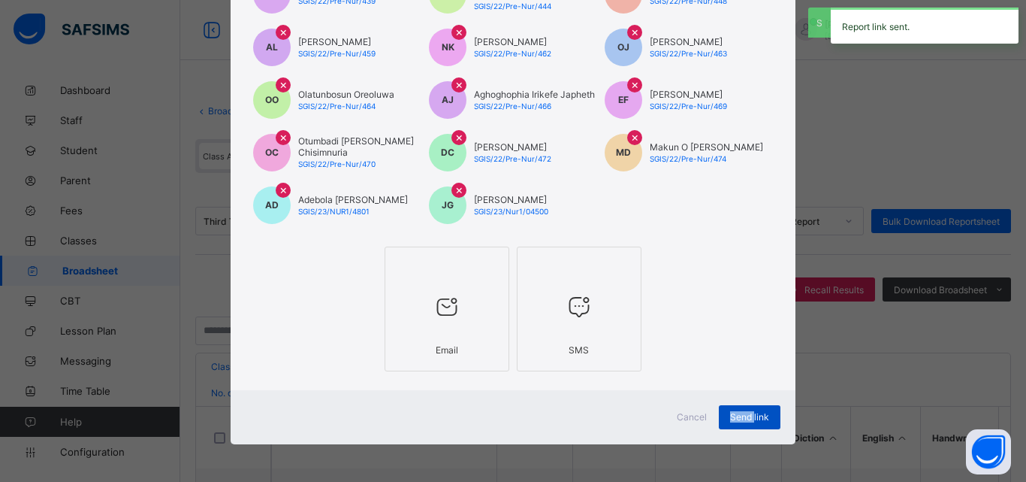
click at [730, 419] on span "Send link" at bounding box center [749, 416] width 39 height 11
click at [730, 419] on div "Send link" at bounding box center [750, 417] width 62 height 24
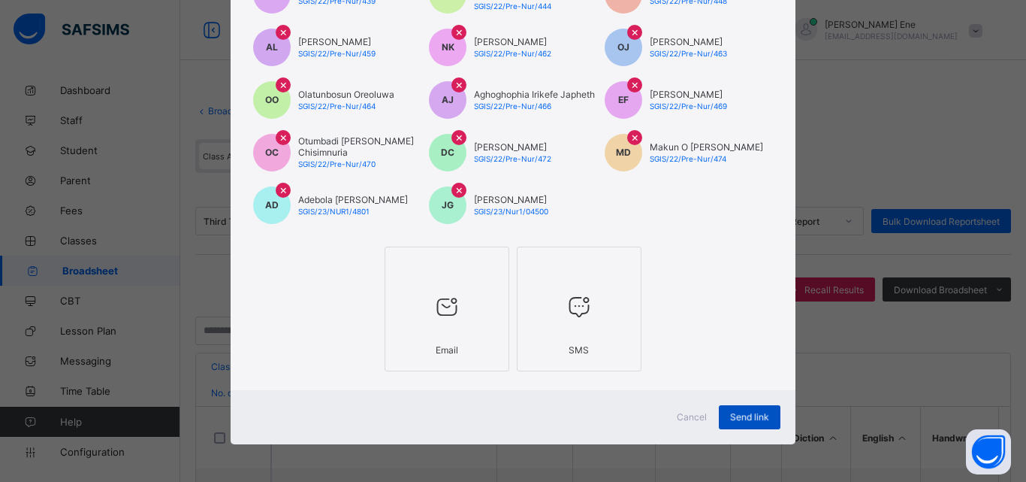
click at [730, 419] on div "Send link" at bounding box center [750, 417] width 62 height 24
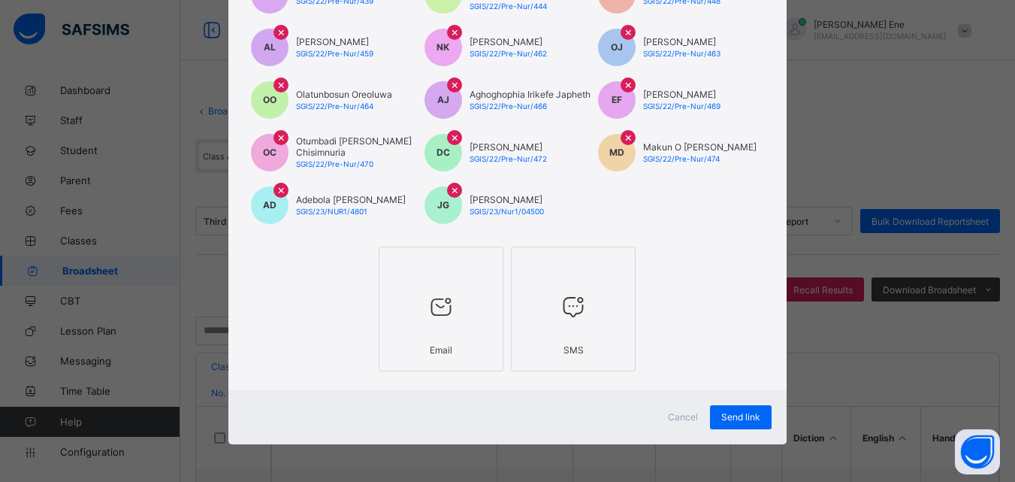
click at [731, 421] on div "Broadsheet / Nursery 2 Diamond Class Arm Broadsheet Cumulative Third Term 2024-…" at bounding box center [597, 406] width 835 height 812
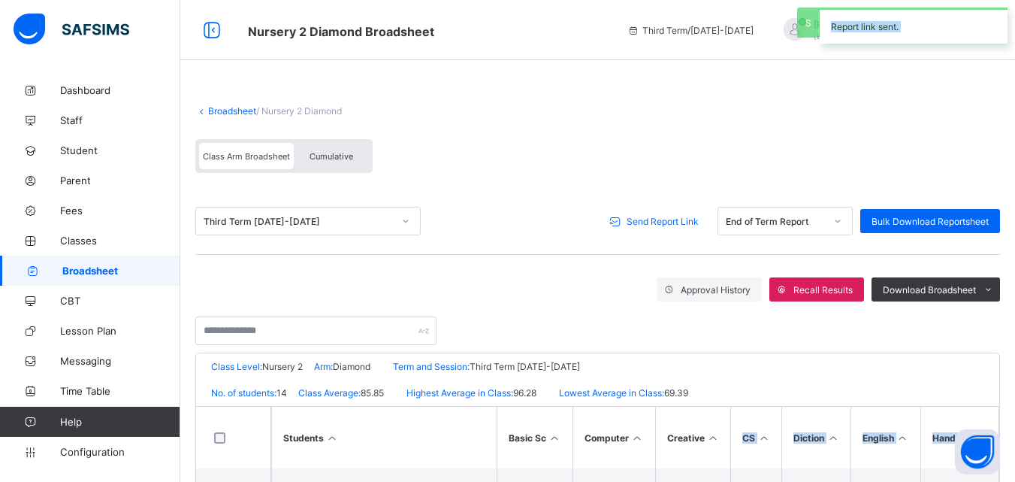
click at [731, 421] on th "CS" at bounding box center [755, 438] width 51 height 62
click at [75, 268] on span "Broadsheet" at bounding box center [121, 271] width 118 height 12
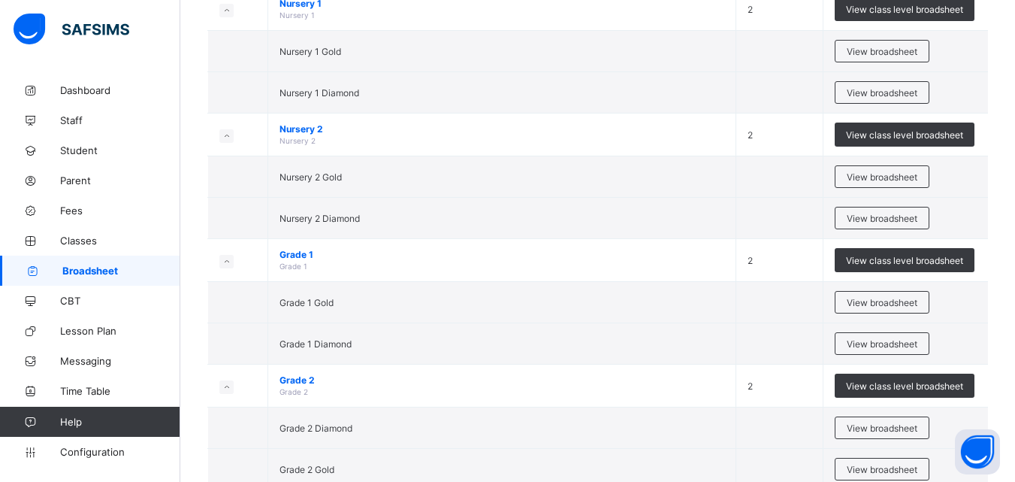
scroll to position [376, 0]
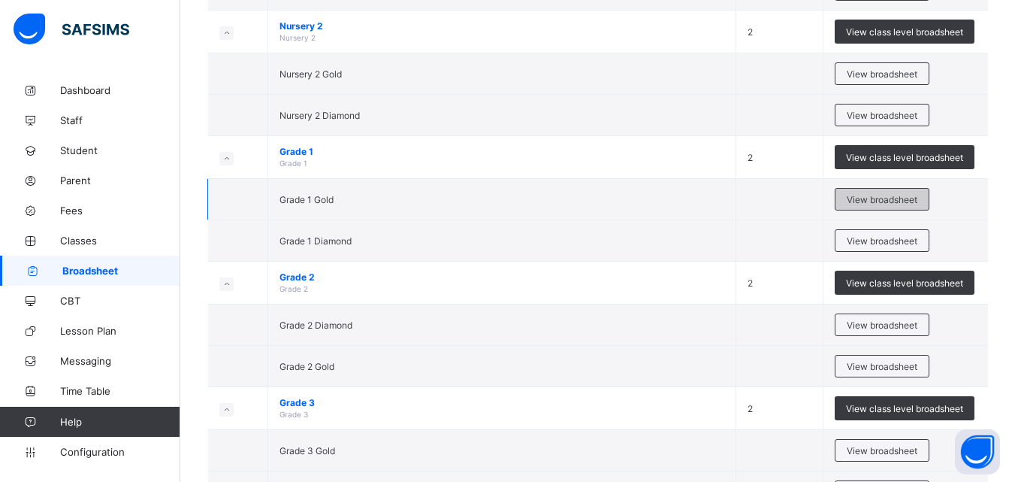
click at [883, 197] on span "View broadsheet" at bounding box center [882, 199] width 71 height 11
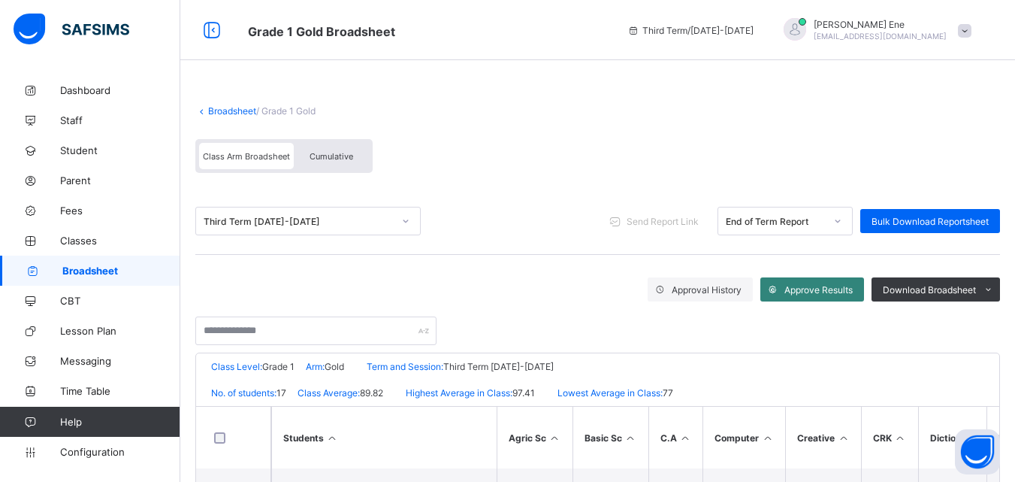
click at [819, 291] on span "Approve Results" at bounding box center [819, 289] width 68 height 11
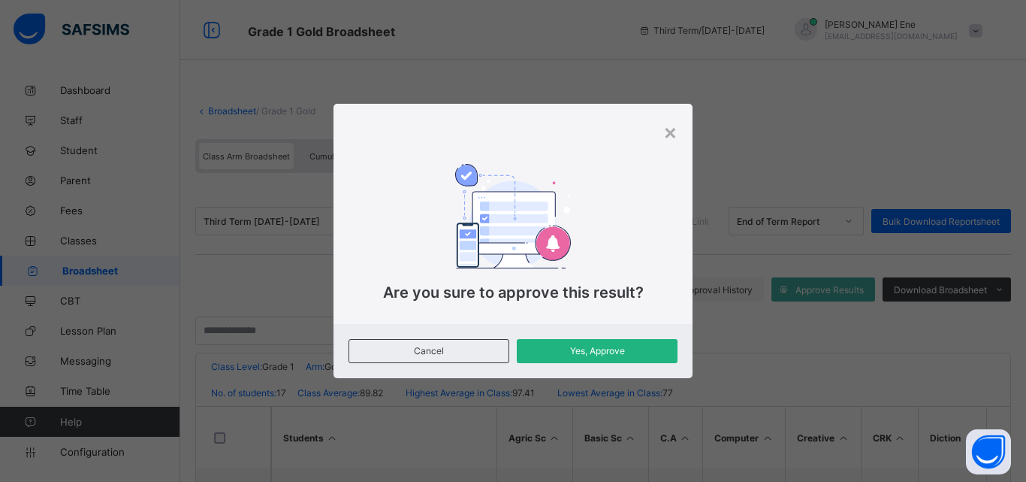
click at [652, 351] on span "Yes, Approve" at bounding box center [597, 350] width 138 height 11
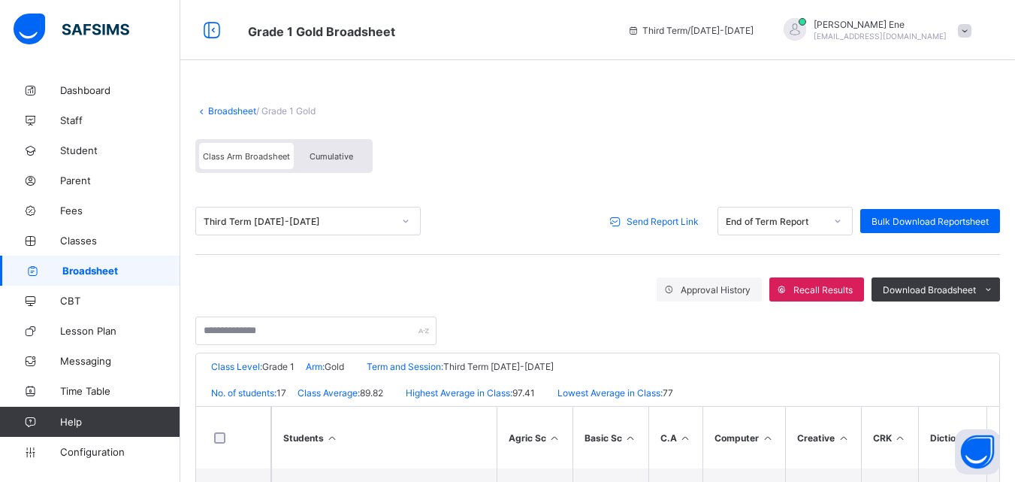
click at [662, 221] on span "Send Report Link" at bounding box center [663, 221] width 72 height 11
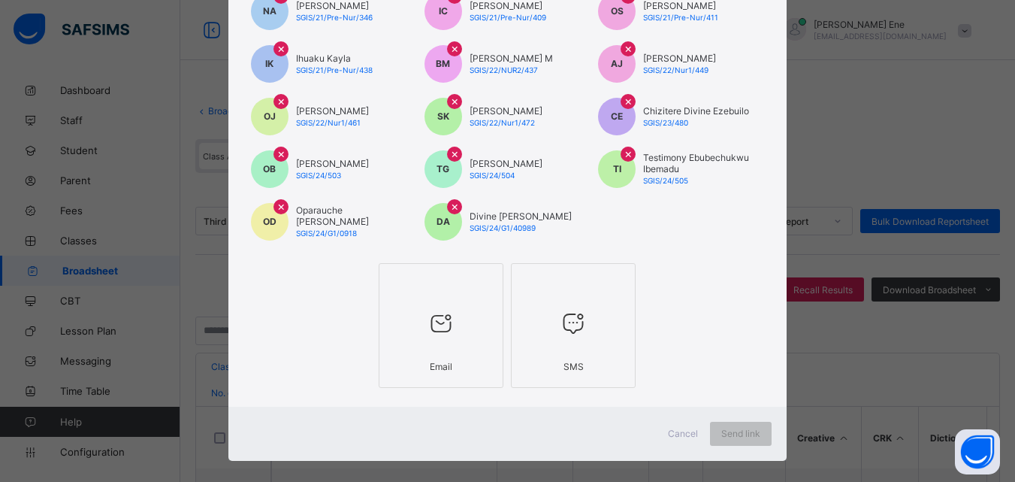
scroll to position [237, 0]
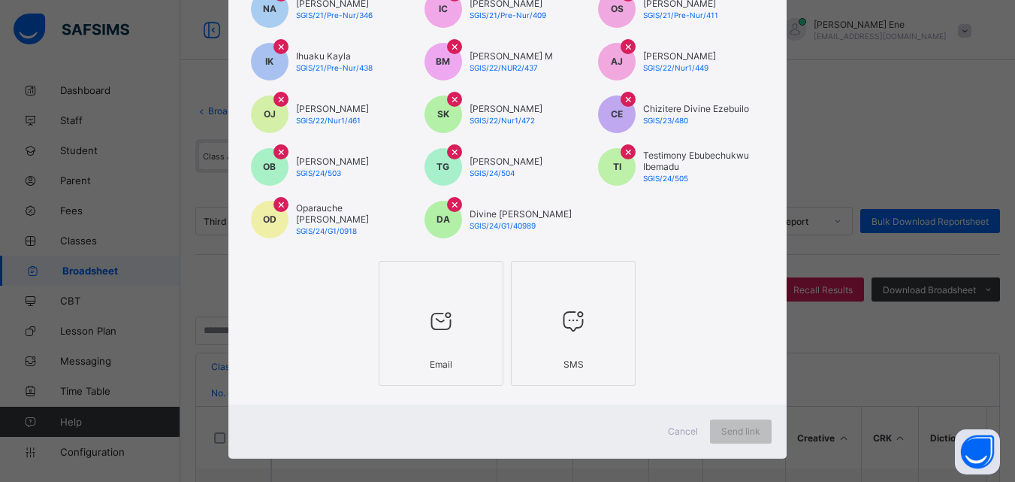
click at [437, 354] on div "Email" at bounding box center [441, 364] width 108 height 26
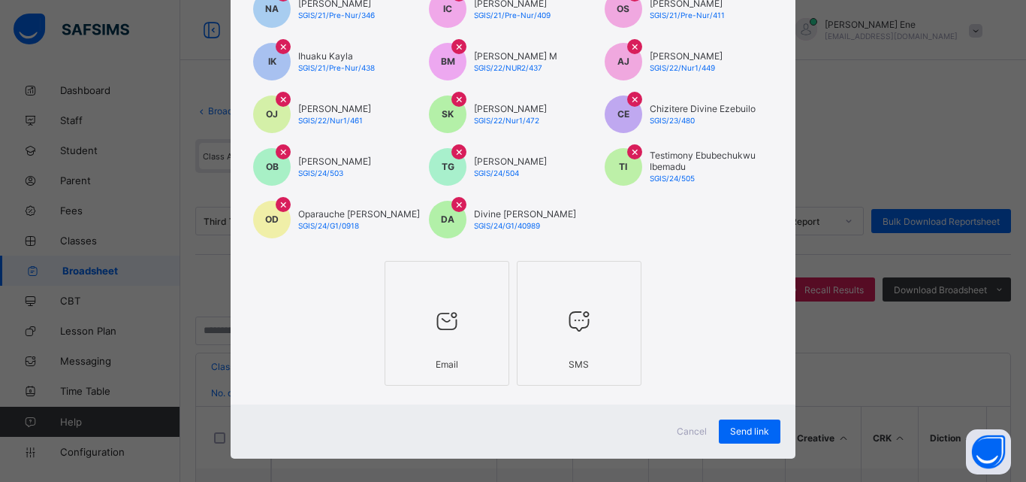
click at [519, 365] on label "SMS" at bounding box center [579, 323] width 125 height 125
click at [750, 433] on span "Send link" at bounding box center [749, 430] width 39 height 11
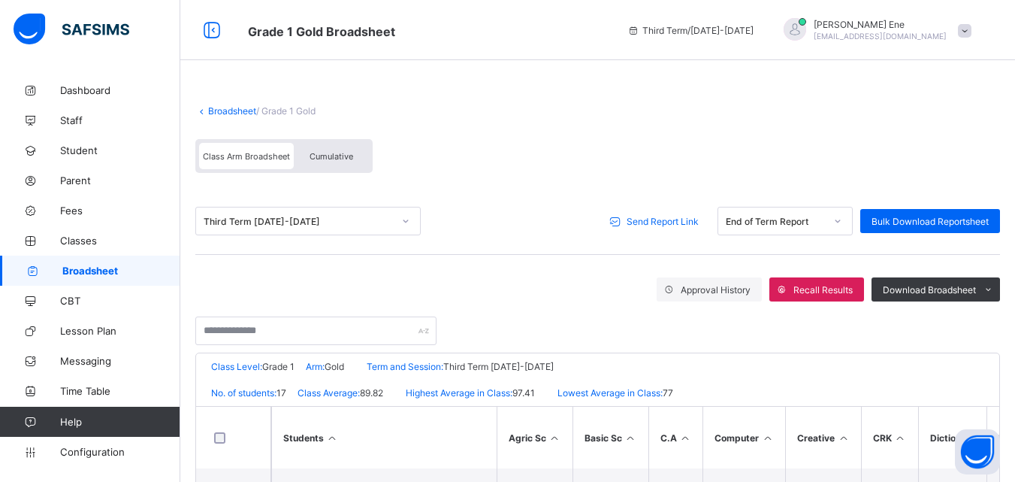
click at [641, 225] on span "Send Report Link" at bounding box center [663, 221] width 72 height 11
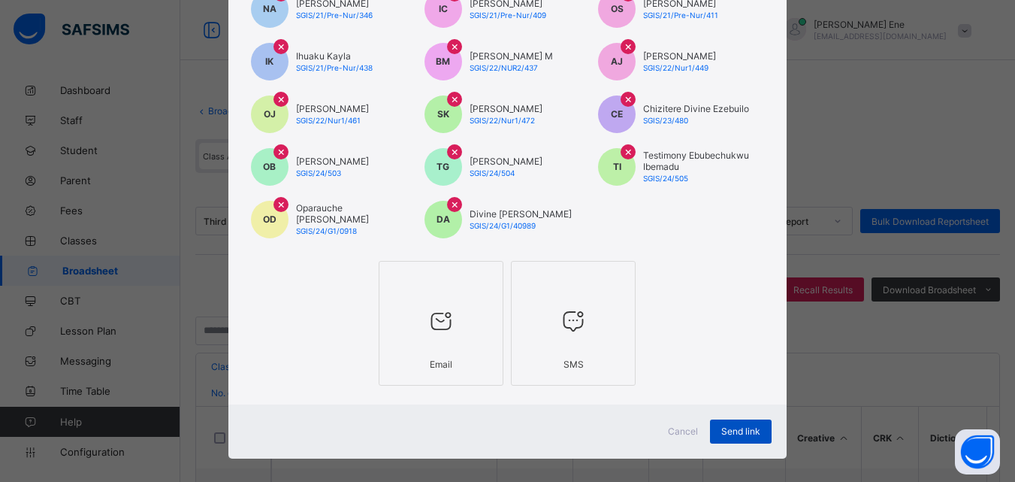
click at [733, 434] on span "Send link" at bounding box center [740, 430] width 39 height 11
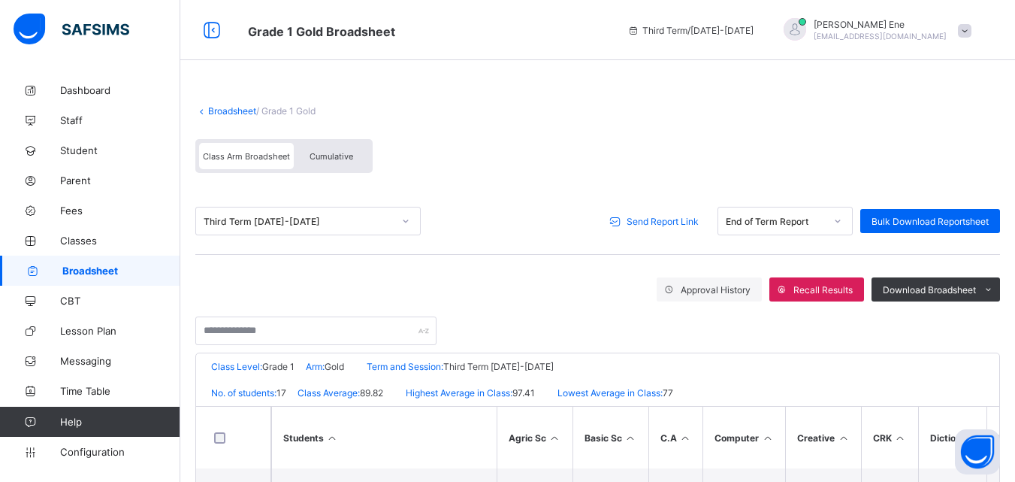
click at [675, 221] on span "Send Report Link" at bounding box center [663, 221] width 72 height 11
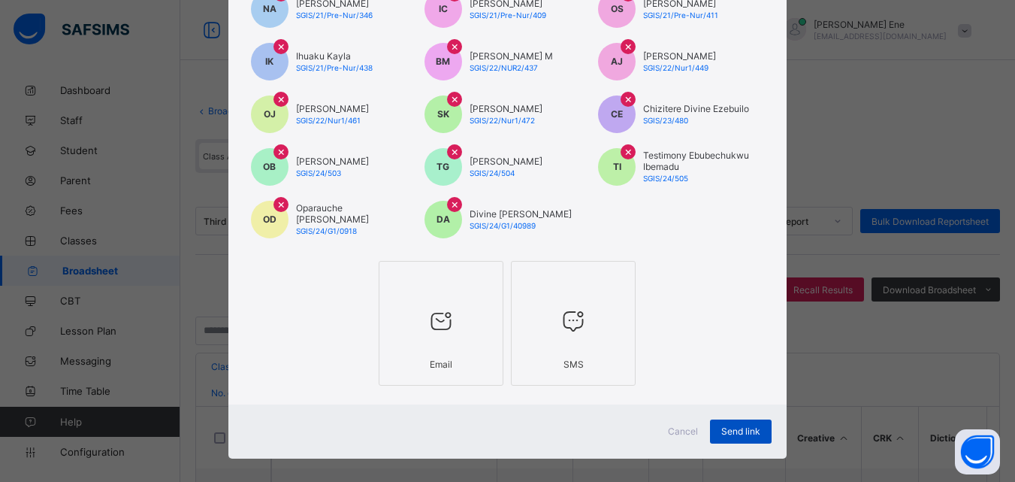
click at [744, 431] on span "Send link" at bounding box center [740, 430] width 39 height 11
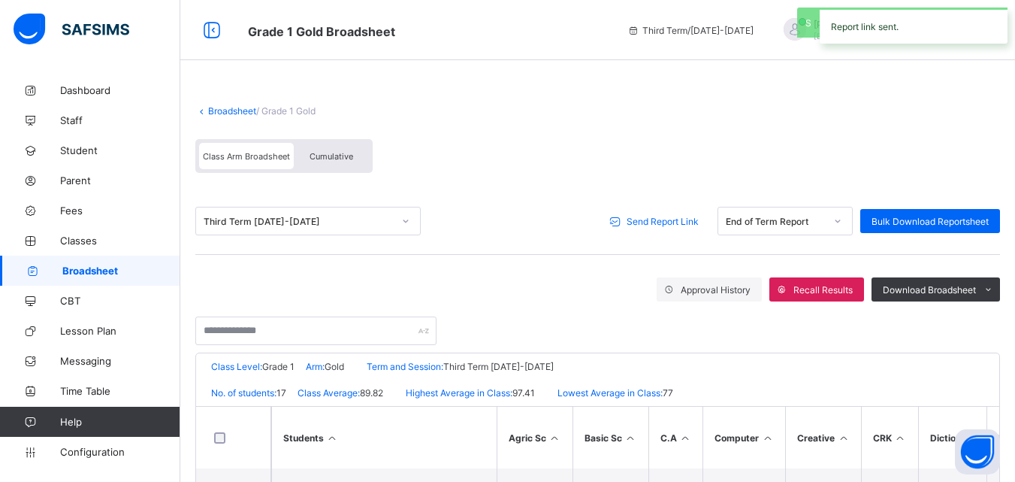
click at [688, 224] on span "Send Report Link" at bounding box center [663, 221] width 72 height 11
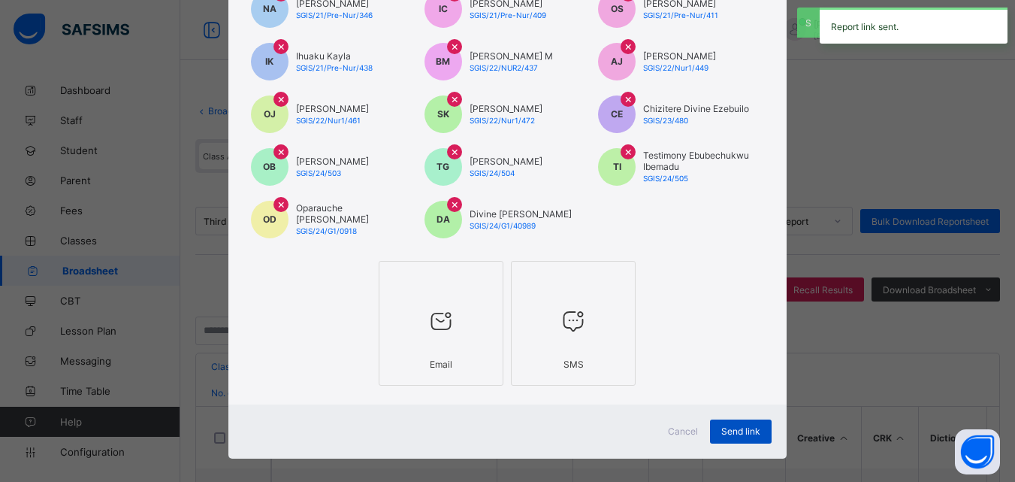
click at [730, 434] on span "Send link" at bounding box center [740, 430] width 39 height 11
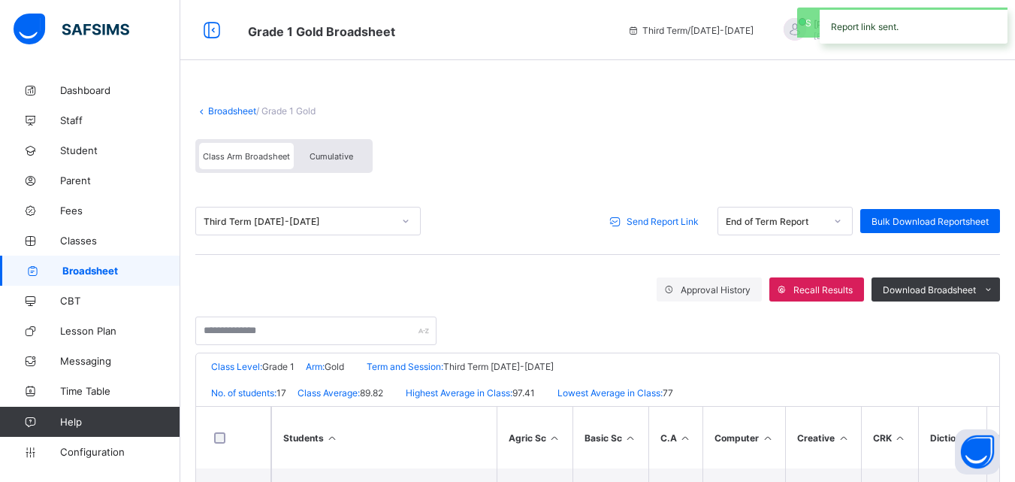
click at [107, 271] on span "Broadsheet" at bounding box center [121, 271] width 118 height 12
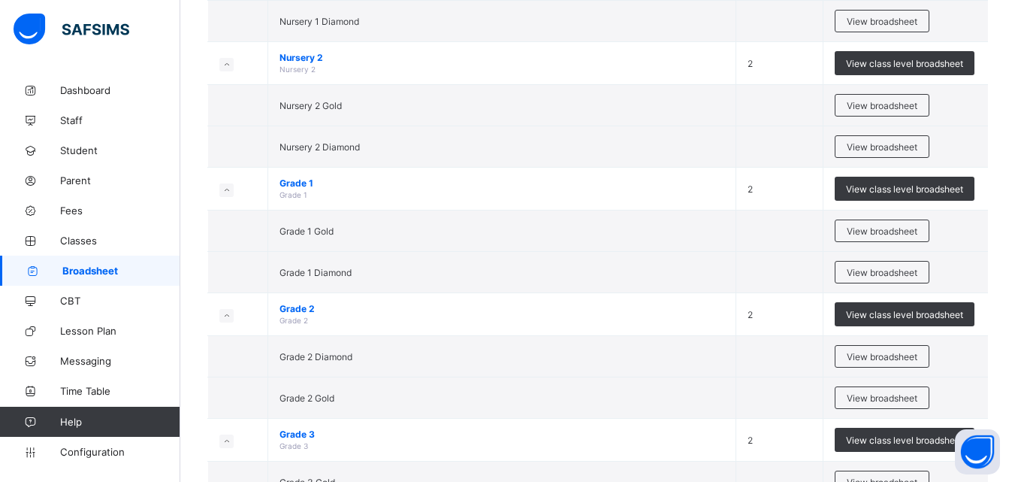
scroll to position [372, 0]
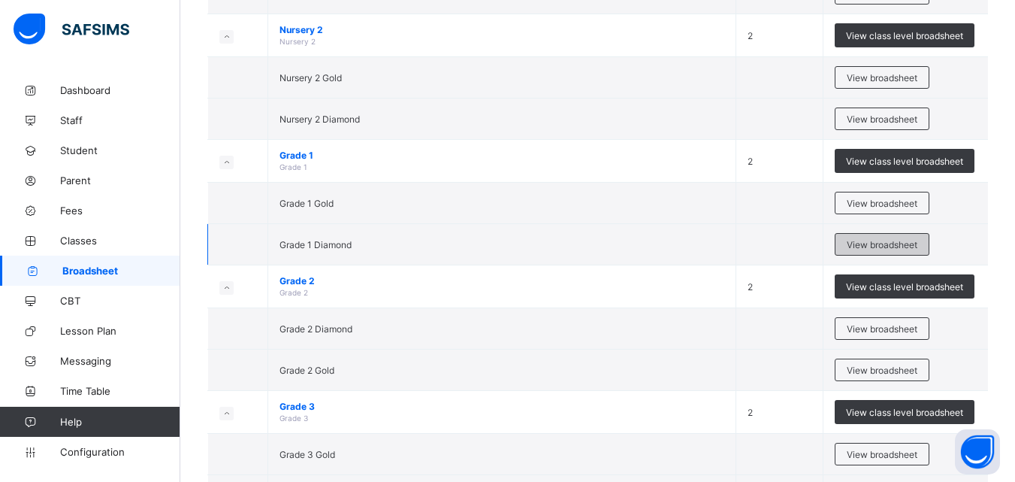
click at [879, 241] on span "View broadsheet" at bounding box center [882, 244] width 71 height 11
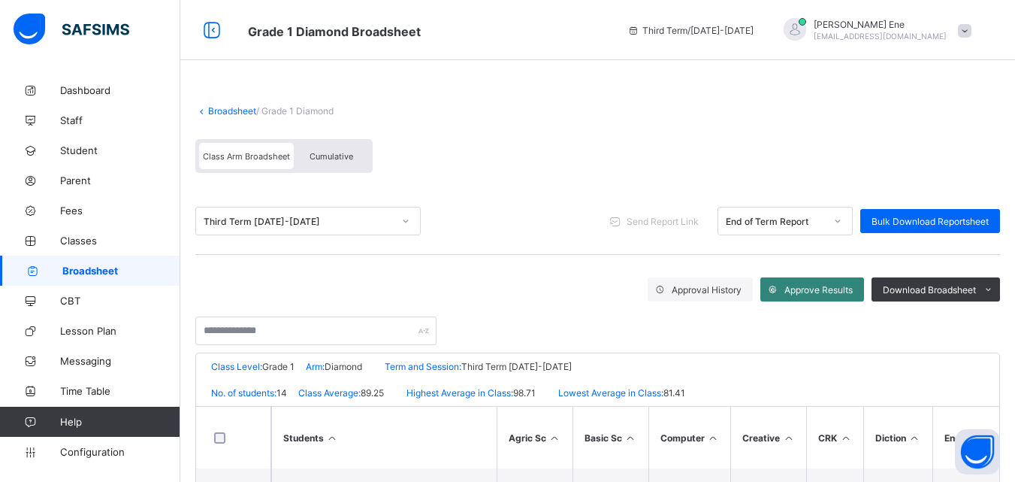
click at [842, 294] on span "Approve Results" at bounding box center [819, 289] width 68 height 11
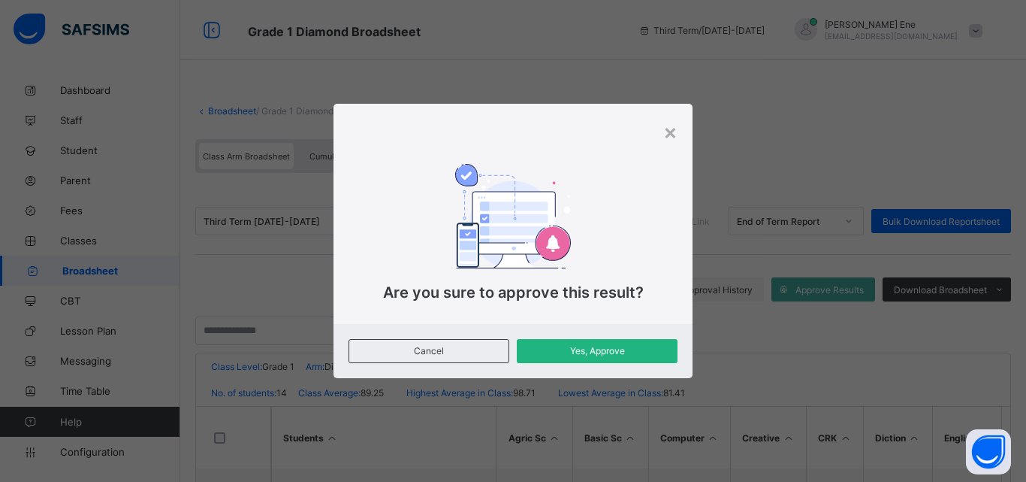
click at [624, 355] on span "Yes, Approve" at bounding box center [597, 350] width 138 height 11
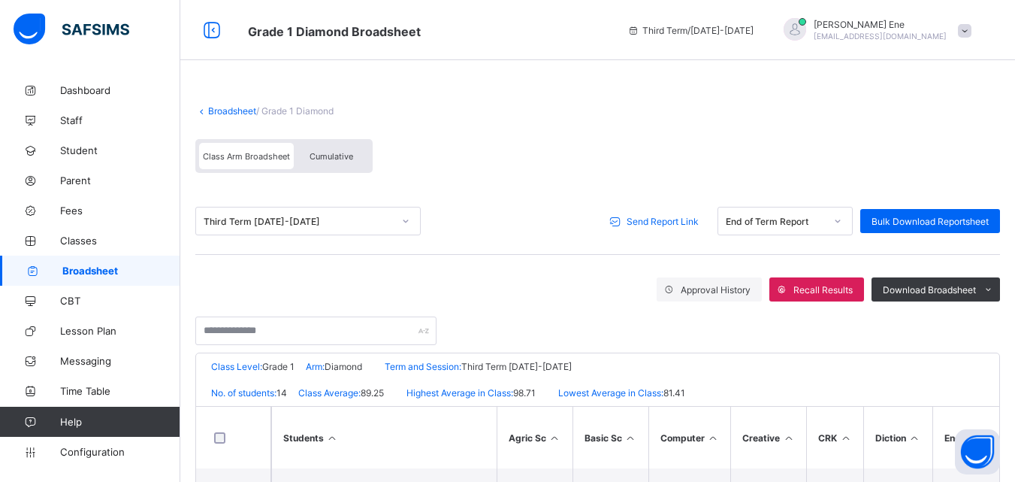
click at [665, 221] on span "Send Report Link" at bounding box center [663, 221] width 72 height 11
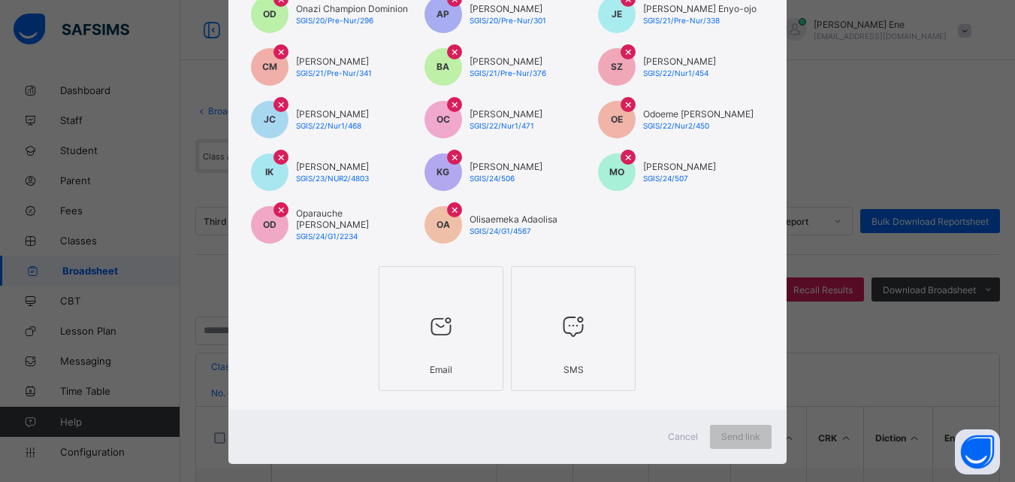
scroll to position [183, 0]
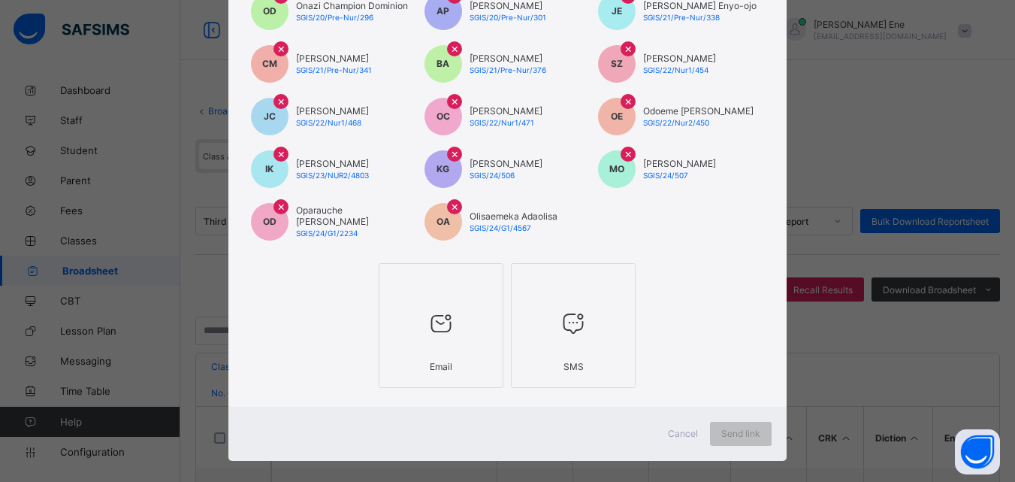
click at [406, 364] on div "Email" at bounding box center [441, 366] width 108 height 26
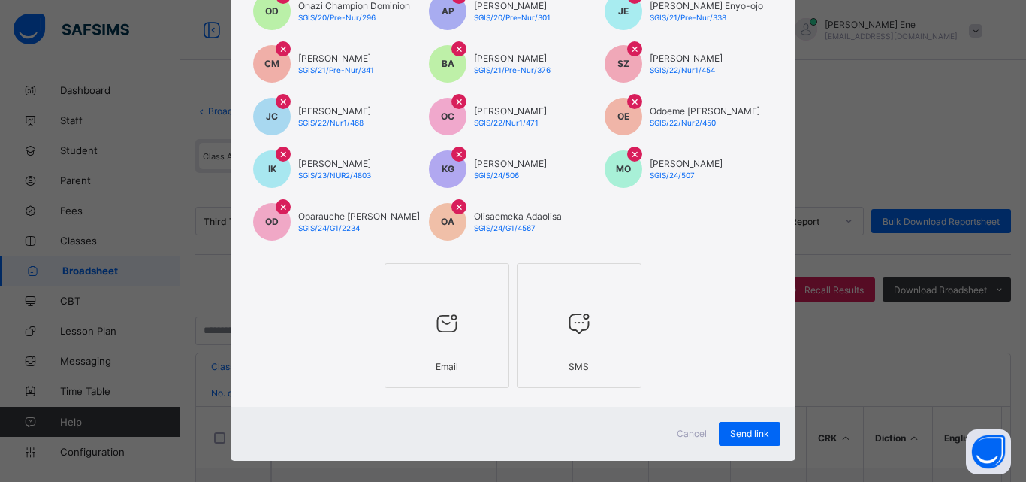
click at [565, 330] on icon at bounding box center [580, 323] width 32 height 27
click at [751, 435] on span "Send link" at bounding box center [749, 433] width 39 height 11
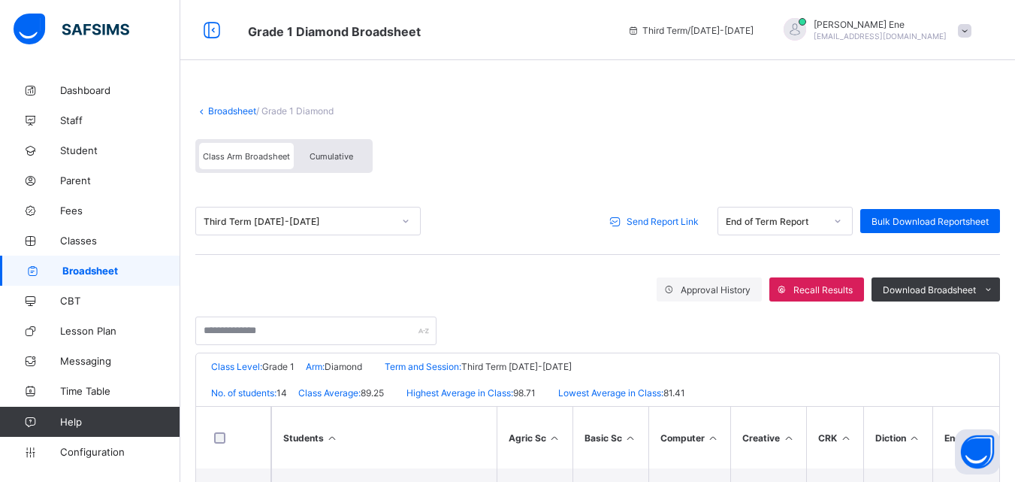
click at [664, 222] on span "Send Report Link" at bounding box center [663, 221] width 72 height 11
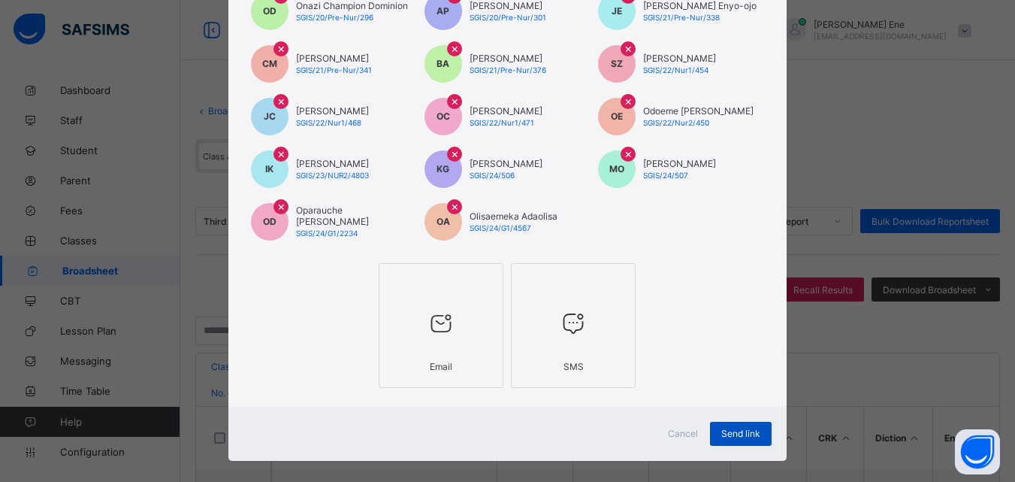
click at [734, 432] on span "Send link" at bounding box center [740, 433] width 39 height 11
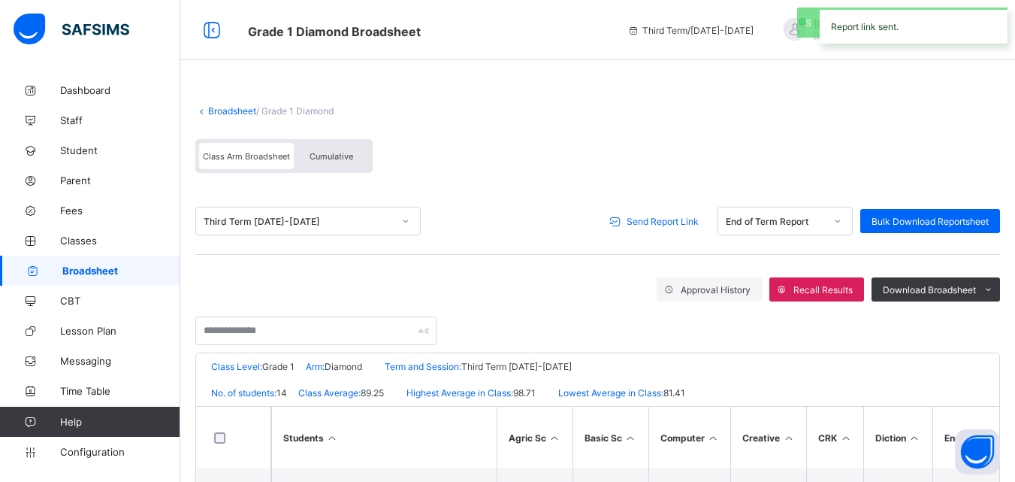
click at [670, 221] on span "Send Report Link" at bounding box center [663, 221] width 72 height 11
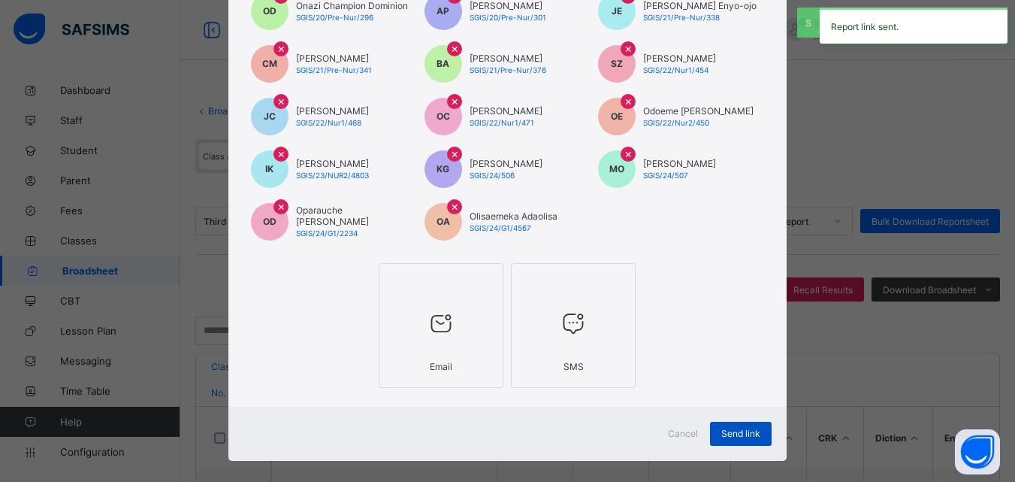
click at [736, 430] on span "Send link" at bounding box center [740, 433] width 39 height 11
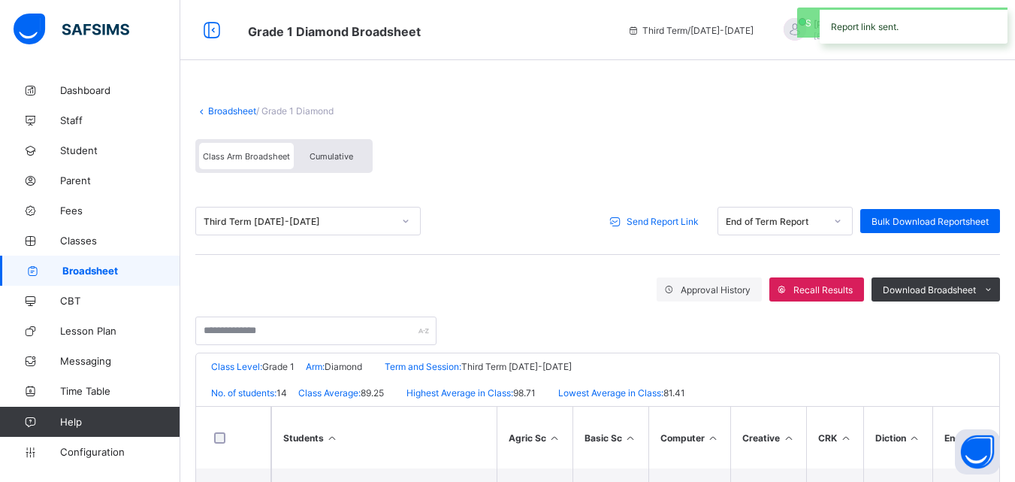
click at [107, 270] on span "Broadsheet" at bounding box center [121, 271] width 118 height 12
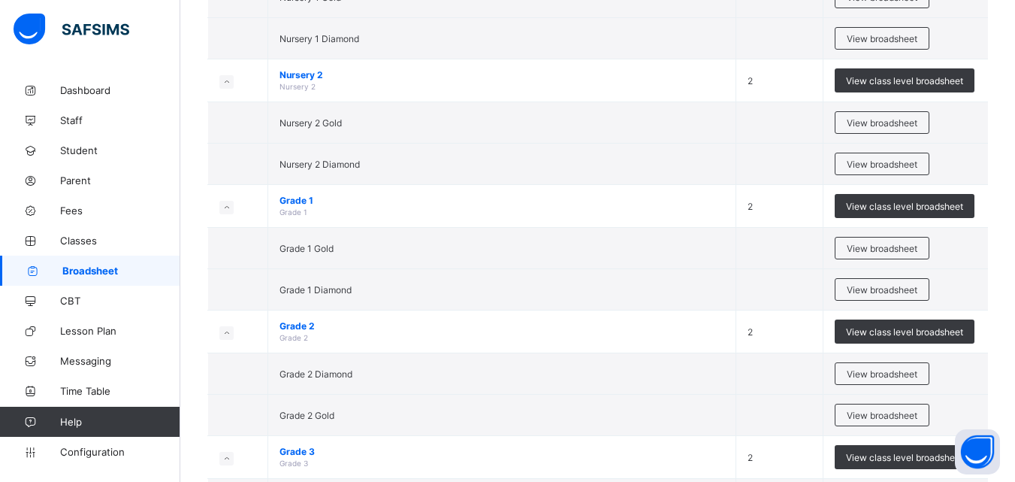
scroll to position [393, 0]
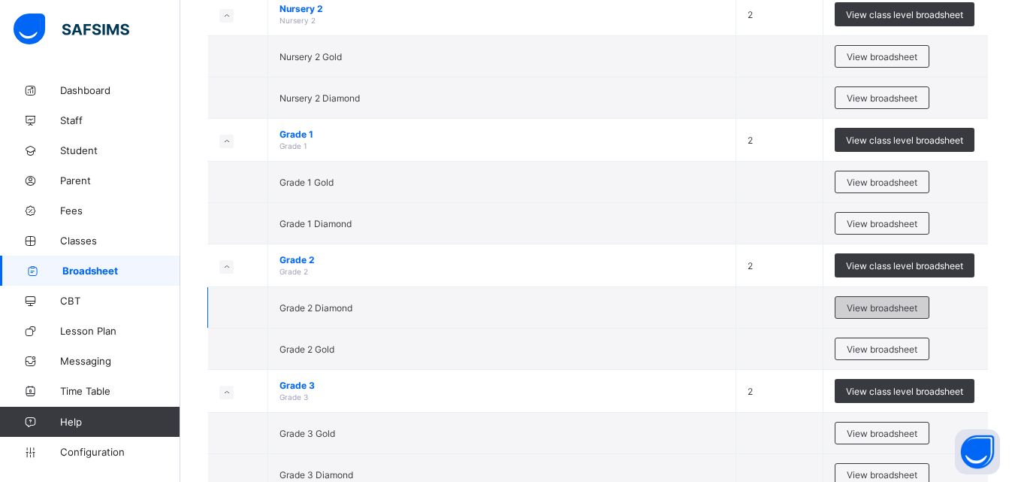
click at [906, 307] on span "View broadsheet" at bounding box center [882, 307] width 71 height 11
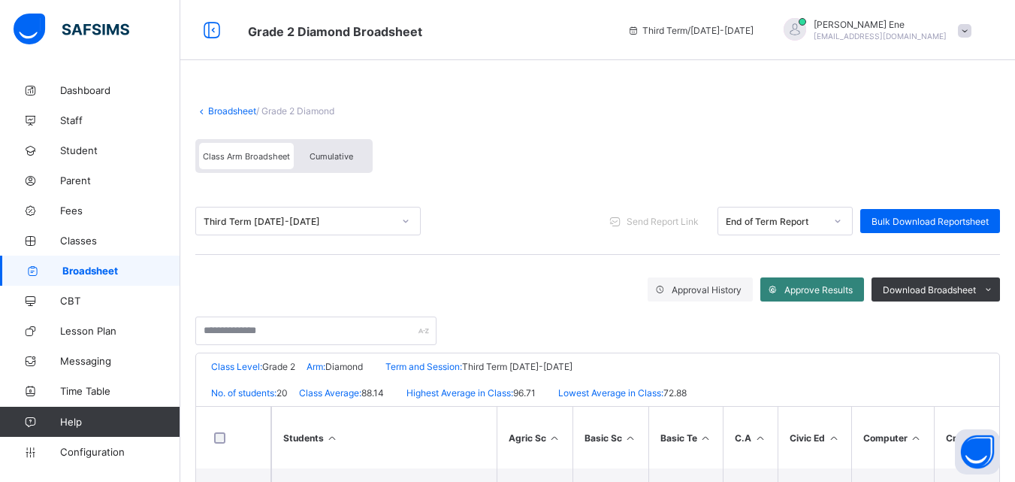
click at [809, 292] on span "Approve Results" at bounding box center [819, 289] width 68 height 11
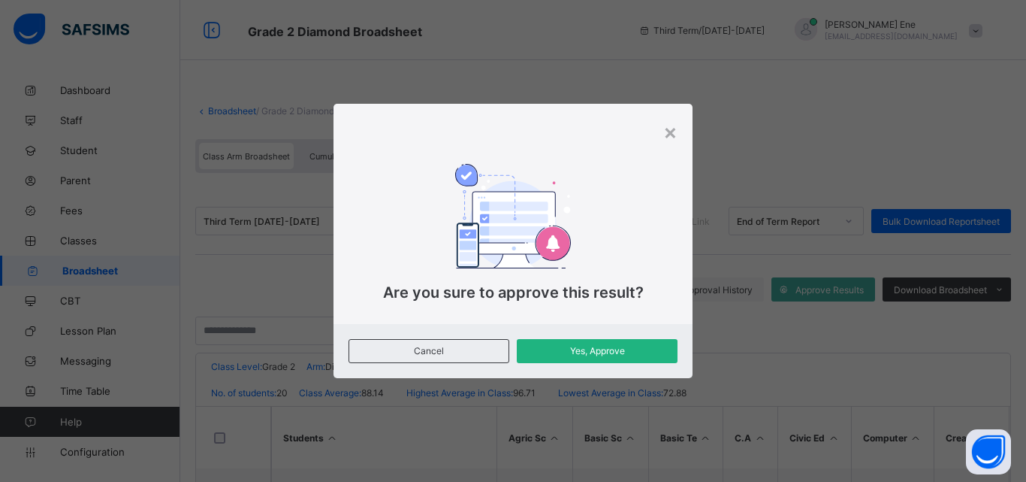
click at [619, 349] on span "Yes, Approve" at bounding box center [597, 350] width 138 height 11
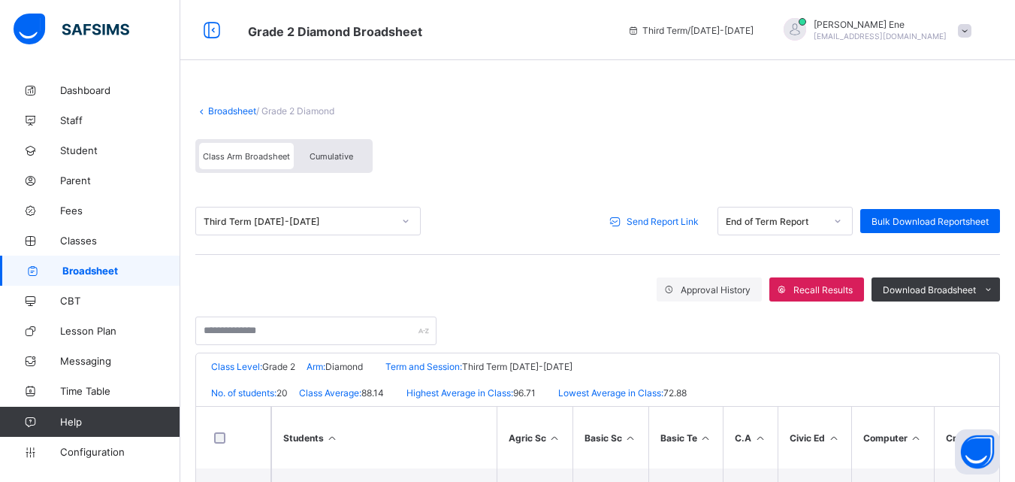
click at [688, 221] on span "Send Report Link" at bounding box center [663, 221] width 72 height 11
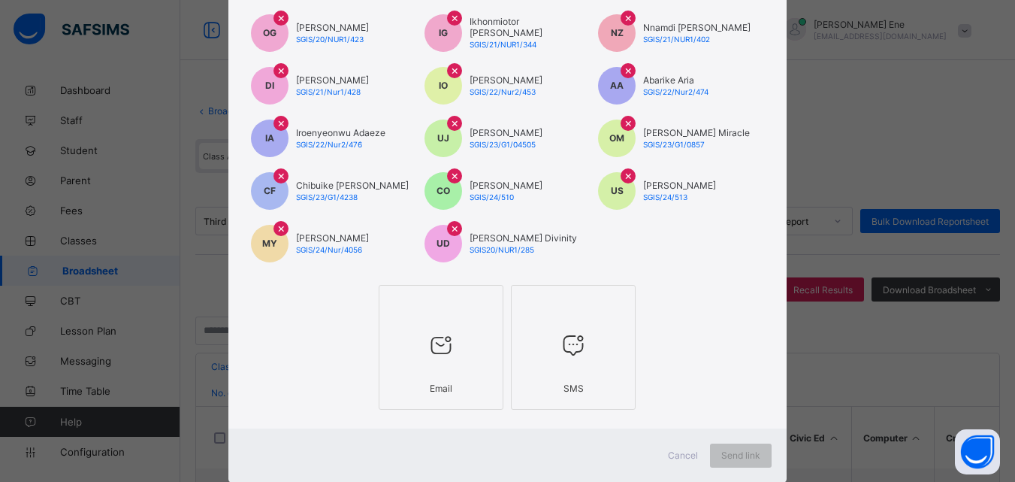
scroll to position [304, 0]
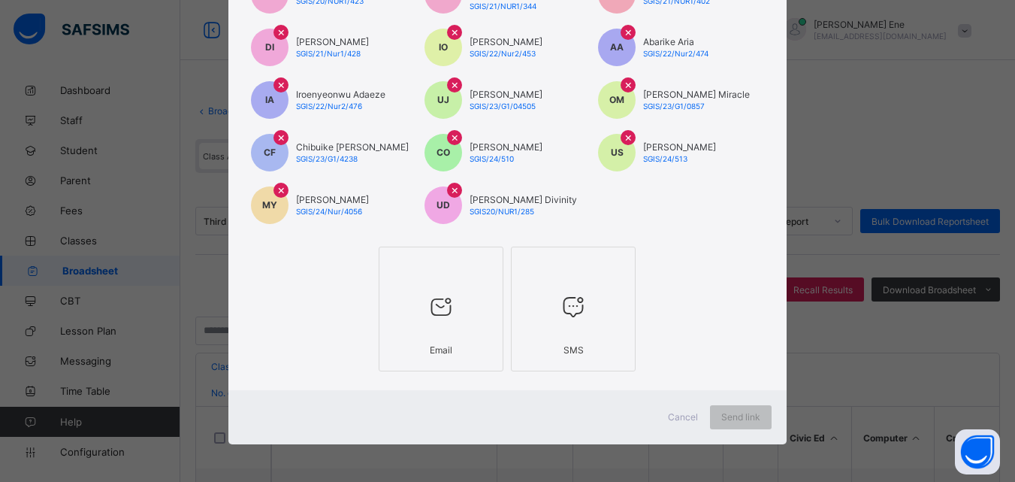
click at [429, 343] on div "Email" at bounding box center [441, 350] width 108 height 26
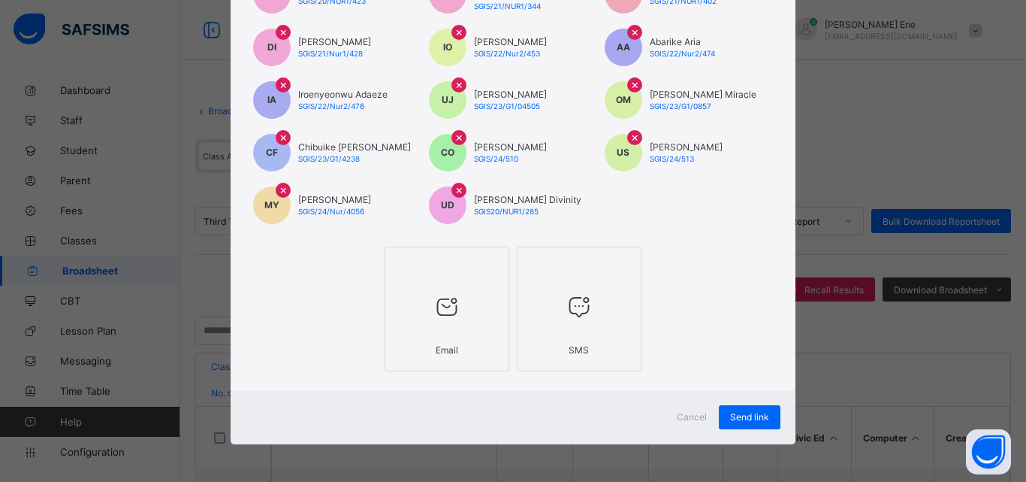
click at [558, 328] on div at bounding box center [579, 306] width 108 height 59
click at [731, 422] on span "Send link" at bounding box center [749, 416] width 39 height 11
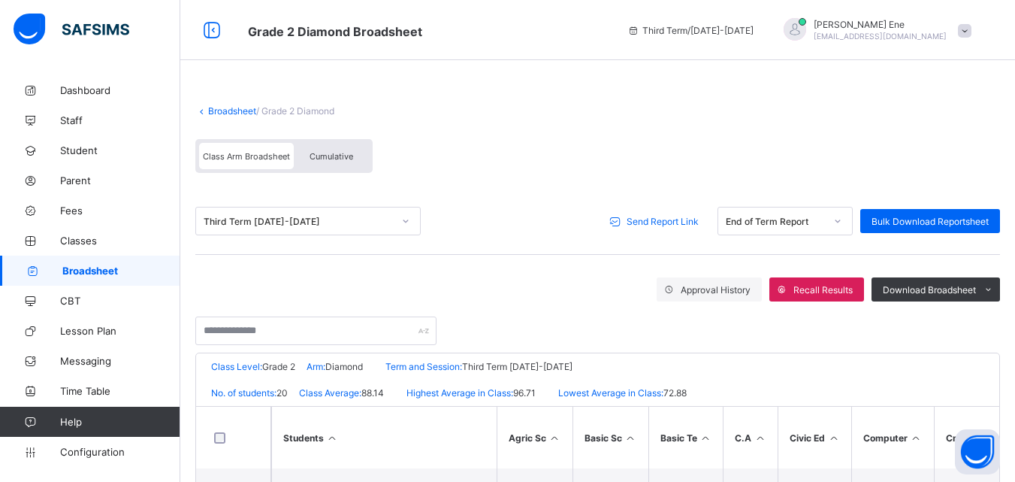
drag, startPoint x: 731, startPoint y: 422, endPoint x: 483, endPoint y: 307, distance: 273.3
click at [483, 307] on div at bounding box center [597, 323] width 805 height 44
click at [679, 227] on div "Send Report Link" at bounding box center [656, 221] width 107 height 24
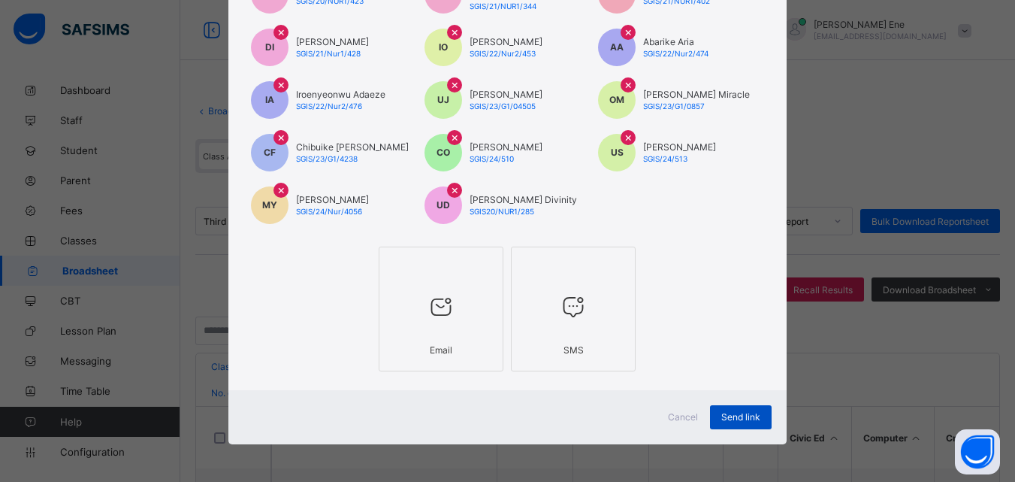
click at [742, 413] on span "Send link" at bounding box center [740, 416] width 39 height 11
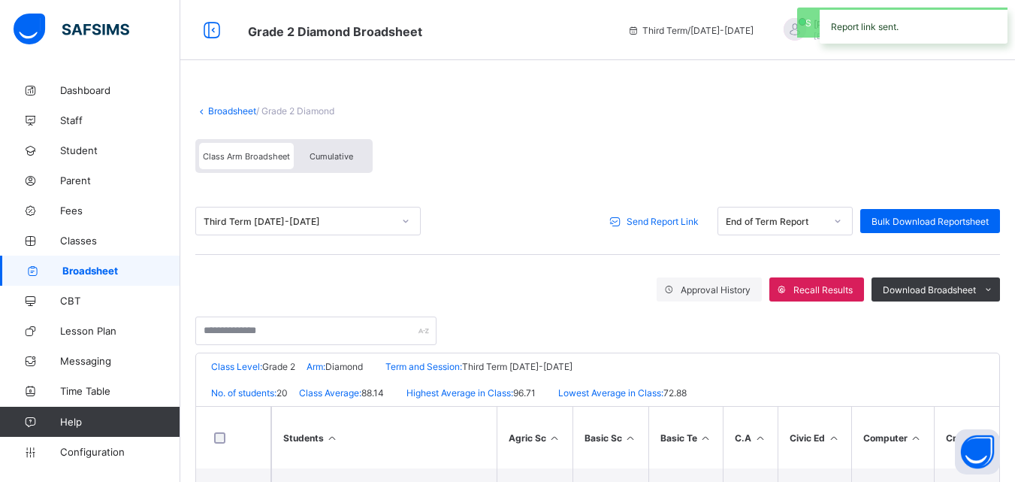
click at [676, 224] on span "Send Report Link" at bounding box center [663, 221] width 72 height 11
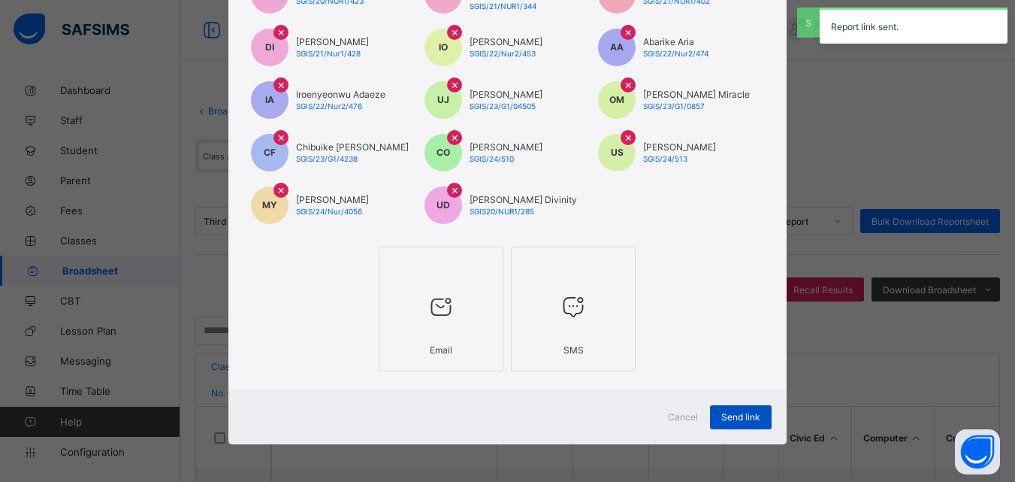
click at [733, 419] on span "Send link" at bounding box center [740, 416] width 39 height 11
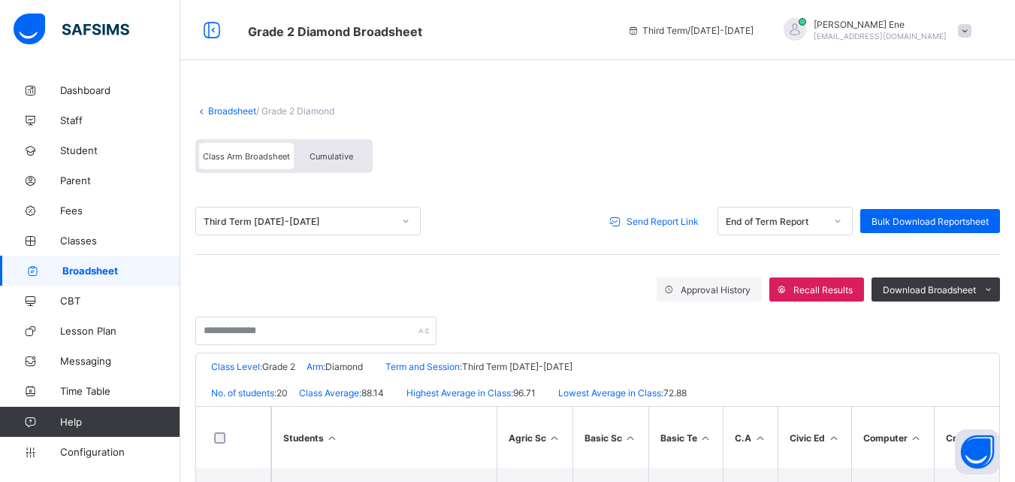
click at [96, 272] on span "Broadsheet" at bounding box center [121, 271] width 118 height 12
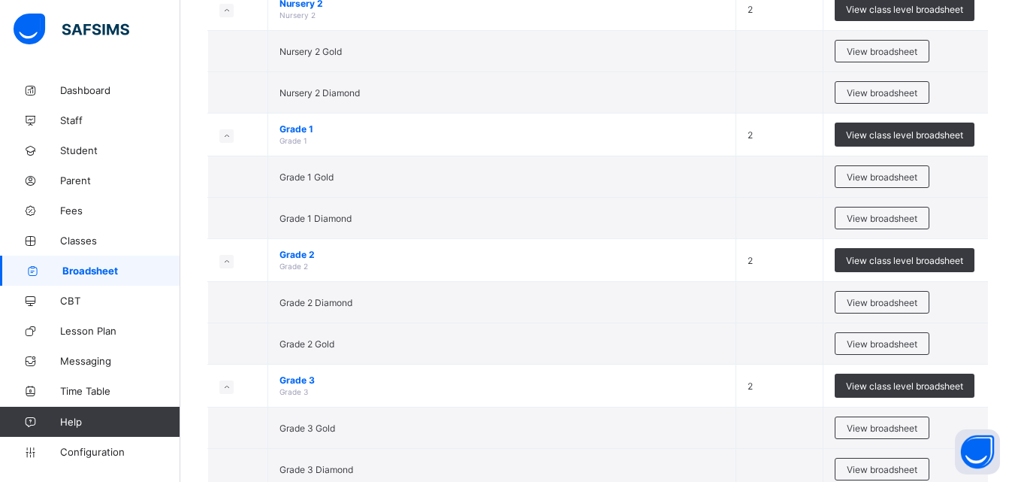
scroll to position [455, 0]
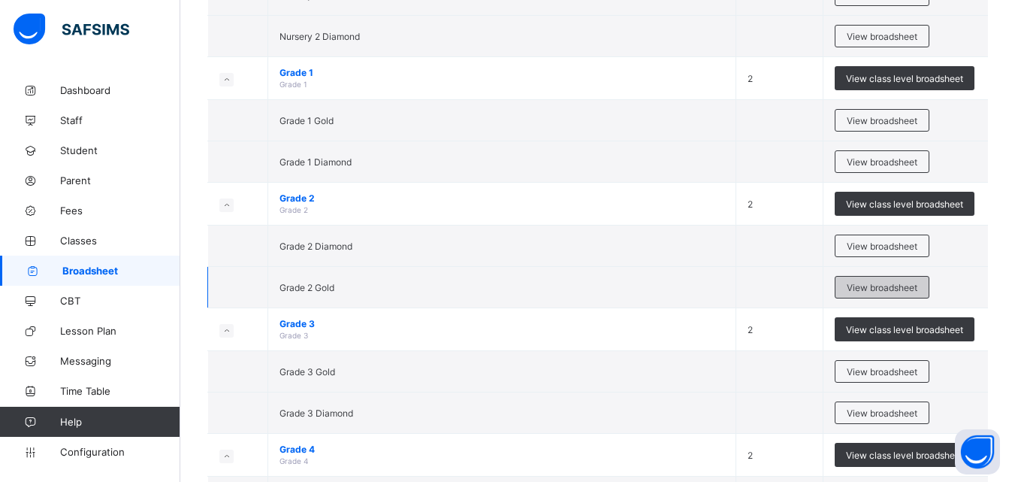
click at [896, 289] on span "View broadsheet" at bounding box center [882, 287] width 71 height 11
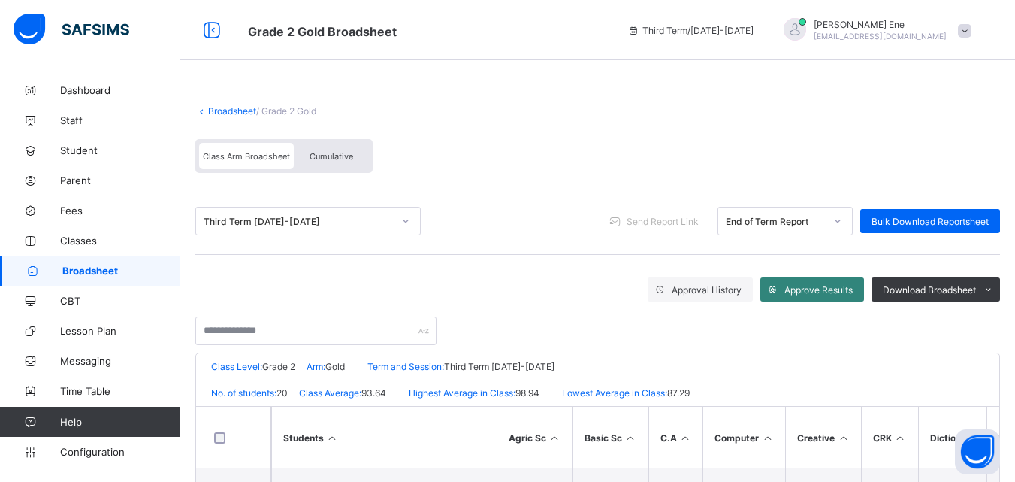
click at [853, 285] on span "Approve Results" at bounding box center [819, 289] width 68 height 11
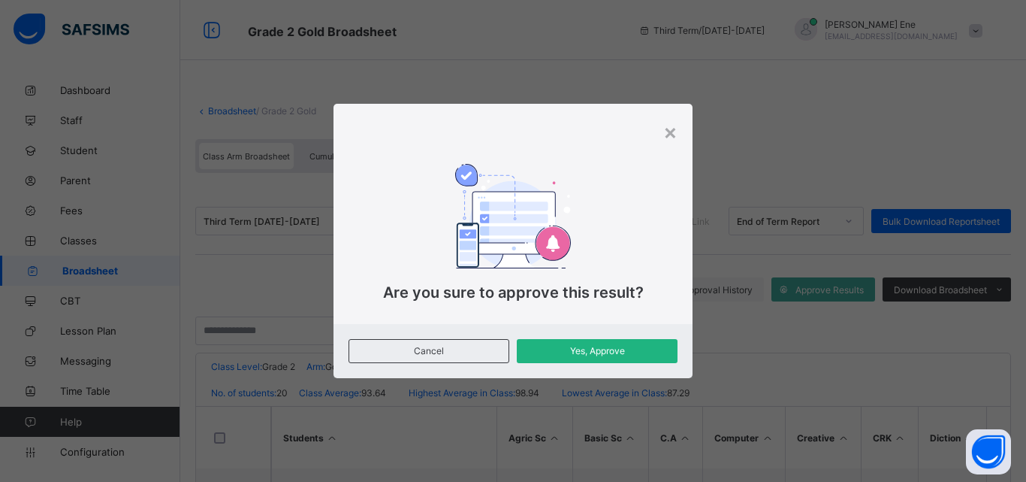
click at [603, 353] on span "Yes, Approve" at bounding box center [597, 350] width 138 height 11
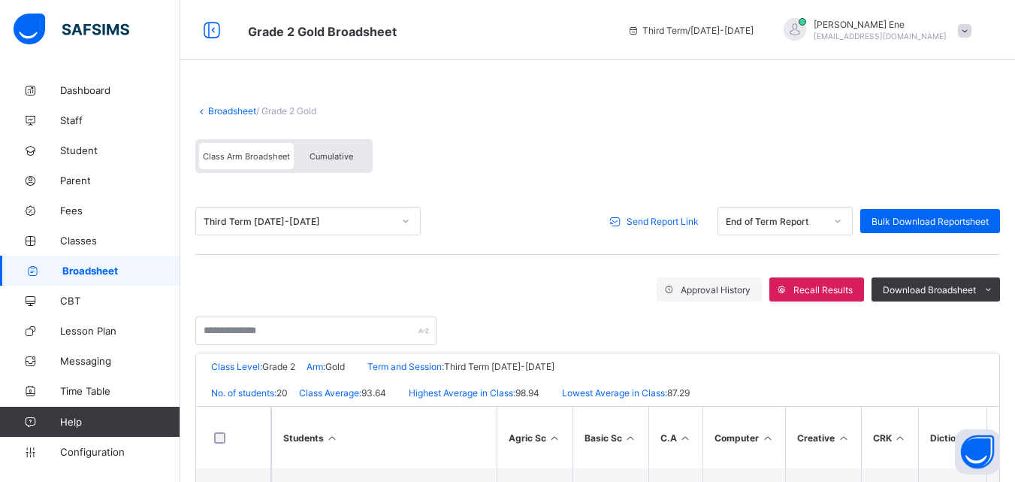
click at [649, 216] on span "Send Report Link" at bounding box center [663, 221] width 72 height 11
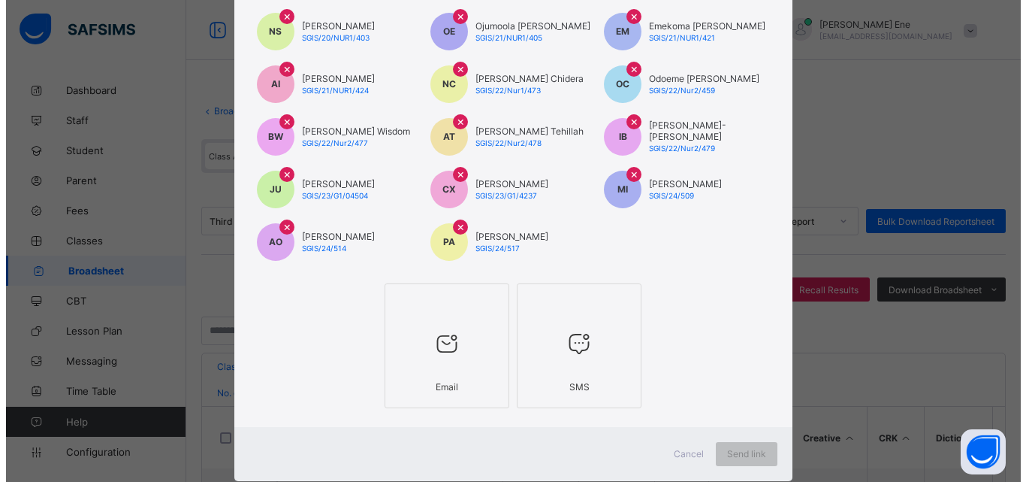
scroll to position [304, 0]
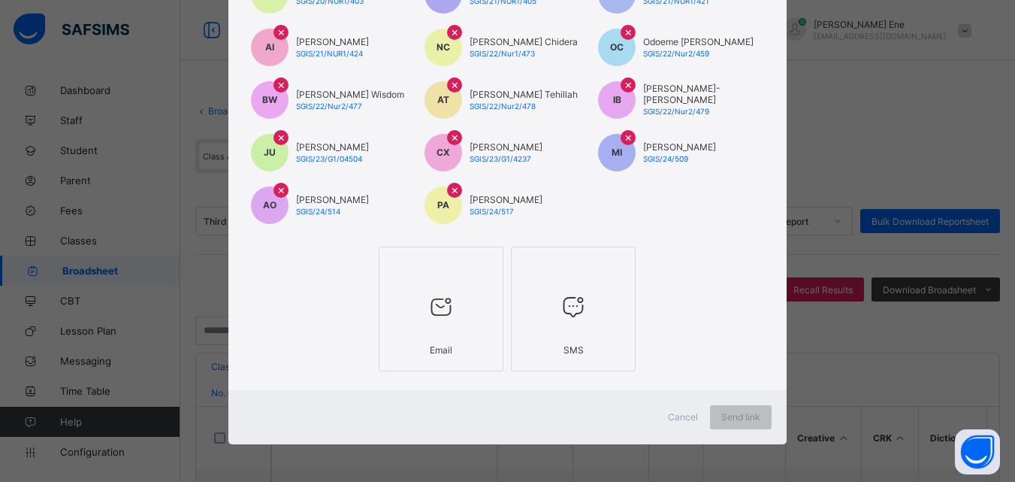
click at [467, 328] on div at bounding box center [441, 306] width 108 height 59
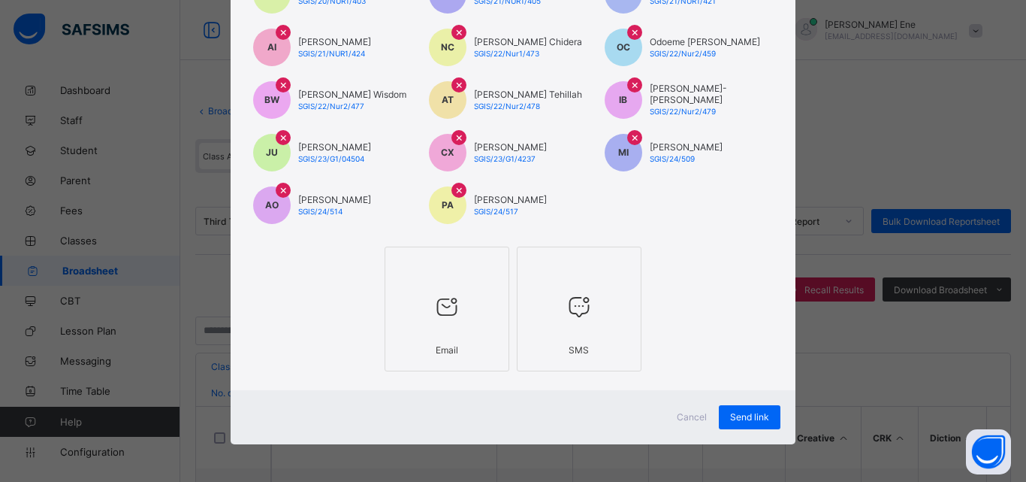
click at [566, 337] on div "SMS" at bounding box center [579, 350] width 108 height 26
click at [742, 419] on span "Send link" at bounding box center [749, 416] width 39 height 11
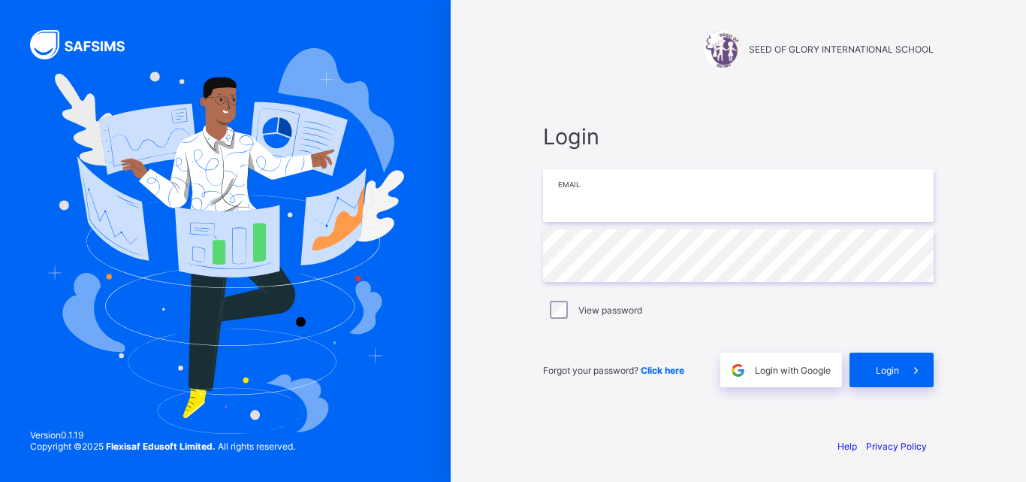
click at [665, 193] on input "email" at bounding box center [738, 195] width 391 height 53
type input "**********"
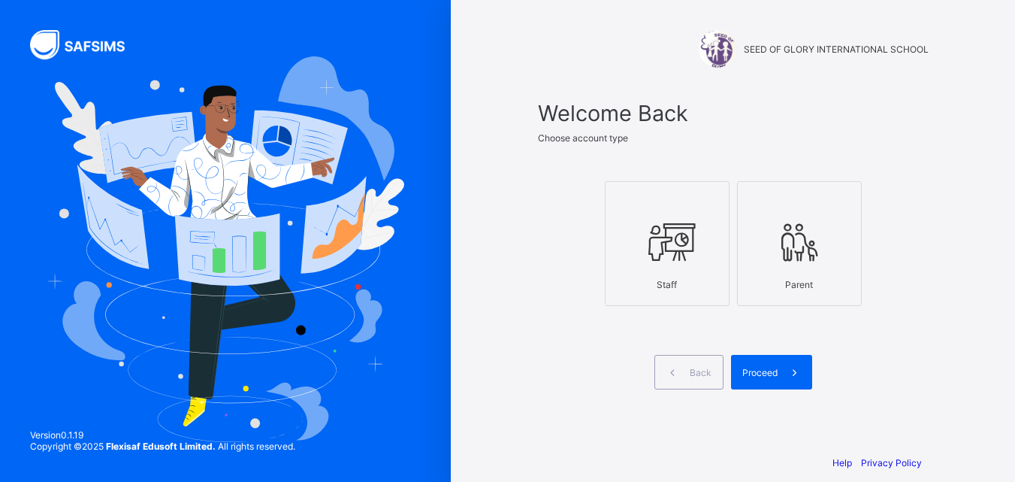
click at [655, 214] on div at bounding box center [667, 241] width 108 height 59
click at [767, 374] on span "Proceed" at bounding box center [759, 372] width 35 height 11
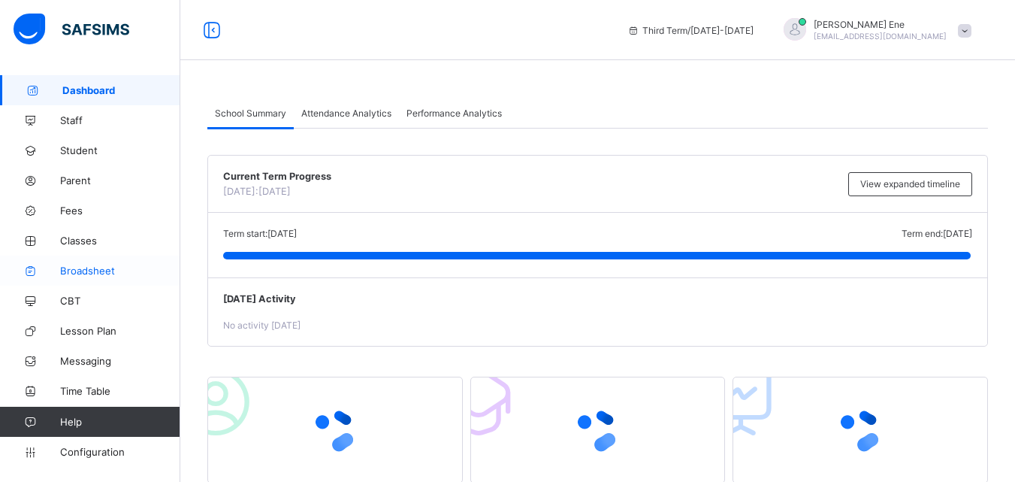
click at [80, 269] on span "Broadsheet" at bounding box center [120, 271] width 120 height 12
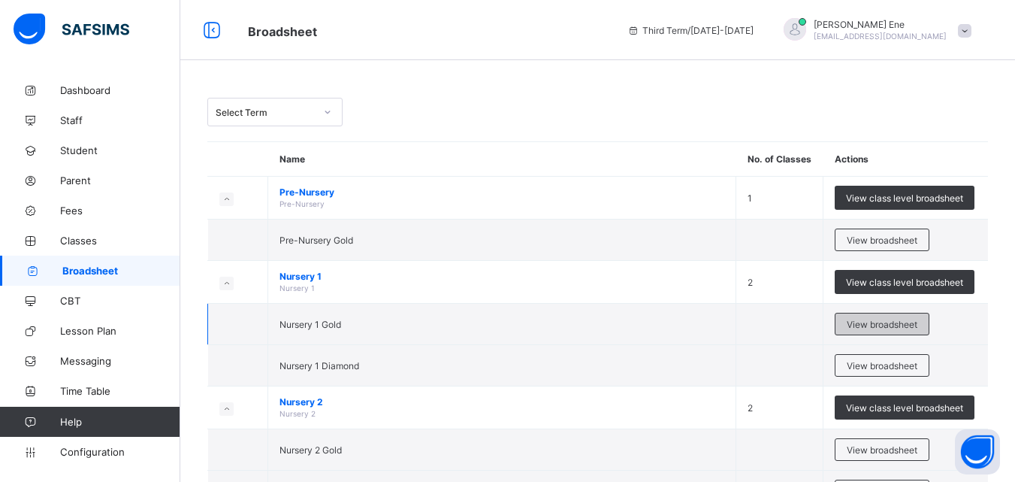
click at [883, 321] on span "View broadsheet" at bounding box center [882, 324] width 71 height 11
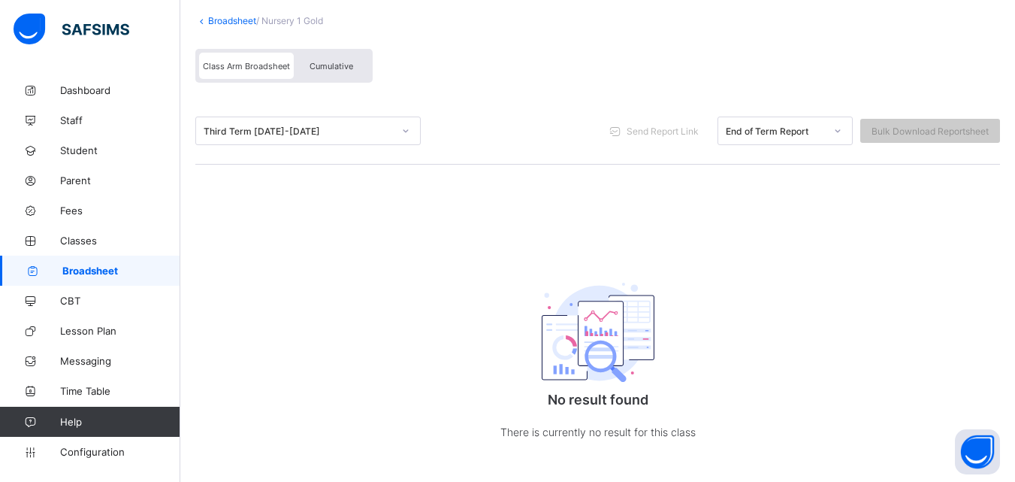
scroll to position [110, 0]
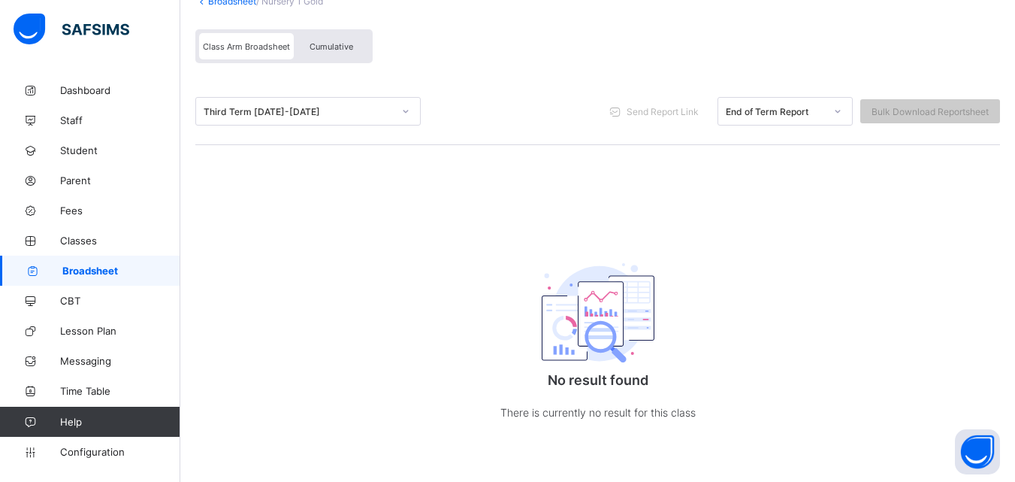
click at [91, 270] on span "Broadsheet" at bounding box center [121, 271] width 118 height 12
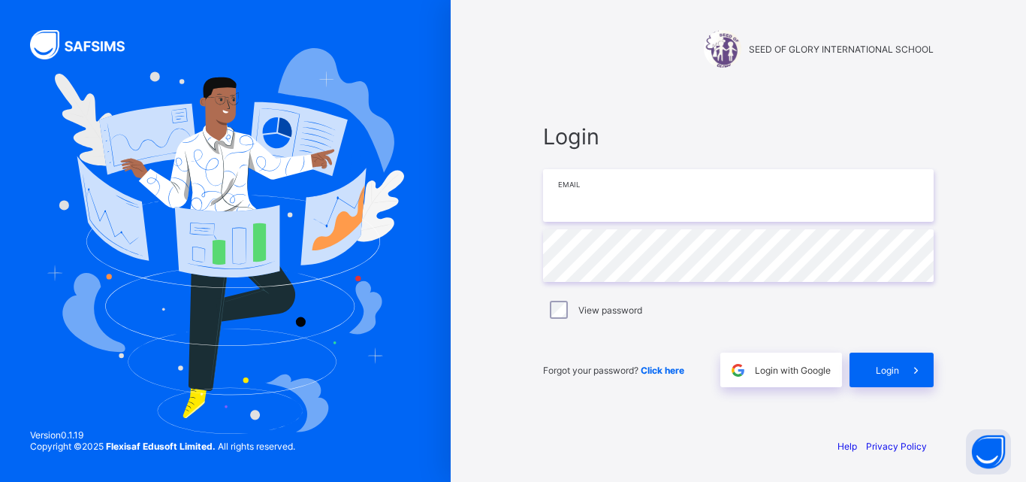
click at [603, 204] on input "email" at bounding box center [738, 195] width 391 height 53
type input "**********"
click at [576, 205] on input "email" at bounding box center [738, 195] width 391 height 53
type input "**********"
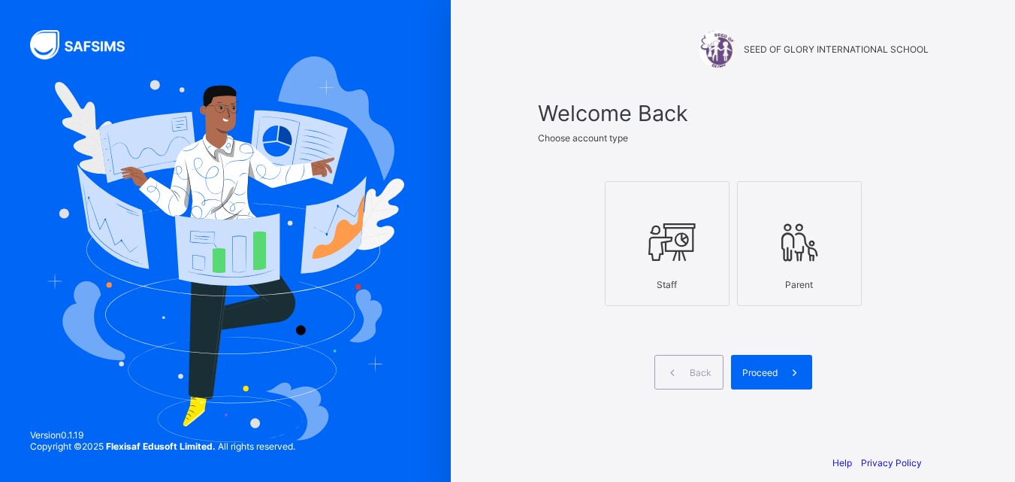
click at [704, 301] on label "Staff" at bounding box center [667, 243] width 125 height 125
click at [776, 370] on span "Proceed" at bounding box center [759, 372] width 35 height 11
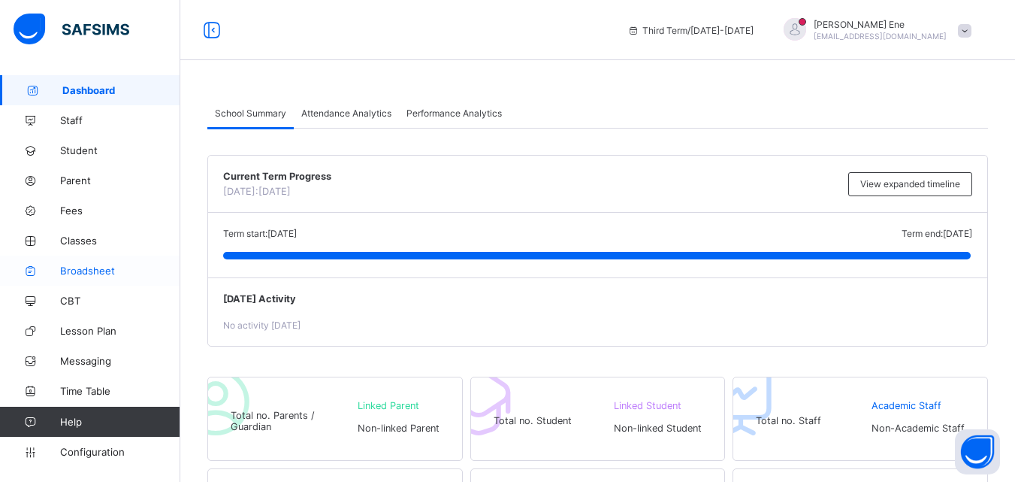
click at [76, 270] on span "Broadsheet" at bounding box center [120, 271] width 120 height 12
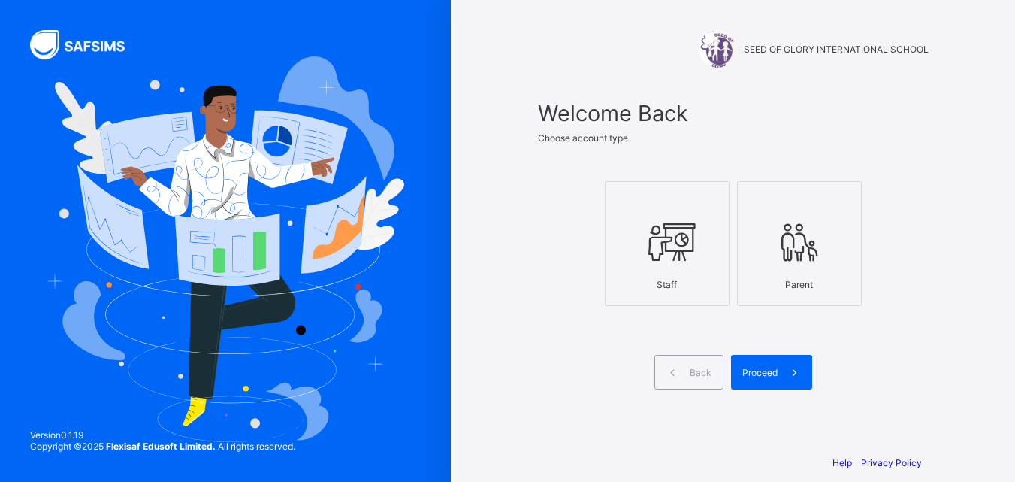
click at [694, 246] on icon at bounding box center [667, 241] width 53 height 45
click at [767, 361] on div "Proceed" at bounding box center [771, 372] width 81 height 35
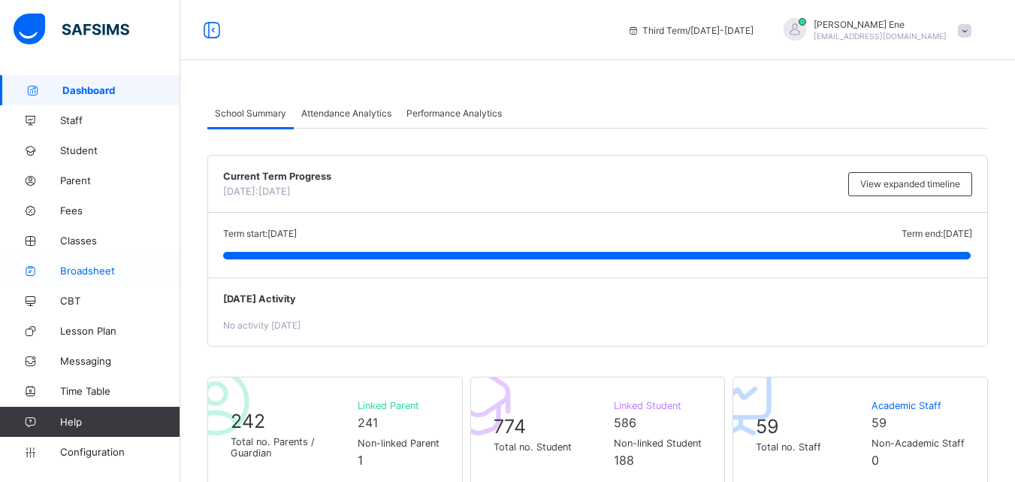
click at [100, 271] on span "Broadsheet" at bounding box center [120, 271] width 120 height 12
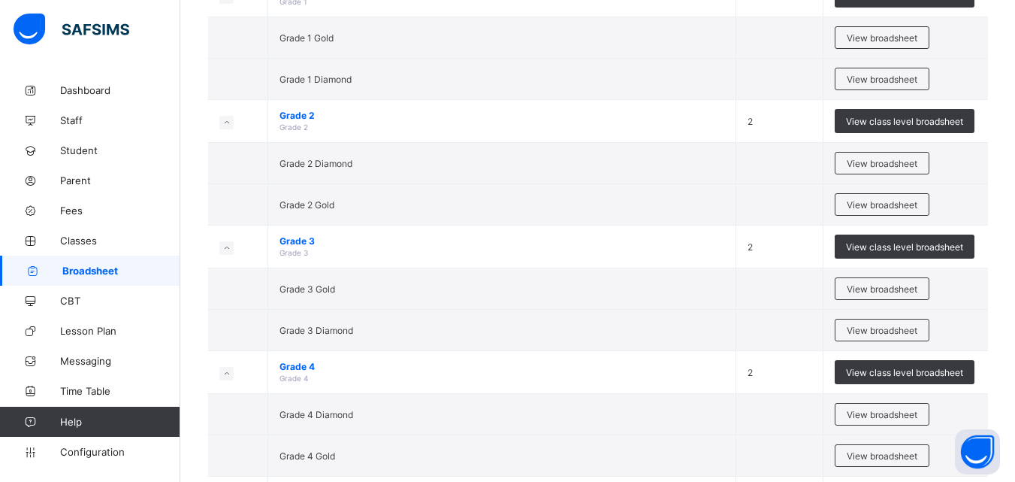
scroll to position [556, 0]
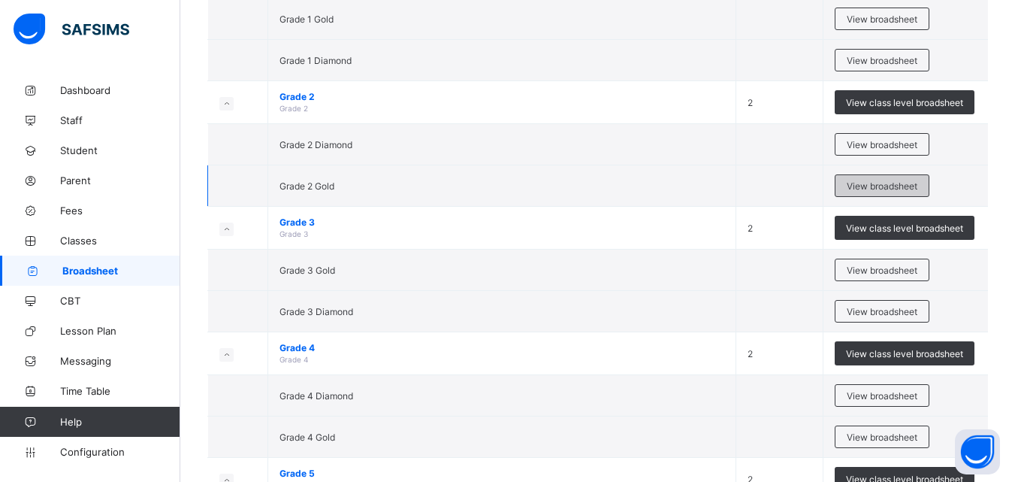
click at [913, 193] on div "View broadsheet" at bounding box center [882, 185] width 95 height 23
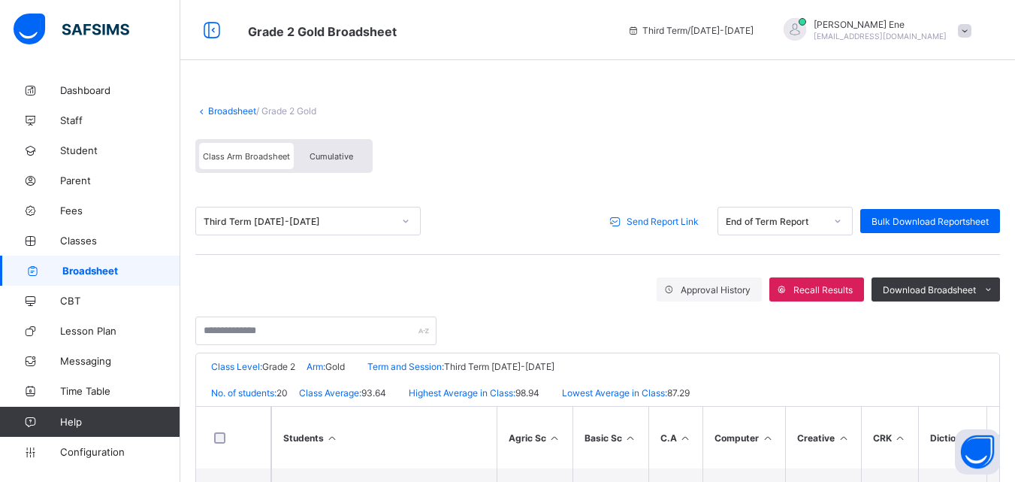
click at [645, 220] on span "Send Report Link" at bounding box center [663, 221] width 72 height 11
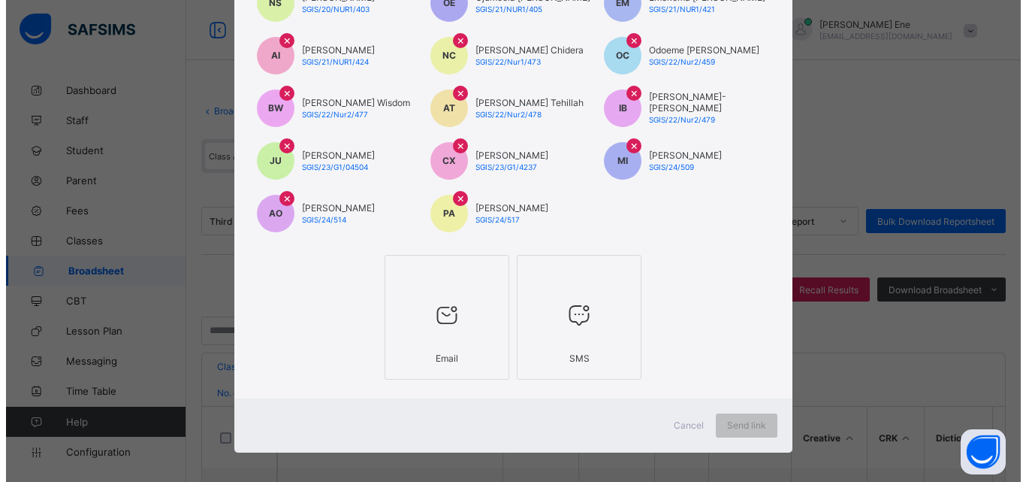
scroll to position [304, 0]
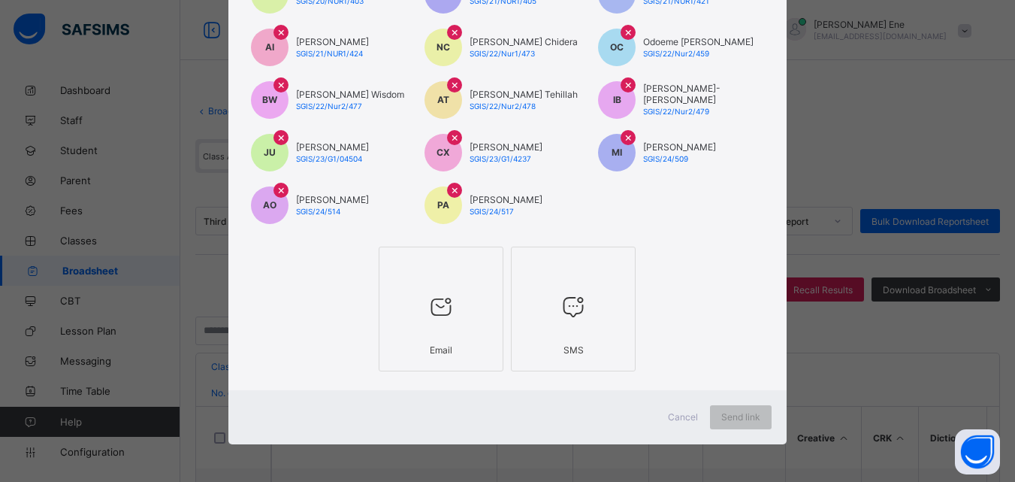
click at [424, 292] on div at bounding box center [441, 306] width 108 height 59
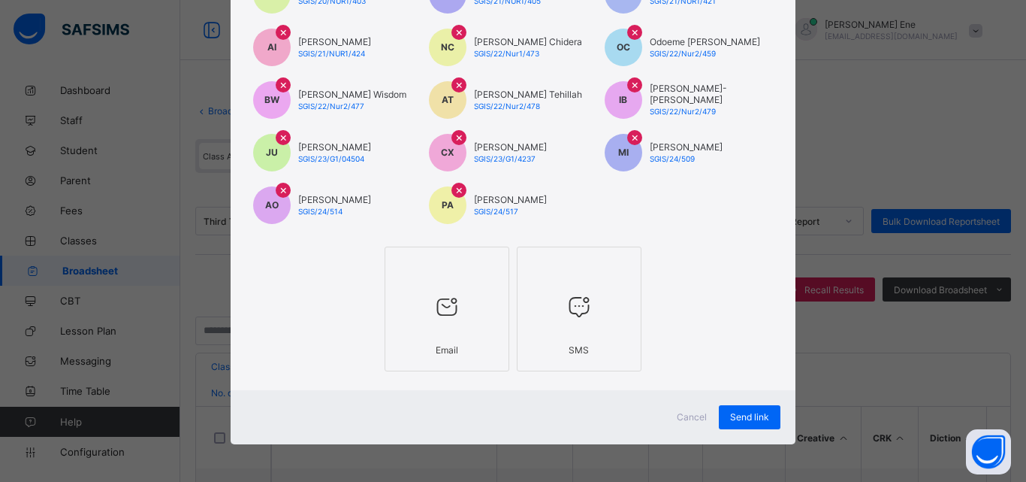
click at [587, 292] on div at bounding box center [579, 306] width 108 height 59
click at [739, 411] on span "Send link" at bounding box center [749, 416] width 39 height 11
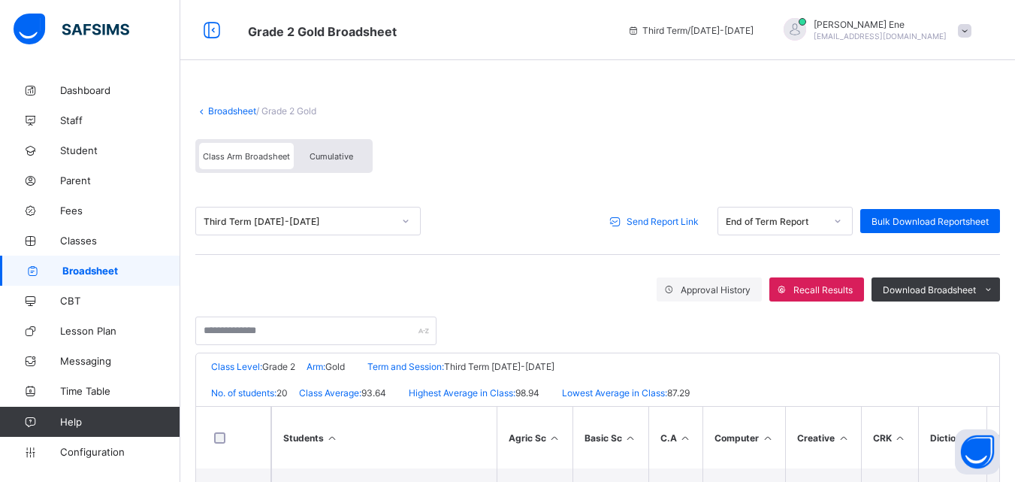
drag, startPoint x: 739, startPoint y: 411, endPoint x: 472, endPoint y: 246, distance: 313.4
click at [472, 246] on div "Third Term [DATE]-[DATE] Send Report Link End of Term Report Bulk Download Repo…" at bounding box center [597, 221] width 805 height 67
click at [651, 223] on span "Send Report Link" at bounding box center [663, 221] width 72 height 11
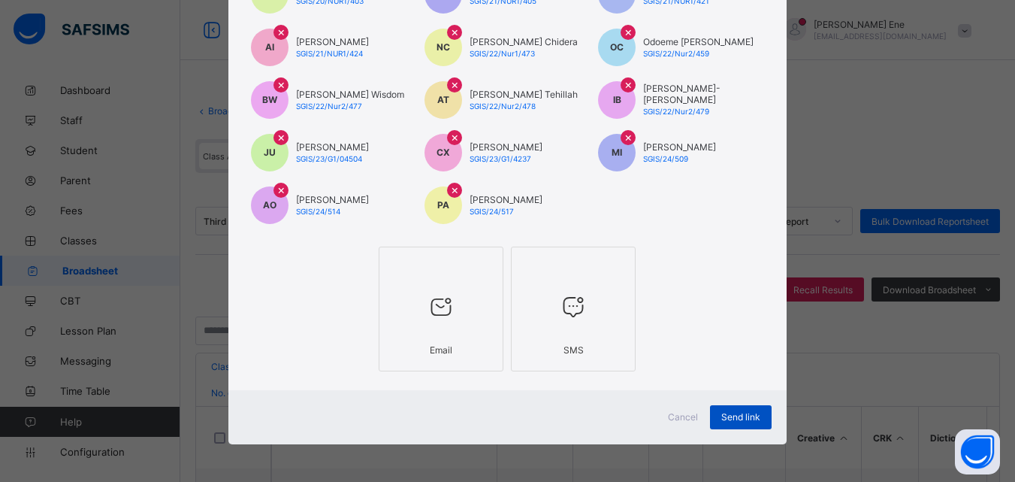
click at [732, 410] on div "Send link" at bounding box center [741, 417] width 62 height 24
